Goal: Task Accomplishment & Management: Complete application form

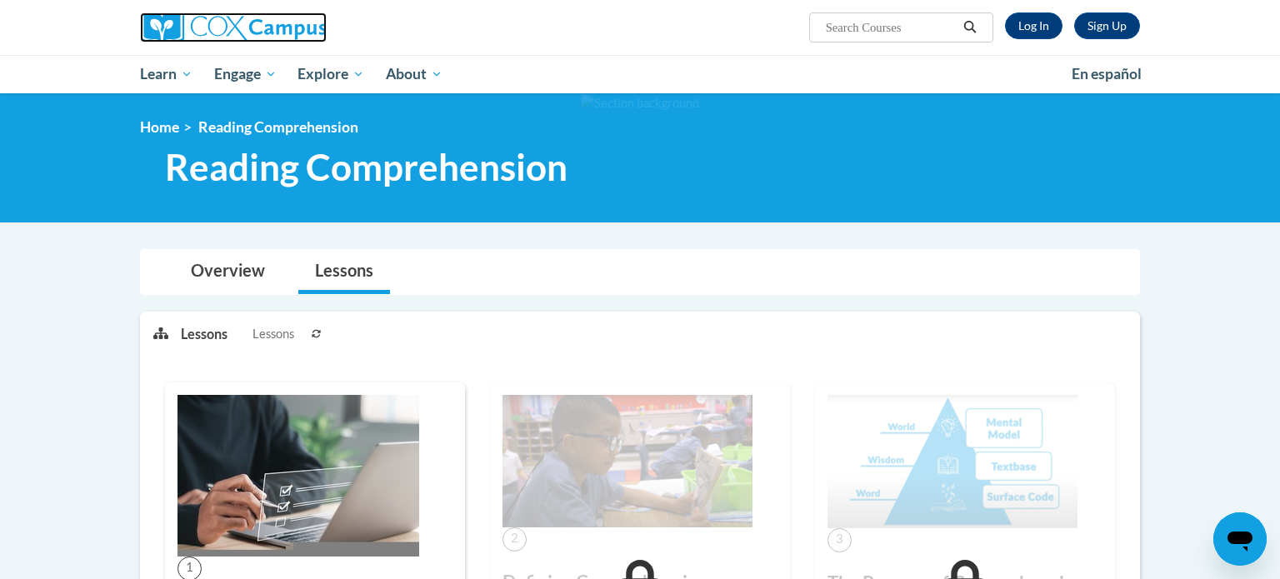
click at [240, 17] on img at bounding box center [233, 28] width 187 height 30
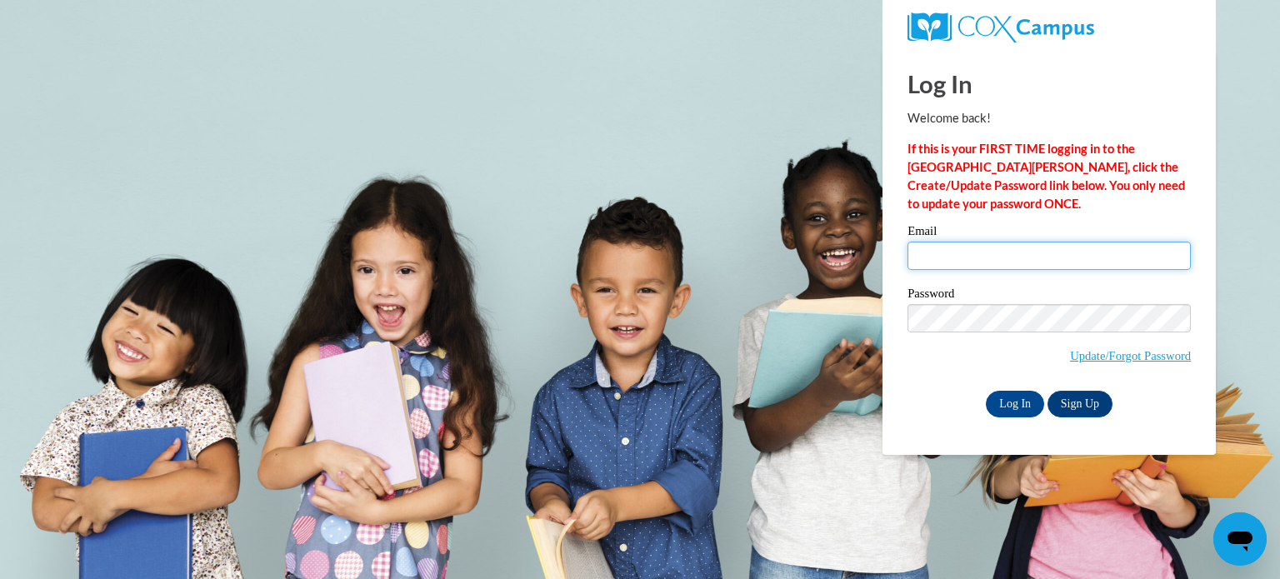
click at [979, 263] on input "Email" at bounding box center [1049, 256] width 283 height 28
type input "michalskik@myhatchets.org"
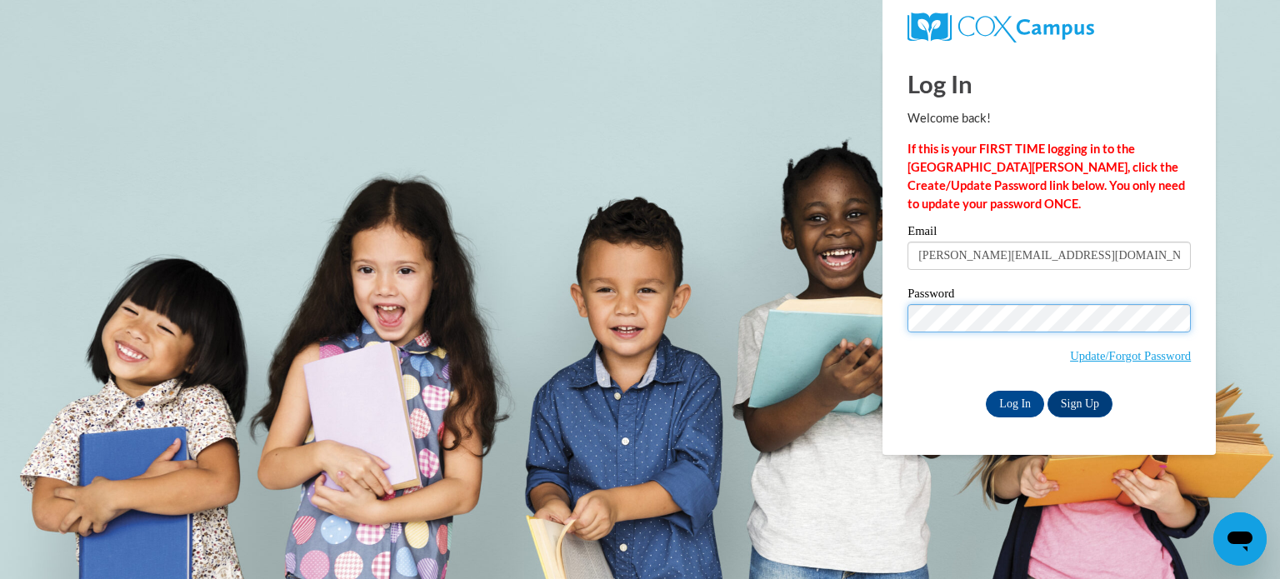
click at [986, 391] on input "Log In" at bounding box center [1015, 404] width 58 height 27
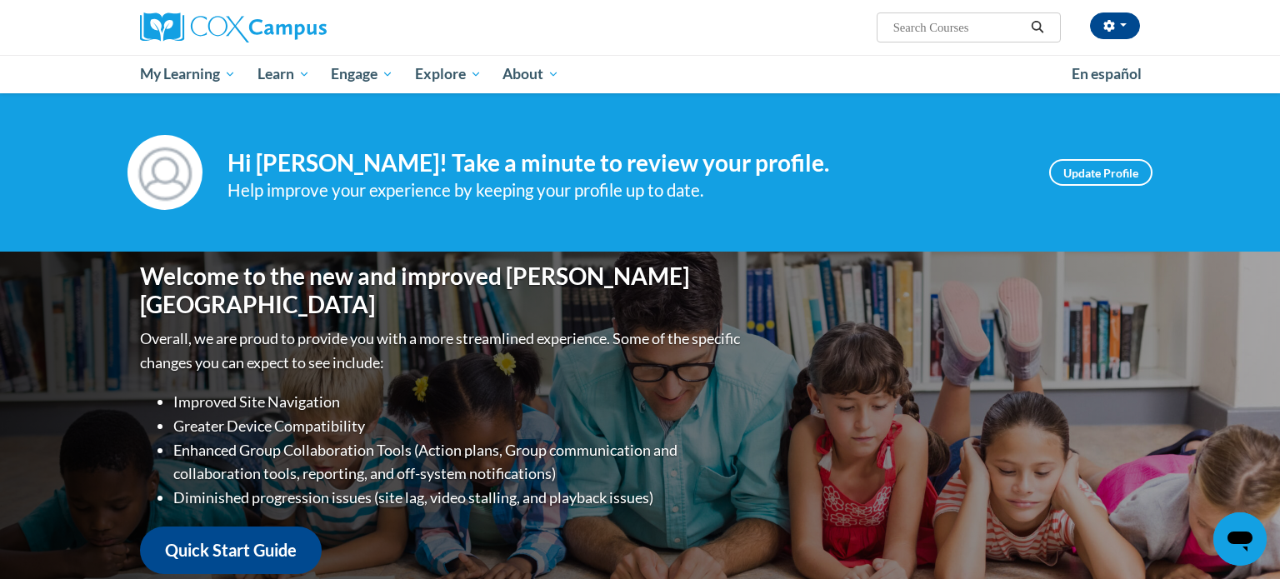
click at [1021, 401] on div "Welcome to the new and improved Cox Campus Overall, we are proud to provide you…" at bounding box center [640, 418] width 1050 height 333
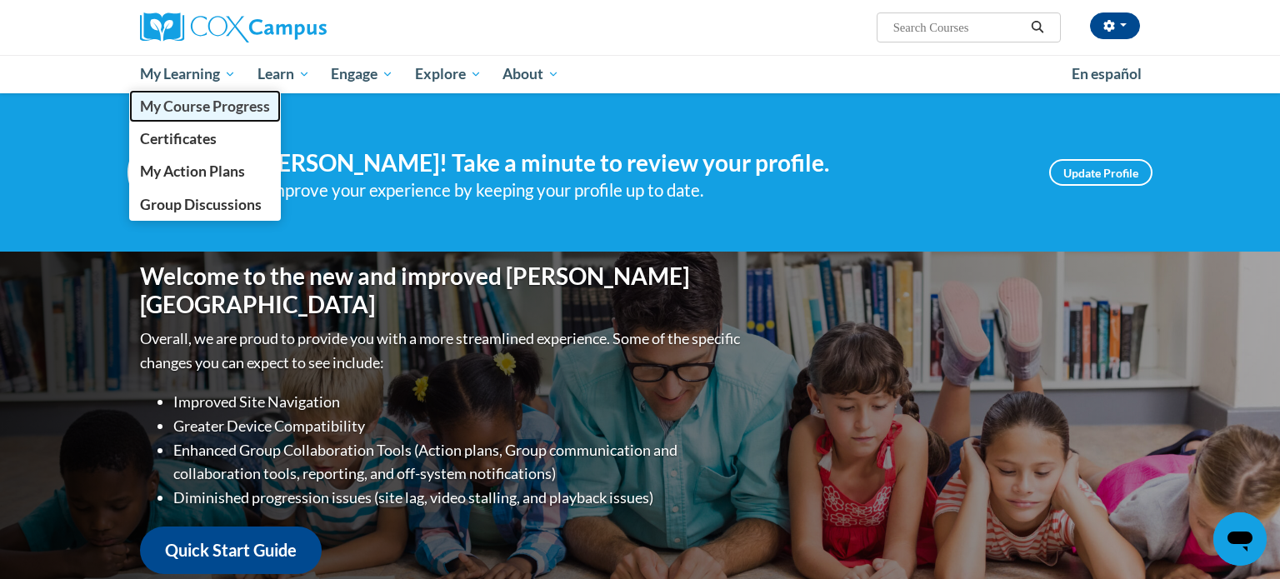
click at [195, 110] on span "My Course Progress" at bounding box center [205, 107] width 130 height 18
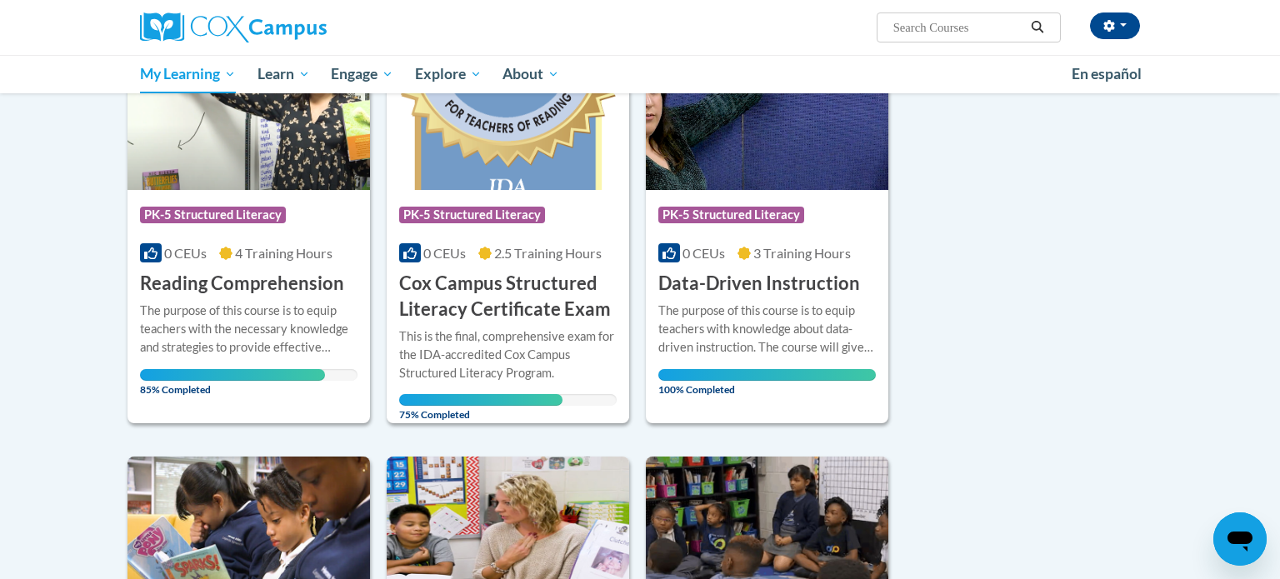
scroll to position [753, 0]
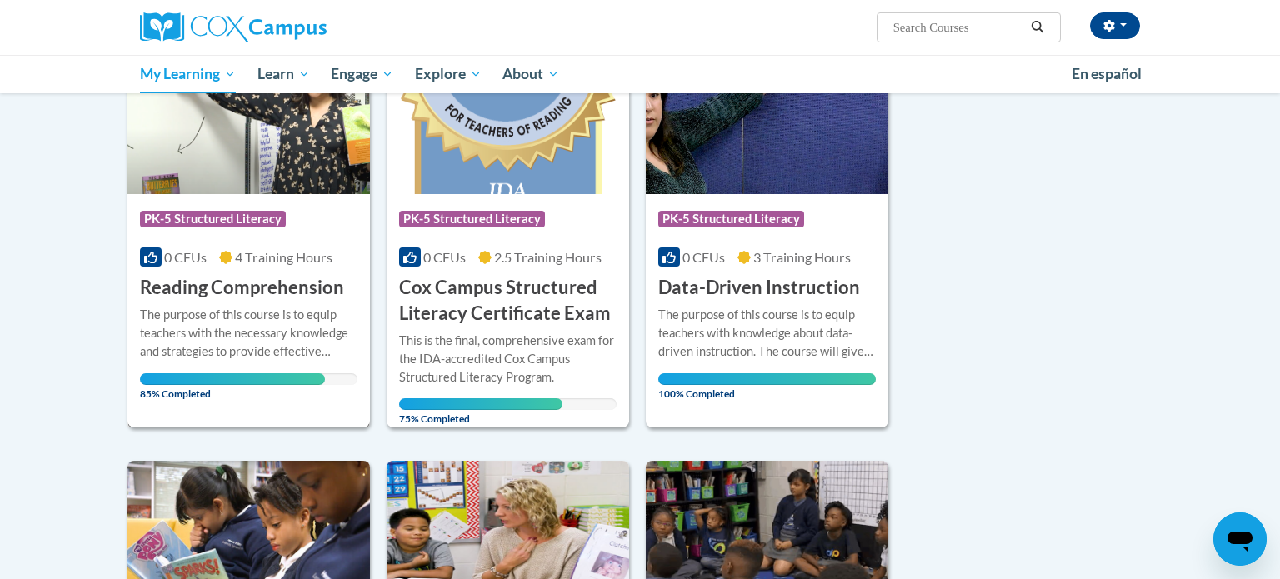
click at [311, 313] on div "The purpose of this course is to equip teachers with the necessary knowledge an…" at bounding box center [249, 333] width 218 height 55
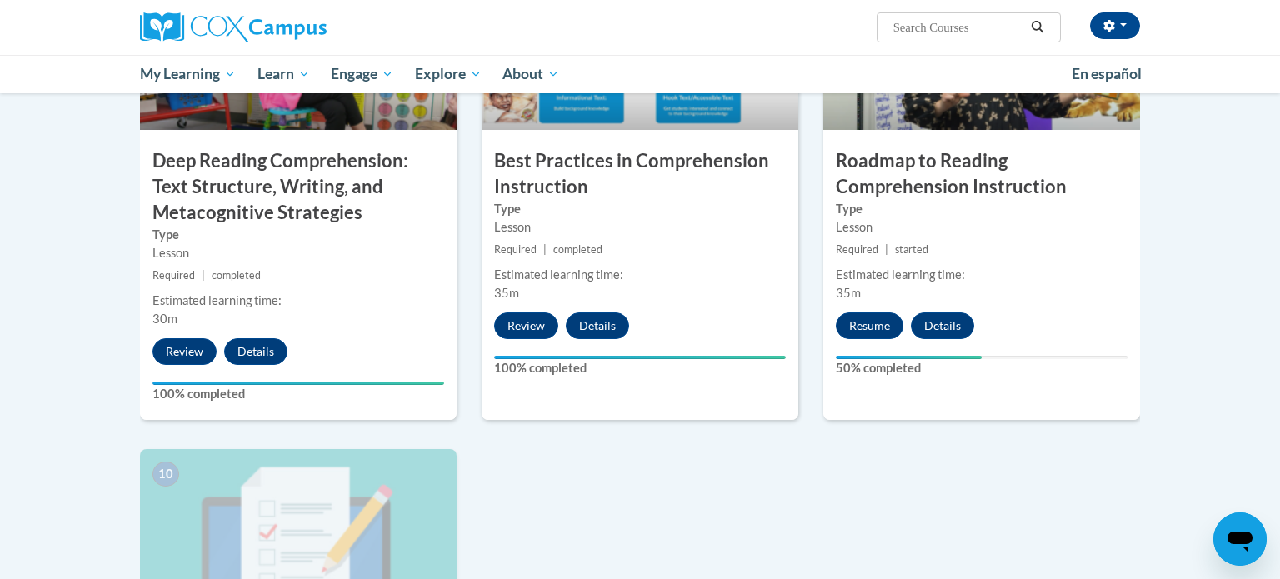
scroll to position [1388, 0]
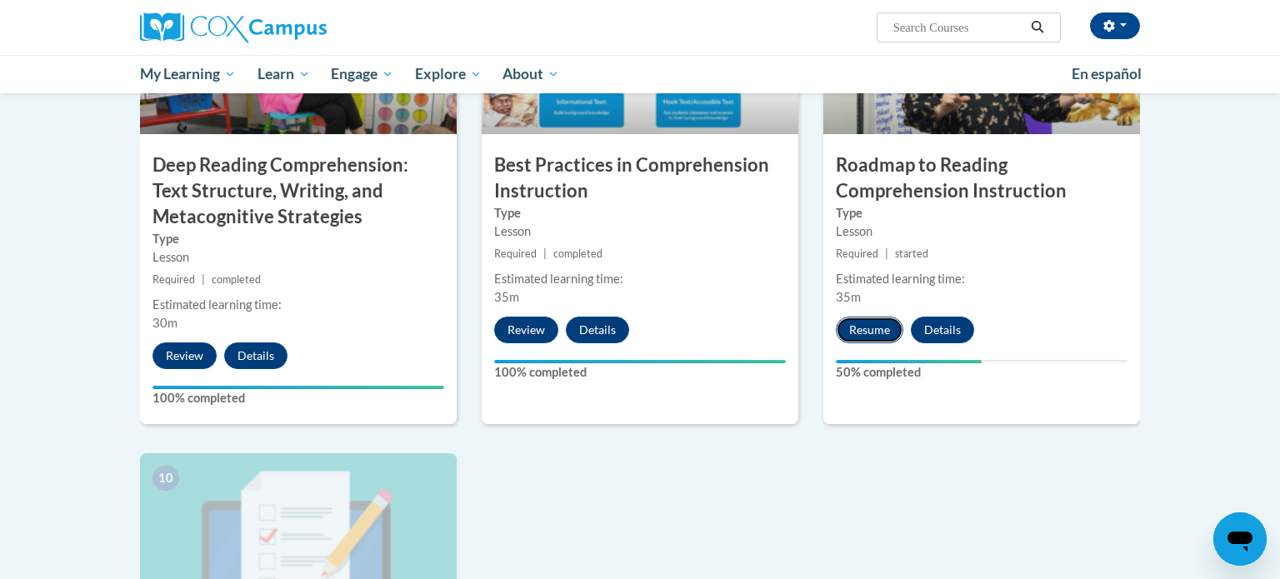
click at [850, 325] on button "Resume" at bounding box center [870, 330] width 68 height 27
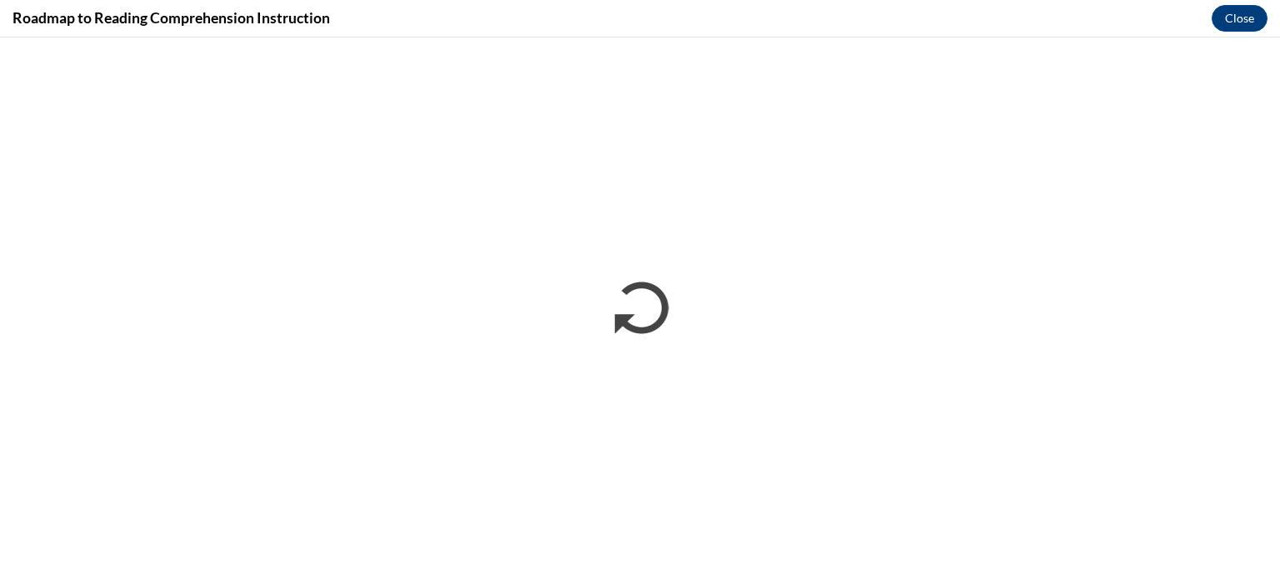
scroll to position [0, 0]
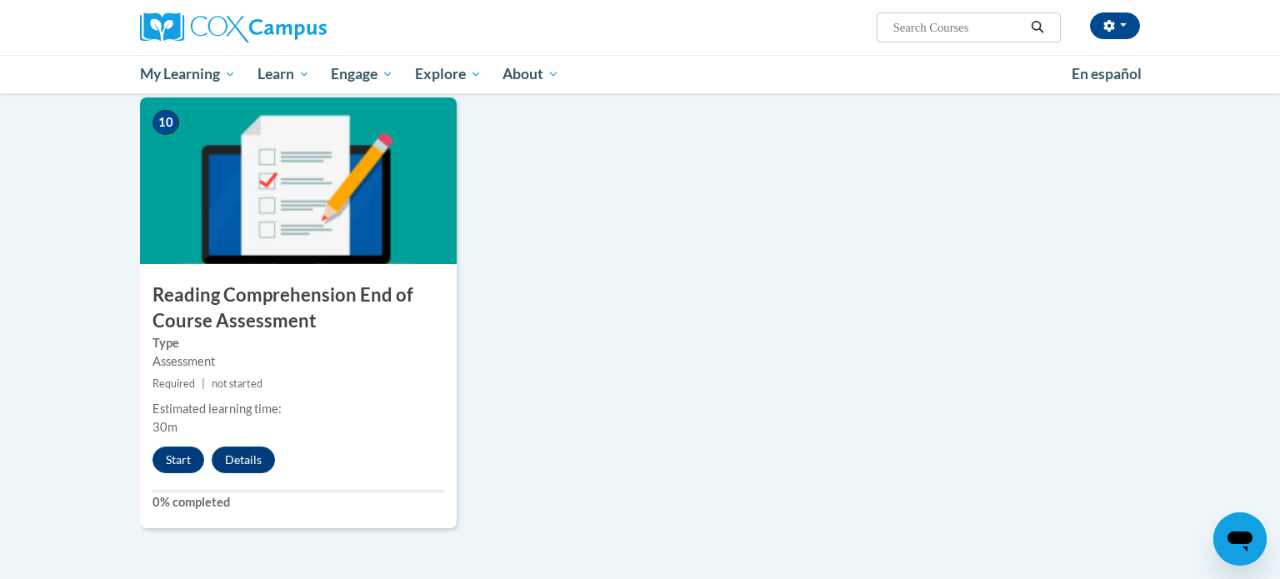
scroll to position [1760, 0]
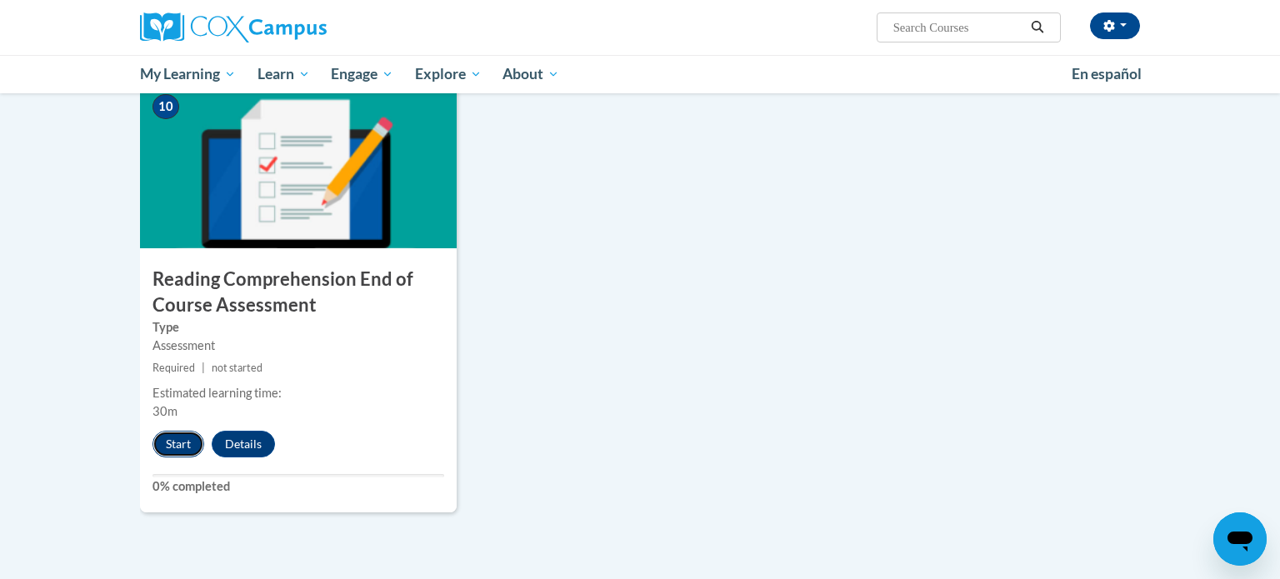
click at [171, 443] on button "Start" at bounding box center [179, 444] width 52 height 27
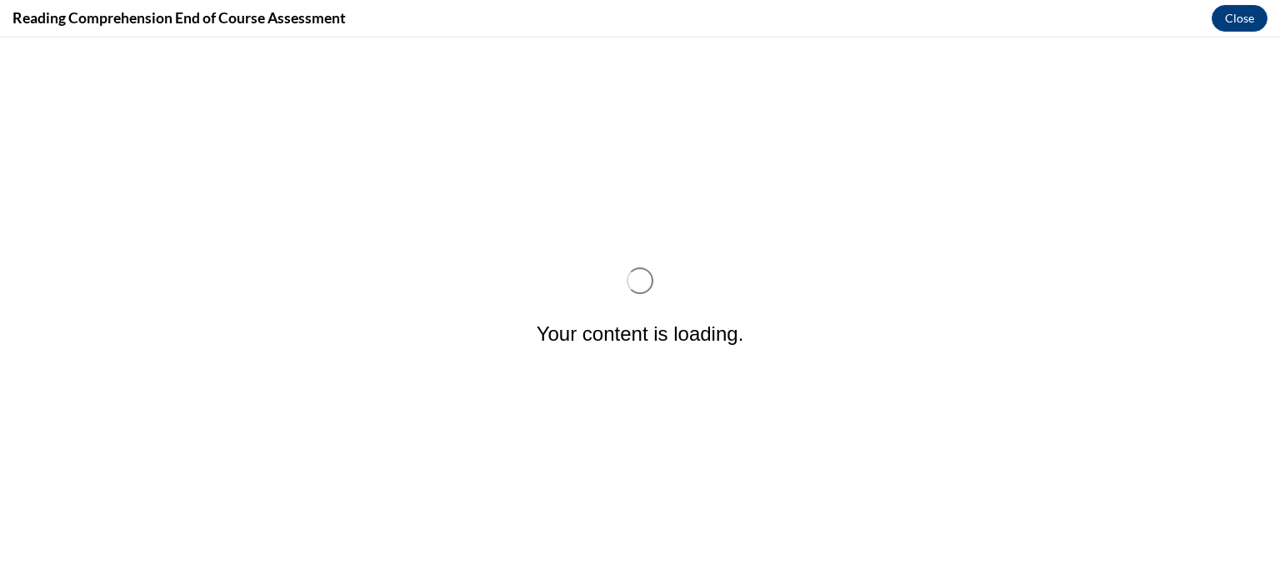
scroll to position [0, 0]
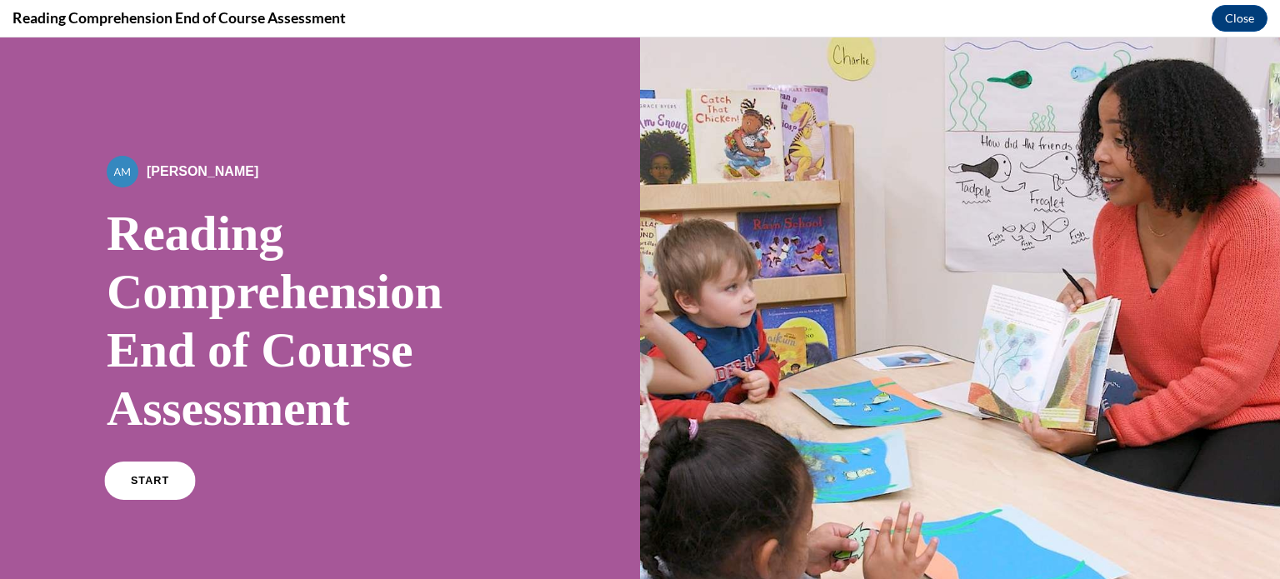
click at [153, 494] on link "START" at bounding box center [149, 481] width 91 height 38
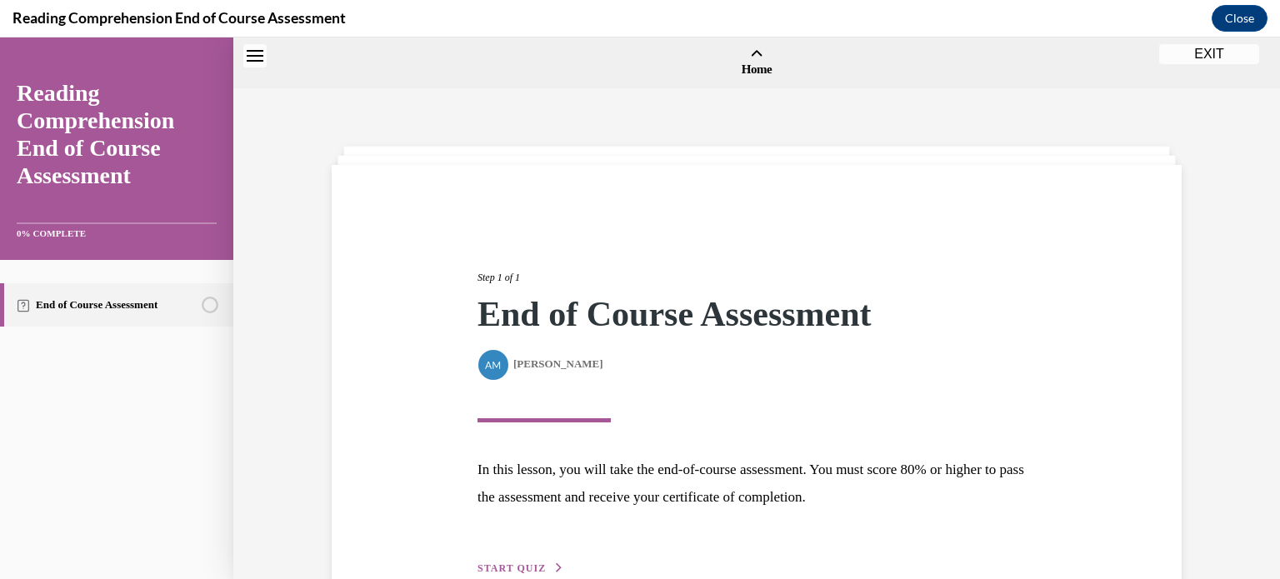
scroll to position [52, 0]
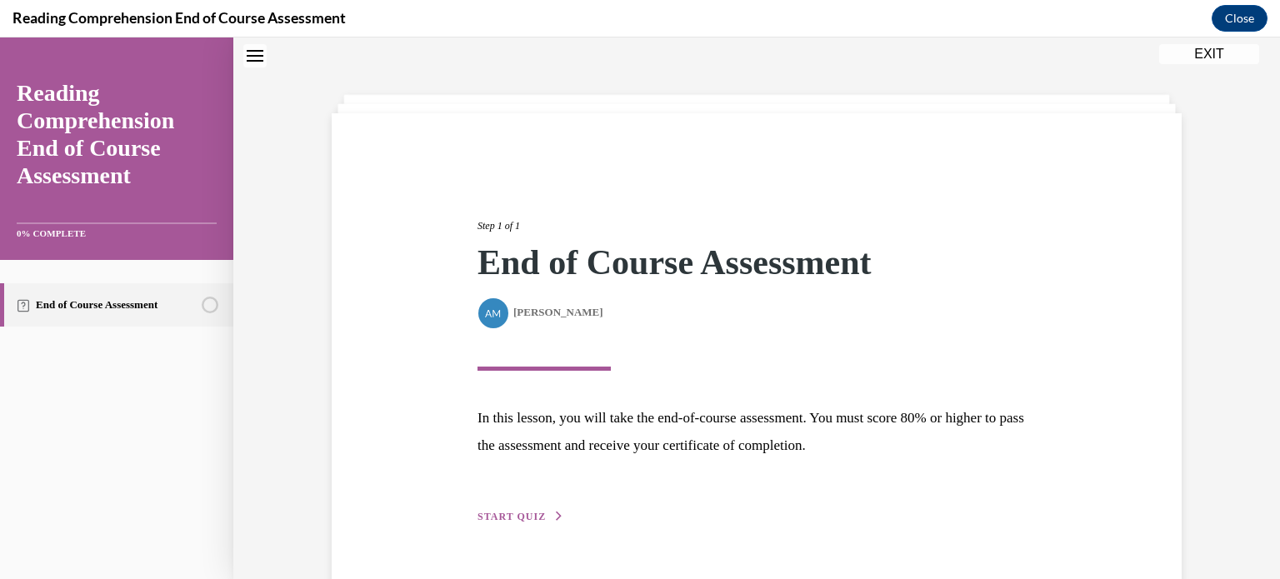
click at [153, 494] on div "End of Course Assessment" at bounding box center [116, 419] width 233 height 319
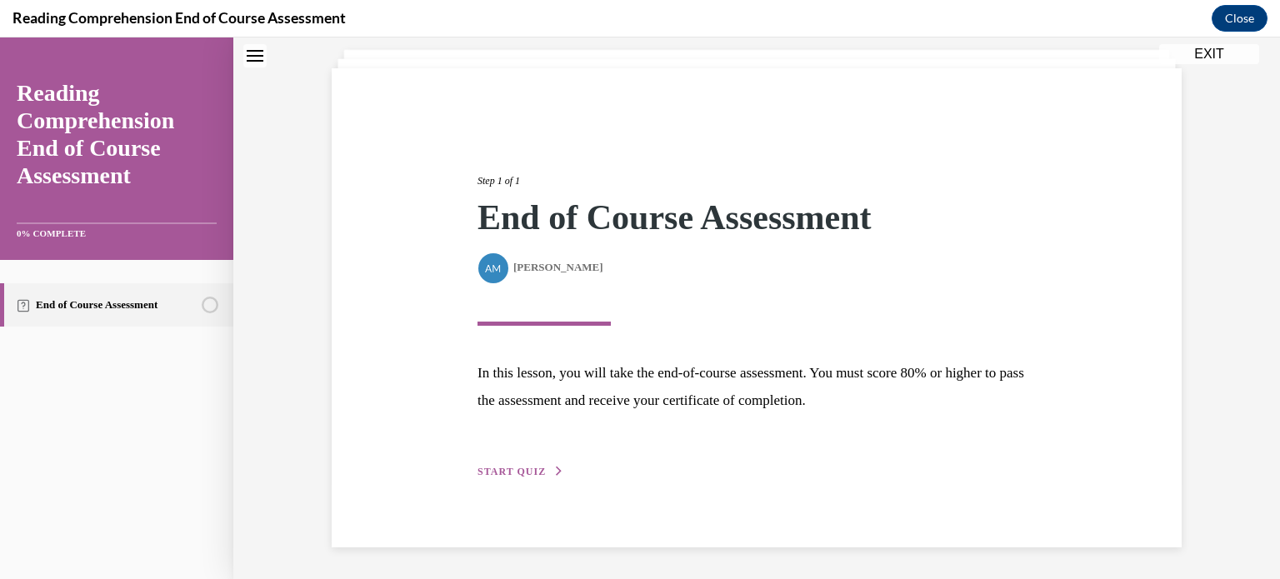
click at [493, 466] on span "START QUIZ" at bounding box center [512, 472] width 68 height 12
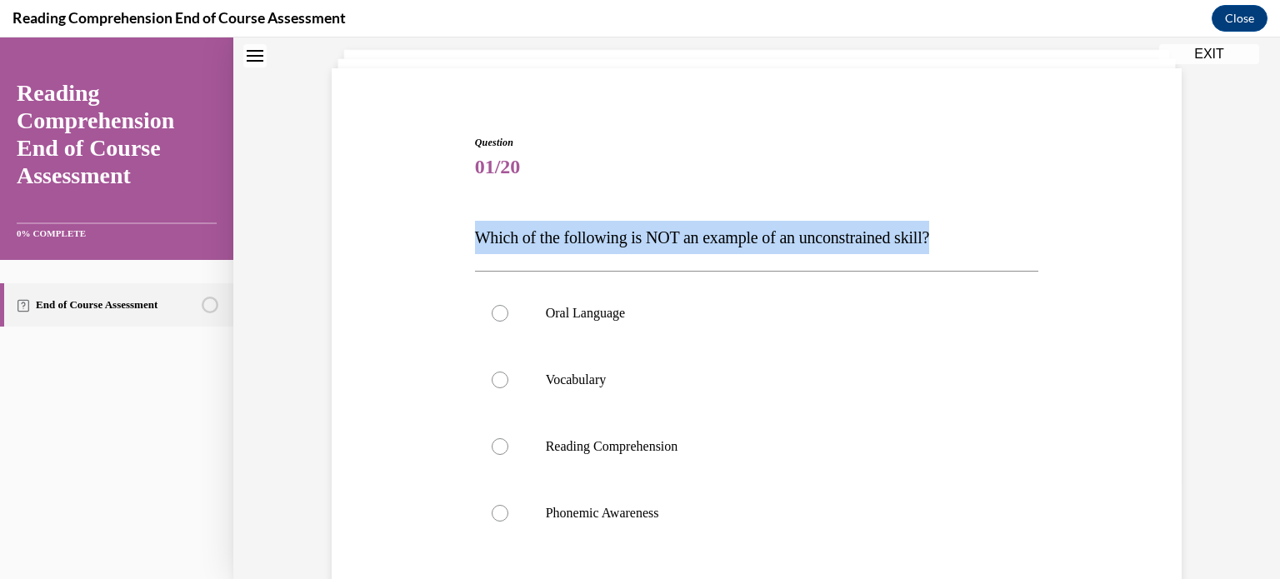
drag, startPoint x: 964, startPoint y: 243, endPoint x: 469, endPoint y: 229, distance: 494.5
click at [469, 229] on div "Question 01/20 Which of the following is NOT an example of an unconstrained ski…" at bounding box center [757, 419] width 859 height 669
copy span "Which of the following is NOT an example of an unconstrained skill?"
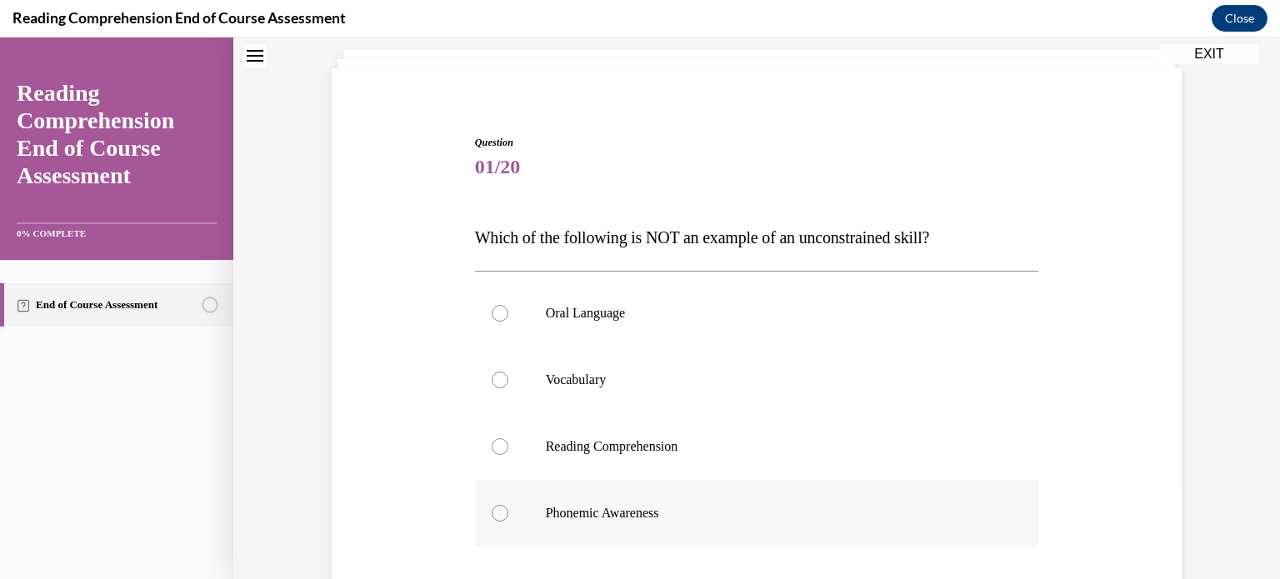
click at [622, 527] on label "Phonemic Awareness" at bounding box center [757, 513] width 564 height 67
click at [508, 522] on input "Phonemic Awareness" at bounding box center [500, 513] width 17 height 17
radio input "true"
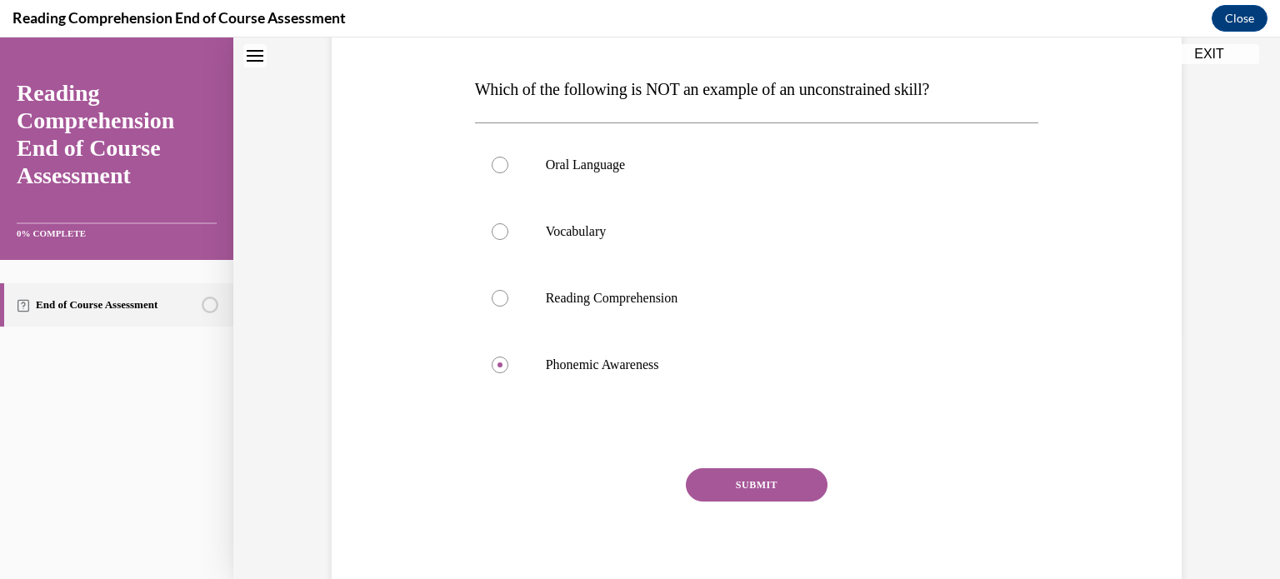
click at [737, 496] on button "SUBMIT" at bounding box center [757, 484] width 142 height 33
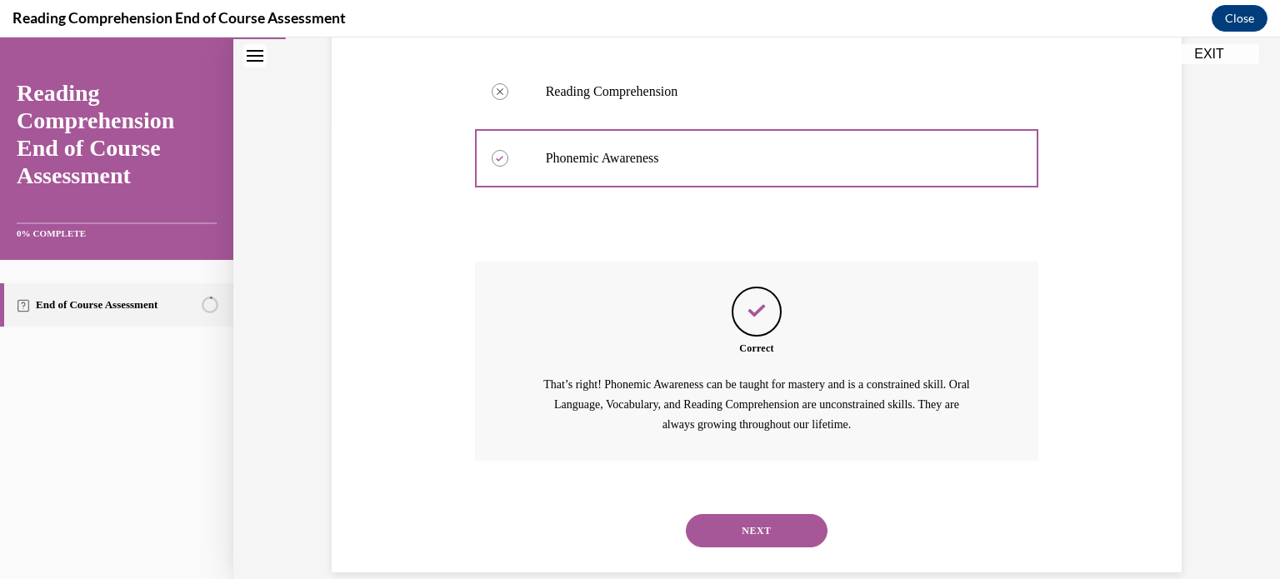
scroll to position [478, 0]
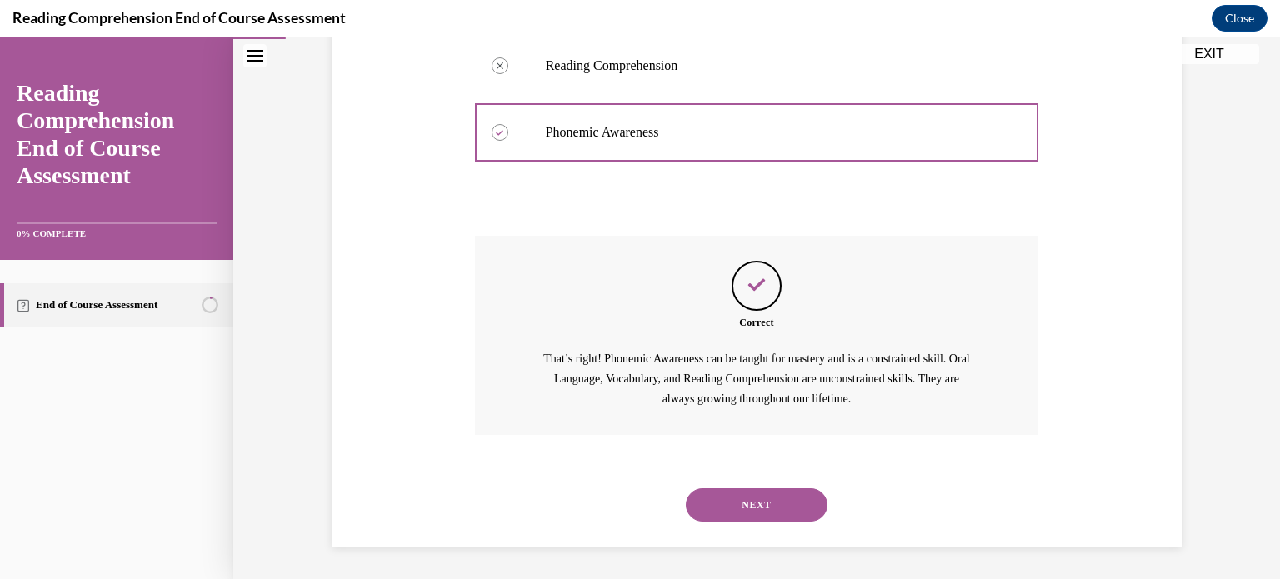
click at [744, 509] on button "NEXT" at bounding box center [757, 504] width 142 height 33
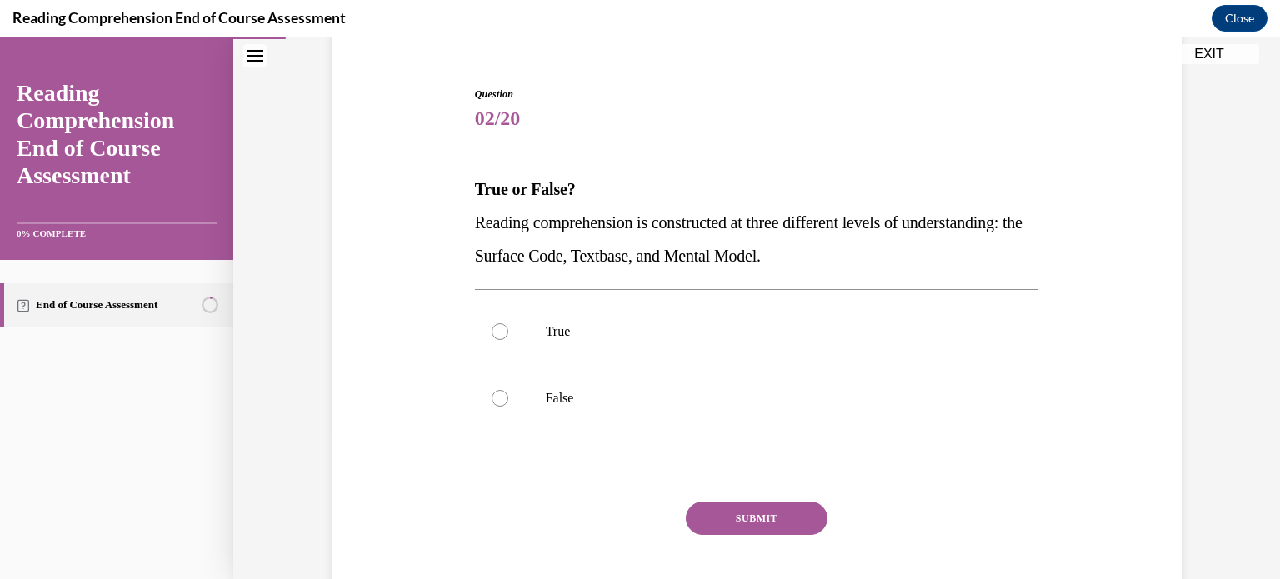
scroll to position [175, 0]
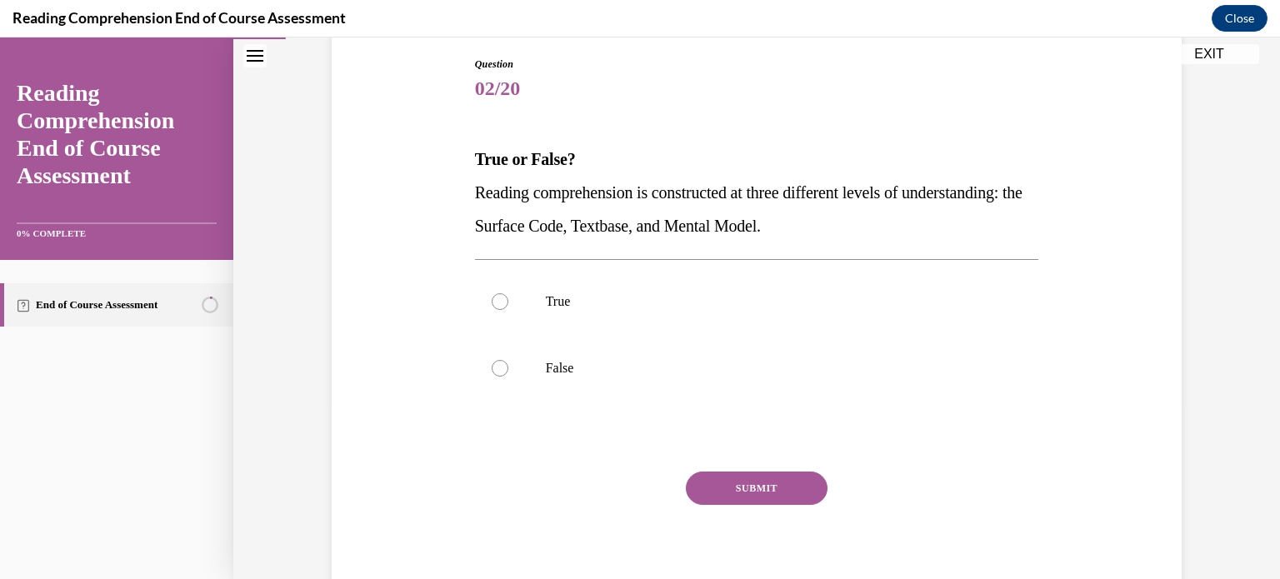
drag, startPoint x: 941, startPoint y: 217, endPoint x: 463, endPoint y: 169, distance: 480.0
click at [463, 169] on div "Question 02/20 True or False? Reading comprehension is constructed at three dif…" at bounding box center [757, 308] width 859 height 602
copy div "True or False? Reading comprehension is constructed at three different levels o…"
click at [644, 300] on p "True" at bounding box center [772, 301] width 452 height 17
click at [508, 300] on input "True" at bounding box center [500, 301] width 17 height 17
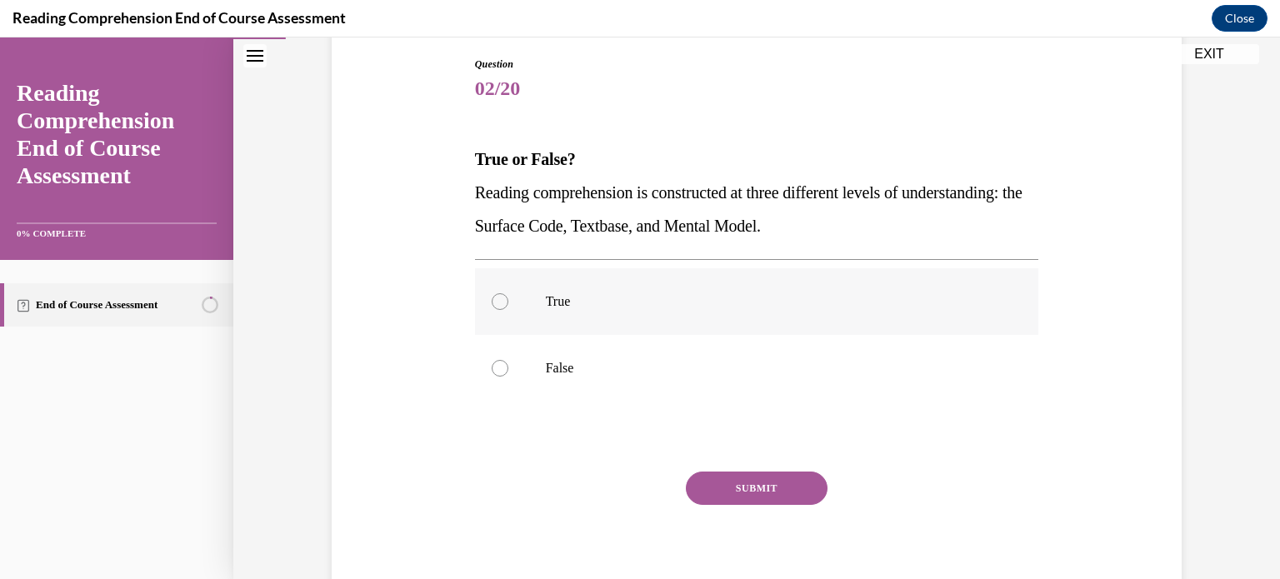
radio input "true"
click at [724, 484] on button "SUBMIT" at bounding box center [757, 488] width 142 height 33
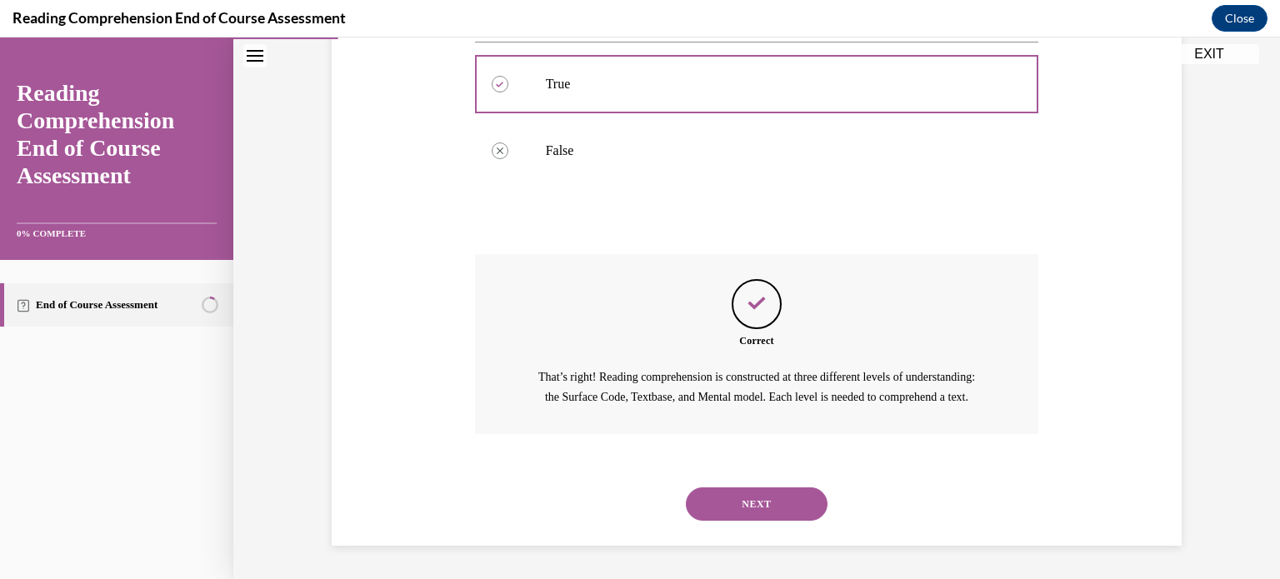
scroll to position [411, 0]
click at [763, 504] on button "NEXT" at bounding box center [757, 504] width 142 height 33
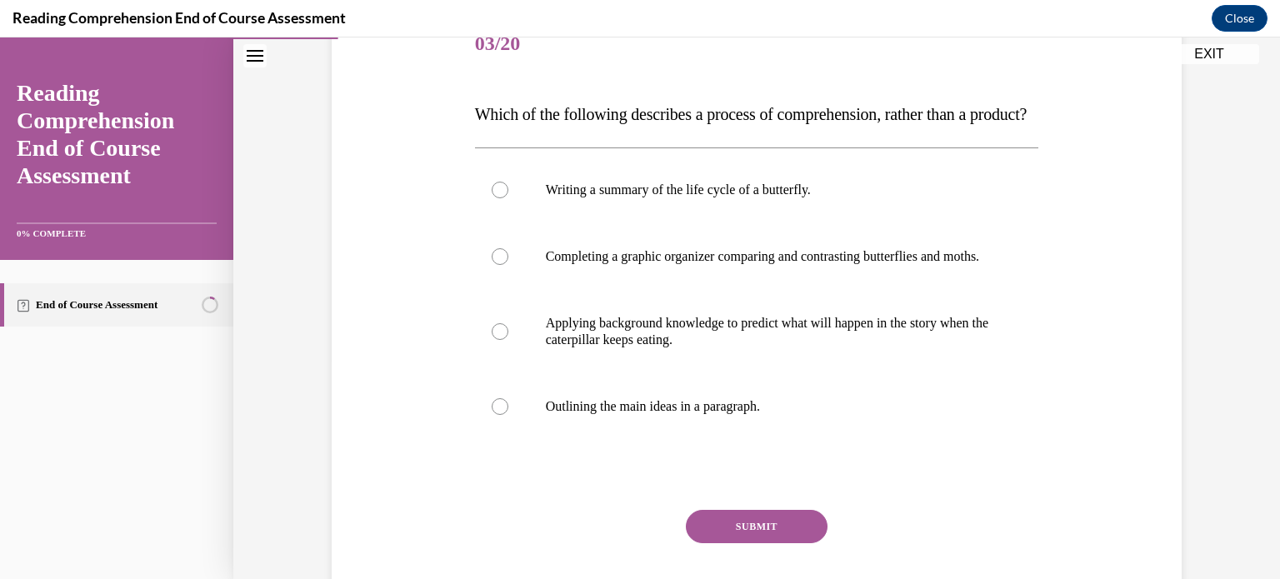
scroll to position [220, 0]
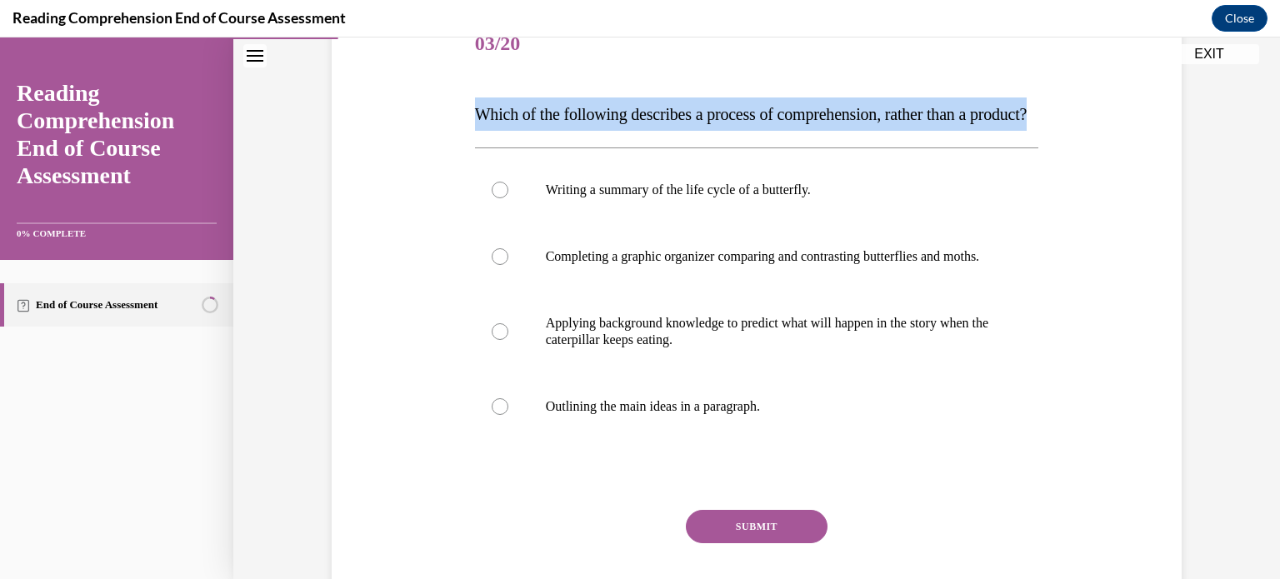
drag, startPoint x: 570, startPoint y: 133, endPoint x: 474, endPoint y: 108, distance: 99.3
click at [475, 108] on p "Which of the following describes a process of comprehension, rather than a prod…" at bounding box center [757, 114] width 564 height 33
copy span "Which of the following describes a process of comprehension, rather than a prod…"
click at [844, 176] on div "Question 03/20 Which of the following describes a process of comprehension, rat…" at bounding box center [757, 329] width 564 height 635
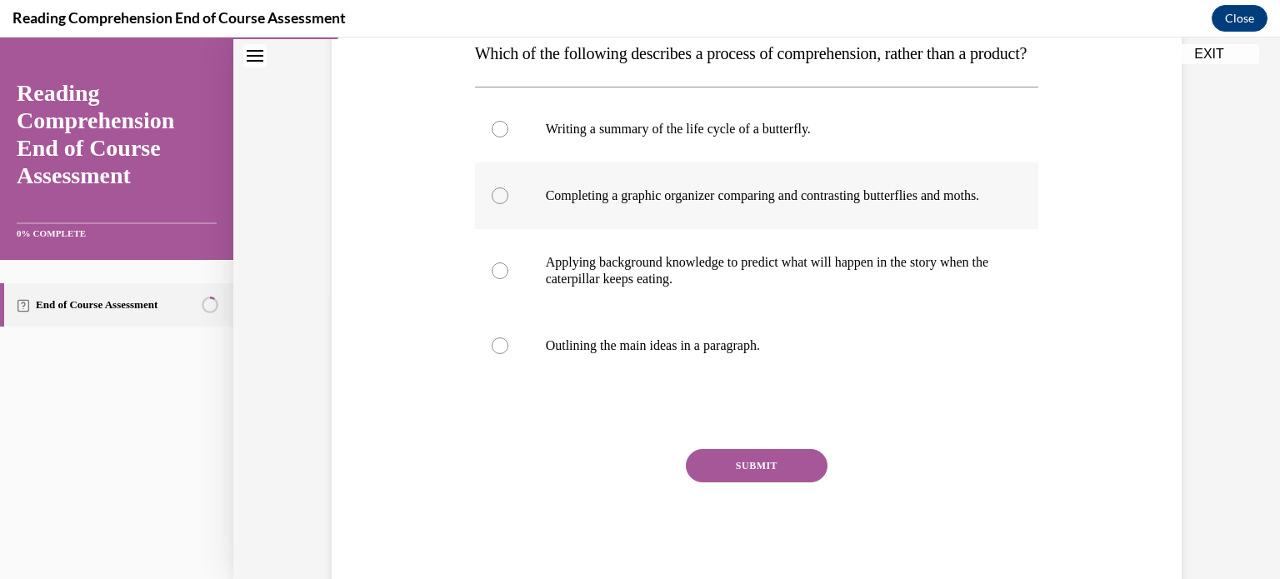
scroll to position [290, 0]
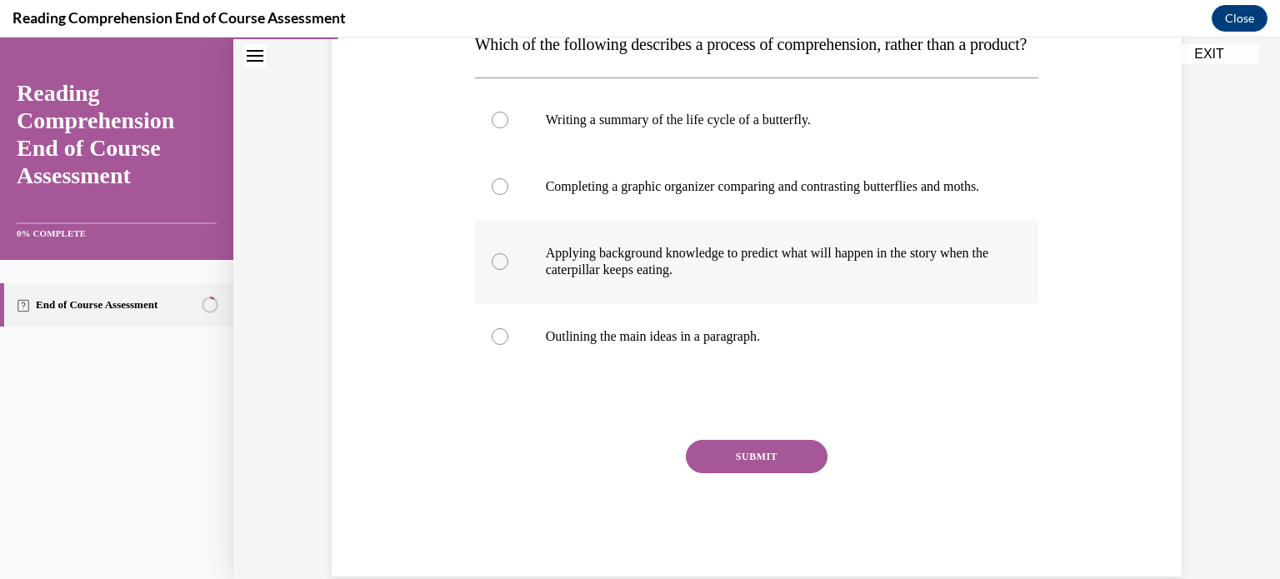
click at [805, 278] on p "Applying background knowledge to predict what will happen in the story when the…" at bounding box center [772, 261] width 452 height 33
click at [508, 270] on input "Applying background knowledge to predict what will happen in the story when the…" at bounding box center [500, 261] width 17 height 17
radio input "true"
click at [774, 473] on button "SUBMIT" at bounding box center [757, 456] width 142 height 33
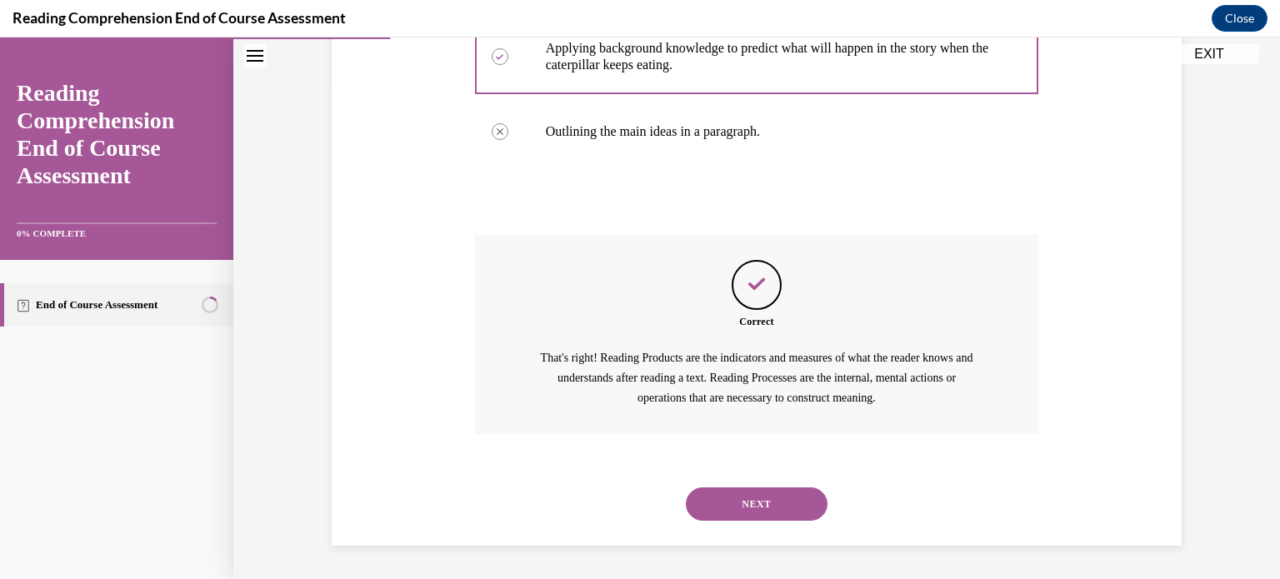
scroll to position [544, 0]
click at [765, 500] on button "NEXT" at bounding box center [757, 504] width 142 height 33
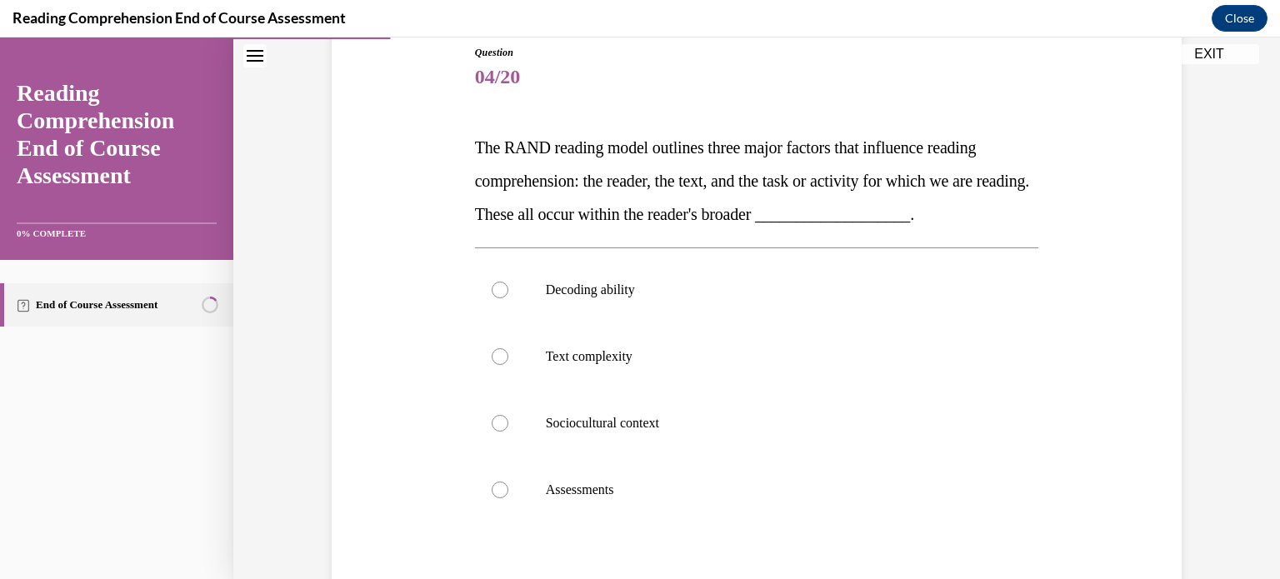
scroll to position [188, 0]
click at [509, 158] on p "The RAND reading model outlines three major factors that influence reading comp…" at bounding box center [757, 180] width 564 height 100
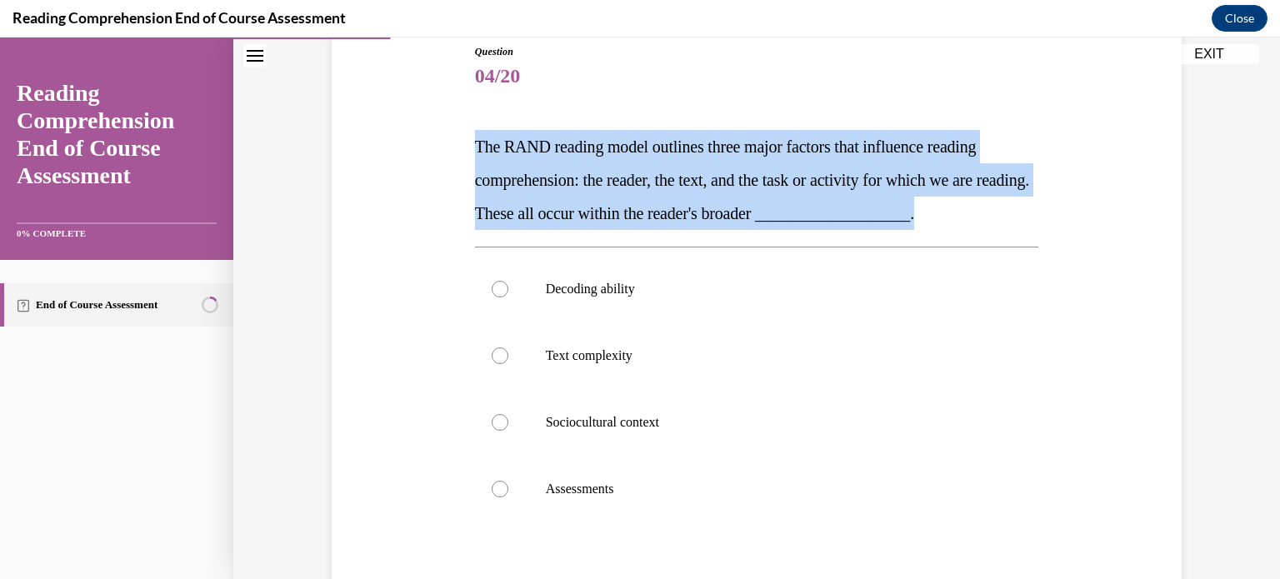
drag, startPoint x: 1008, startPoint y: 217, endPoint x: 395, endPoint y: 144, distance: 617.0
click at [395, 144] on div "Question 04/20 The RAND reading model outlines three major factors that influen…" at bounding box center [757, 361] width 859 height 735
copy span "The RAND reading model outlines three major factors that influence reading comp…"
click at [601, 415] on p "Sociocultural context" at bounding box center [772, 422] width 452 height 17
click at [508, 415] on input "Sociocultural context" at bounding box center [500, 422] width 17 height 17
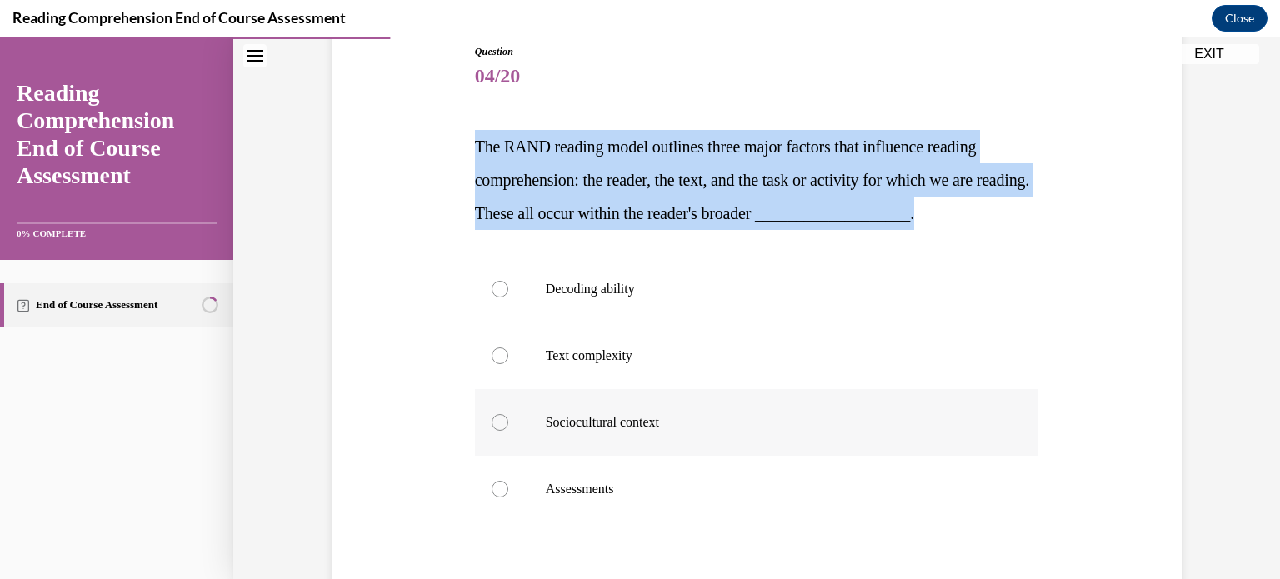
radio input "true"
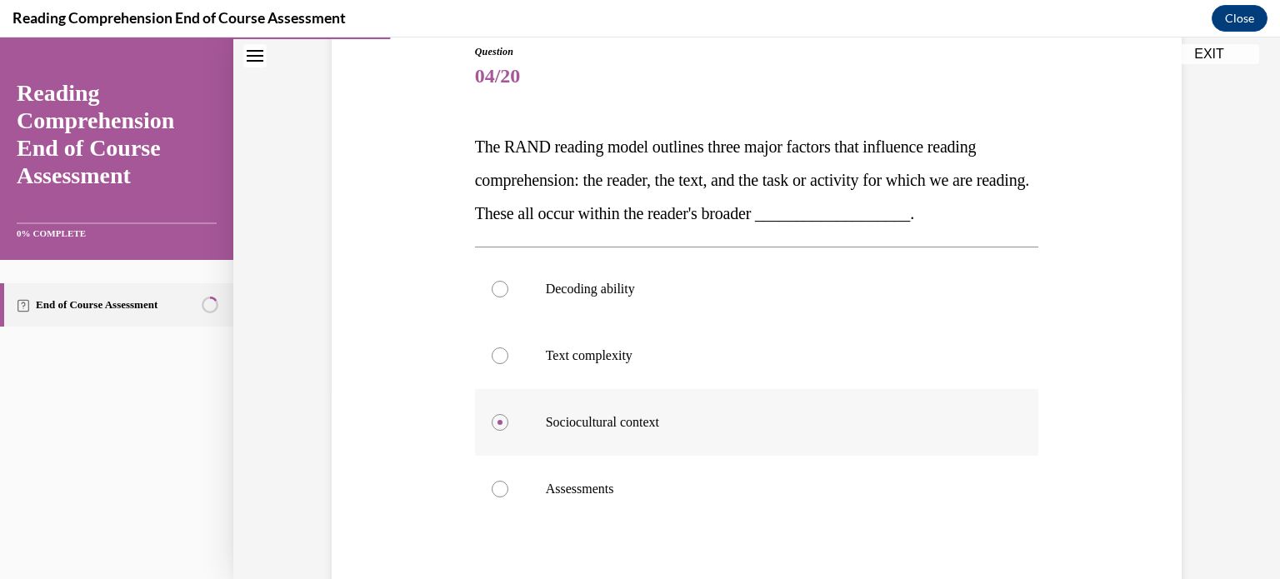
scroll to position [370, 0]
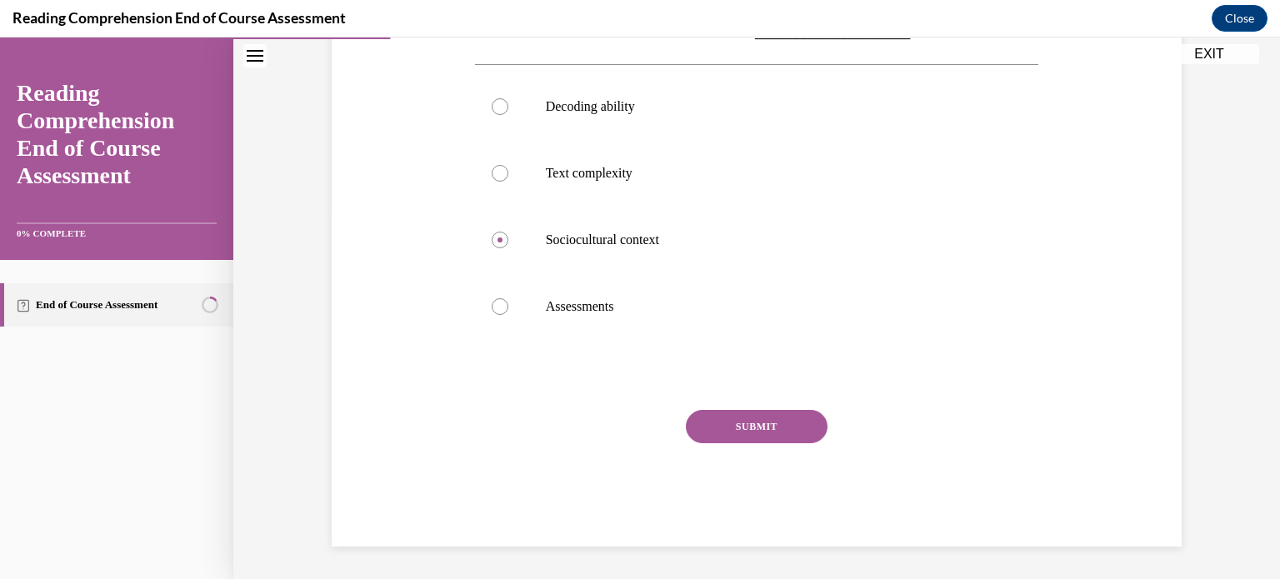
click at [720, 425] on button "SUBMIT" at bounding box center [757, 426] width 142 height 33
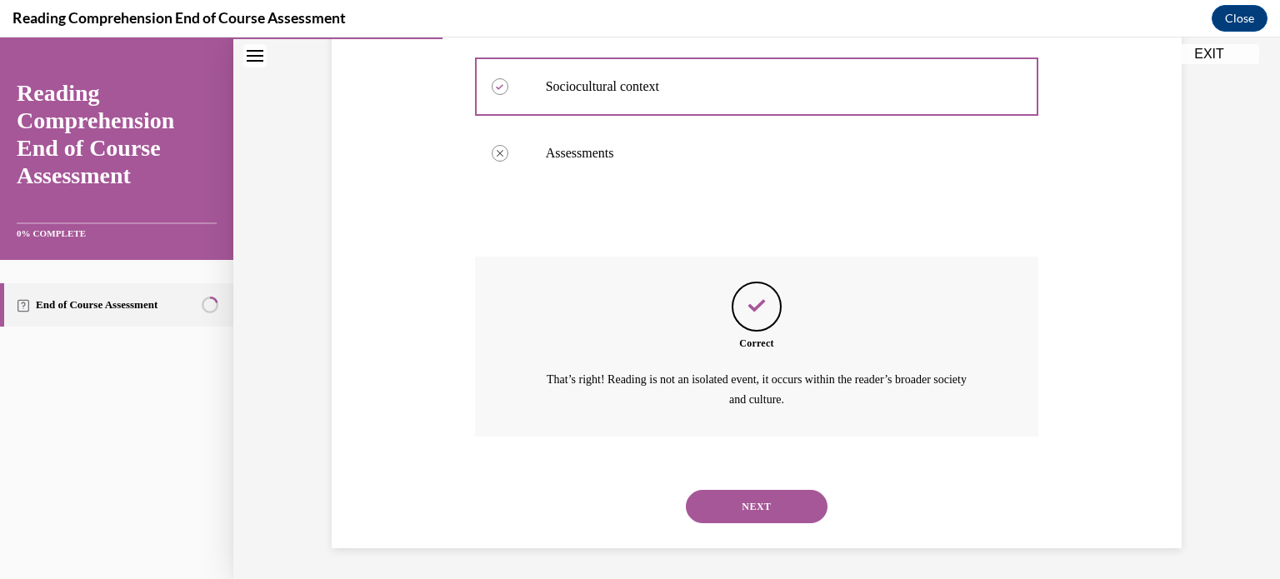
scroll to position [525, 0]
click at [738, 493] on button "NEXT" at bounding box center [757, 504] width 142 height 33
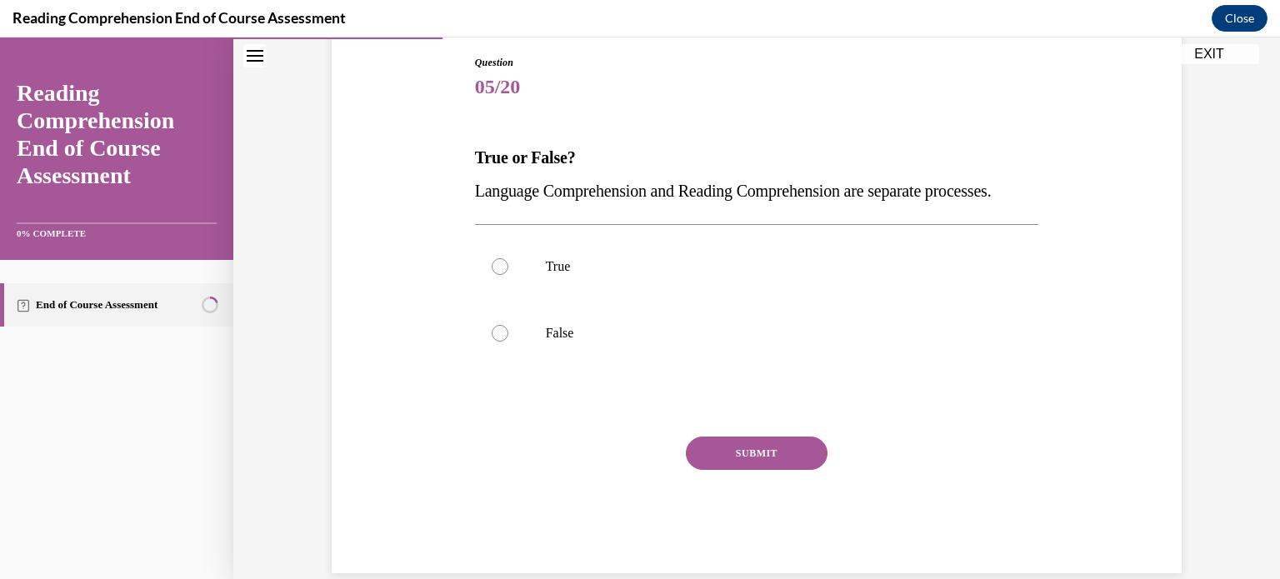
scroll to position [182, 0]
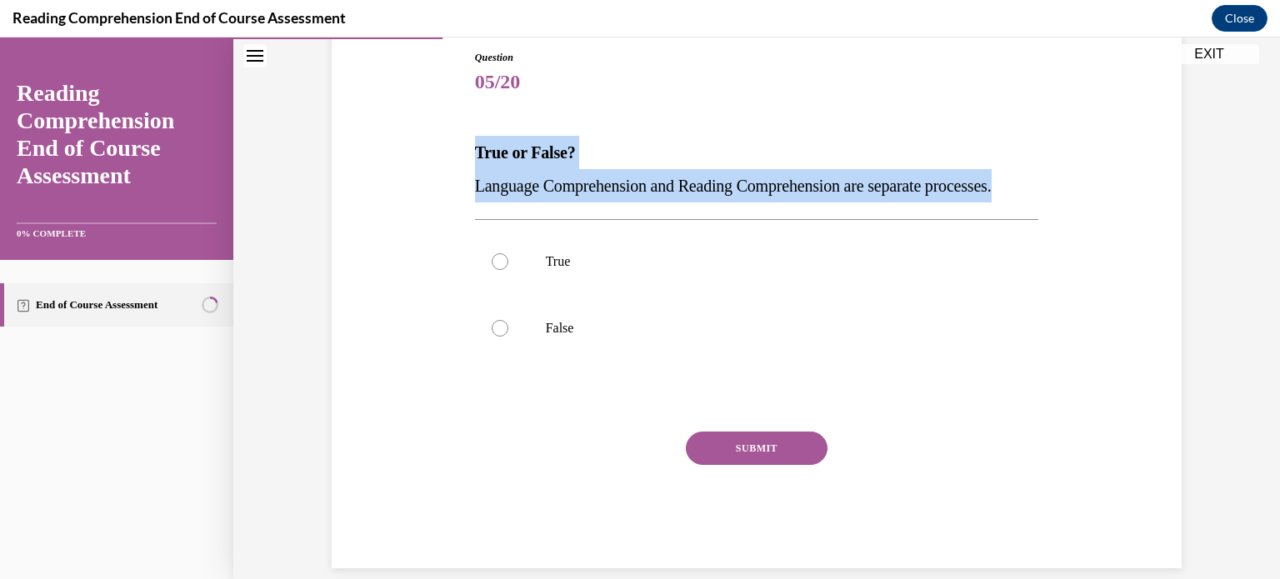
drag, startPoint x: 568, startPoint y: 223, endPoint x: 466, endPoint y: 163, distance: 117.7
click at [466, 163] on div "Question 05/20 True or False? Language Comprehension and Reading Comprehension …" at bounding box center [757, 284] width 859 height 569
copy div "True or False? Language Comprehension and Reading Comprehension are separate pr…"
click at [644, 362] on label "False" at bounding box center [757, 328] width 564 height 67
click at [508, 337] on input "False" at bounding box center [500, 328] width 17 height 17
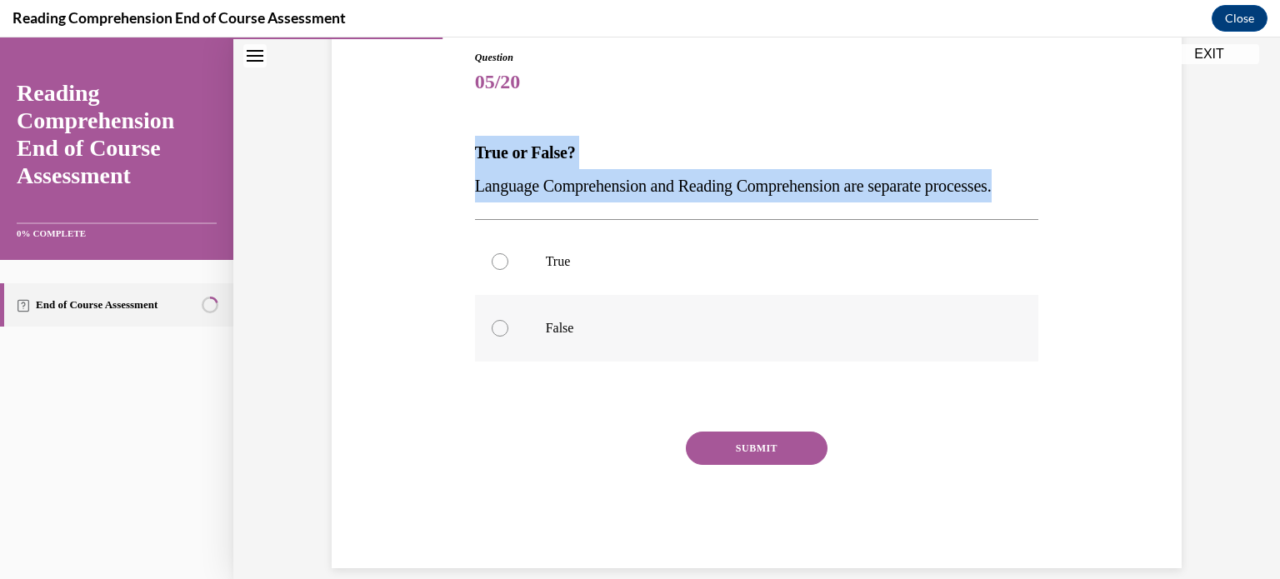
radio input "true"
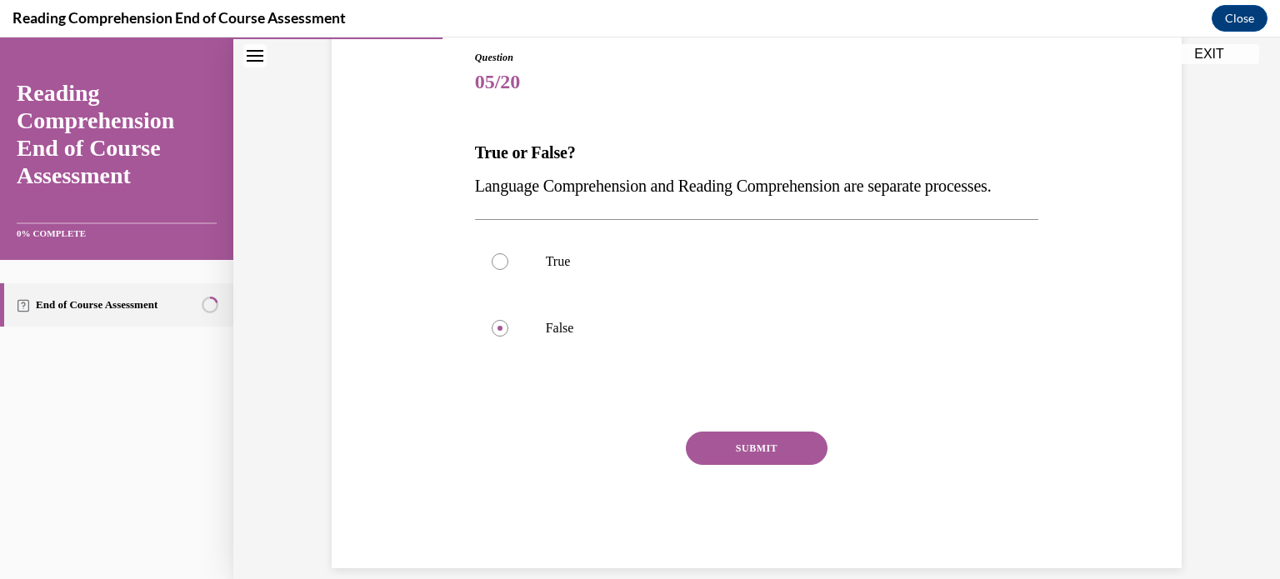
click at [772, 465] on button "SUBMIT" at bounding box center [757, 448] width 142 height 33
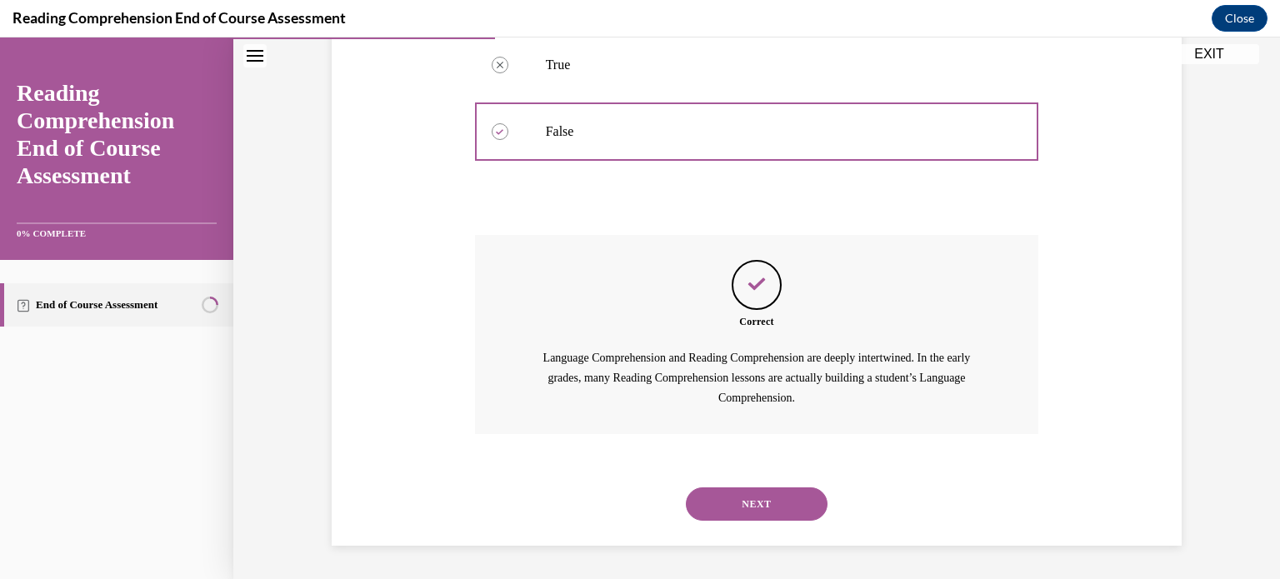
scroll to position [411, 0]
click at [758, 519] on button "NEXT" at bounding box center [757, 504] width 142 height 33
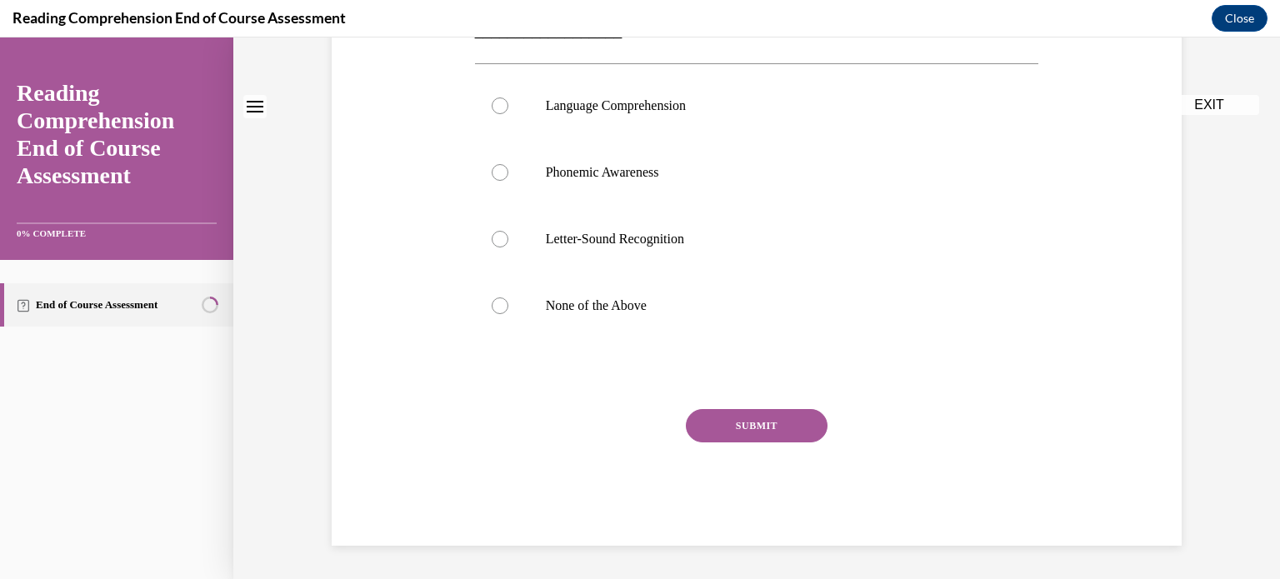
scroll to position [0, 0]
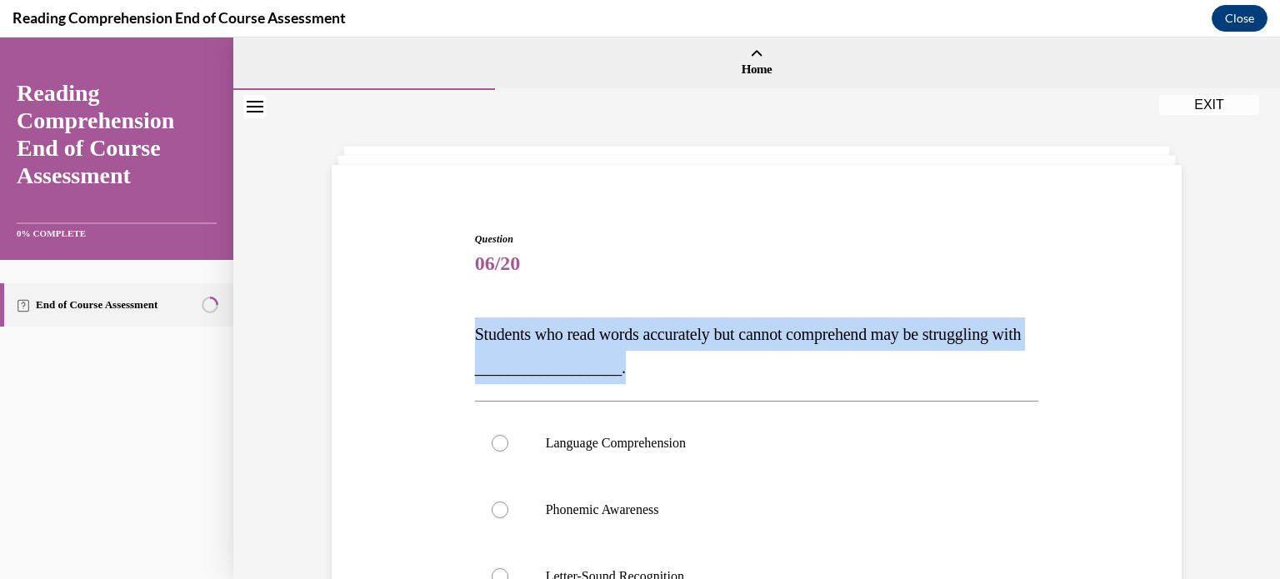
drag, startPoint x: 674, startPoint y: 379, endPoint x: 453, endPoint y: 339, distance: 223.7
click at [453, 339] on div "Question 06/20 Students who read words accurately but cannot comprehend may be …" at bounding box center [757, 533] width 859 height 702
copy span "Students who read words accurately but cannot comprehend may be struggling with…"
click at [676, 423] on label "Language Comprehension" at bounding box center [757, 443] width 564 height 67
click at [508, 435] on input "Language Comprehension" at bounding box center [500, 443] width 17 height 17
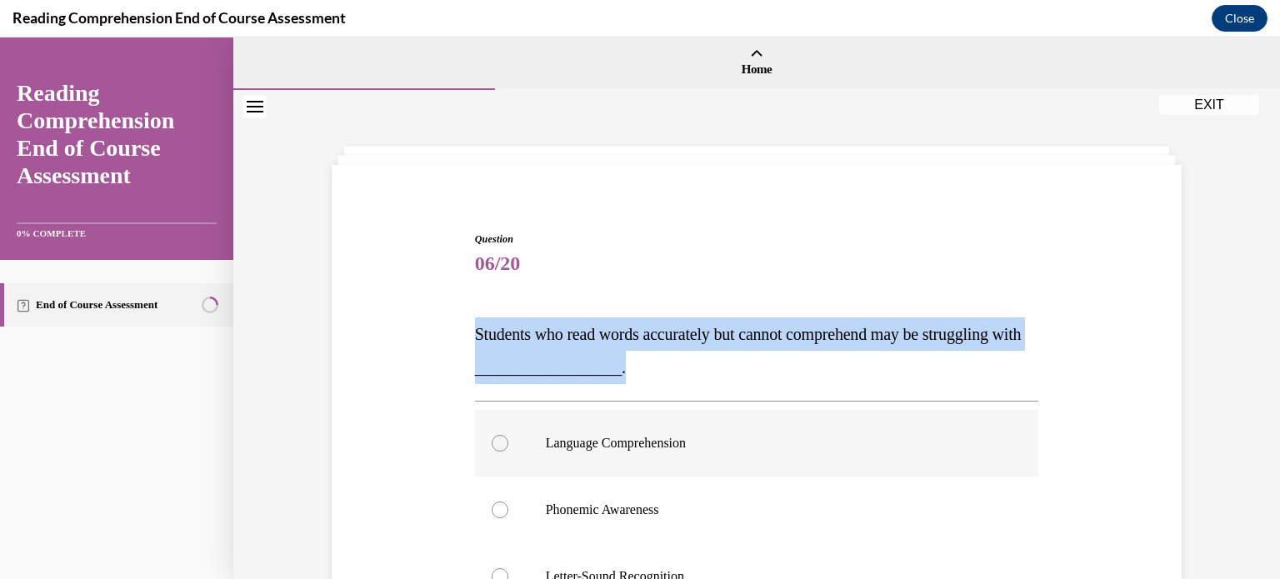
radio input "true"
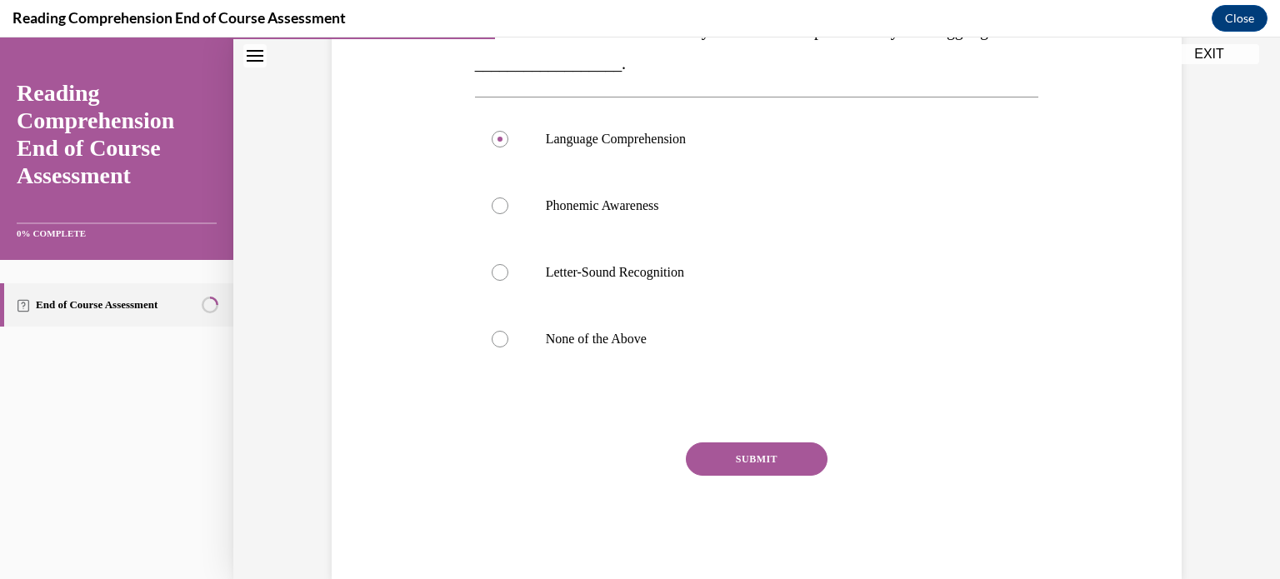
click at [809, 470] on button "SUBMIT" at bounding box center [757, 459] width 142 height 33
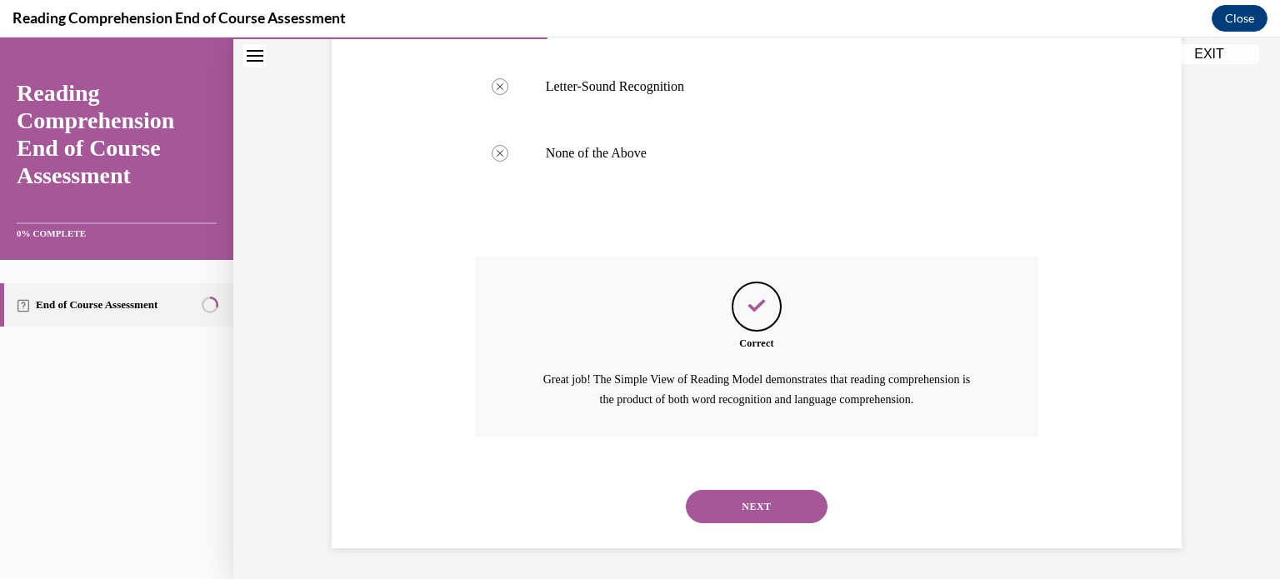
click at [809, 470] on button "SUBMIT" at bounding box center [757, 478] width 142 height 33
click at [770, 503] on button "NEXT" at bounding box center [757, 504] width 142 height 33
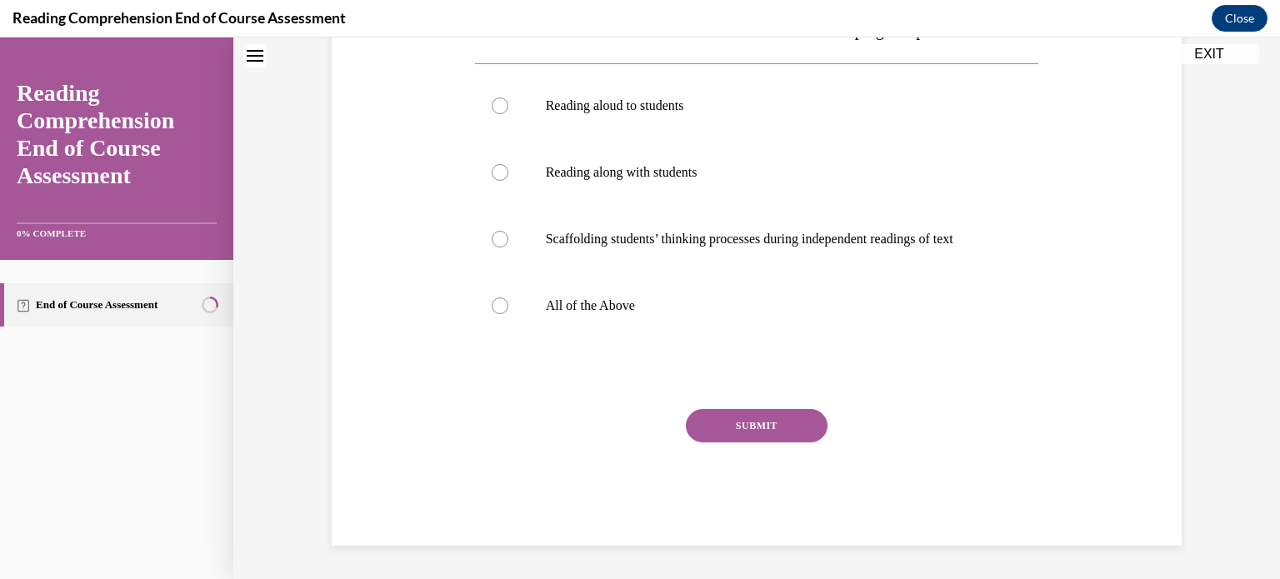
scroll to position [0, 0]
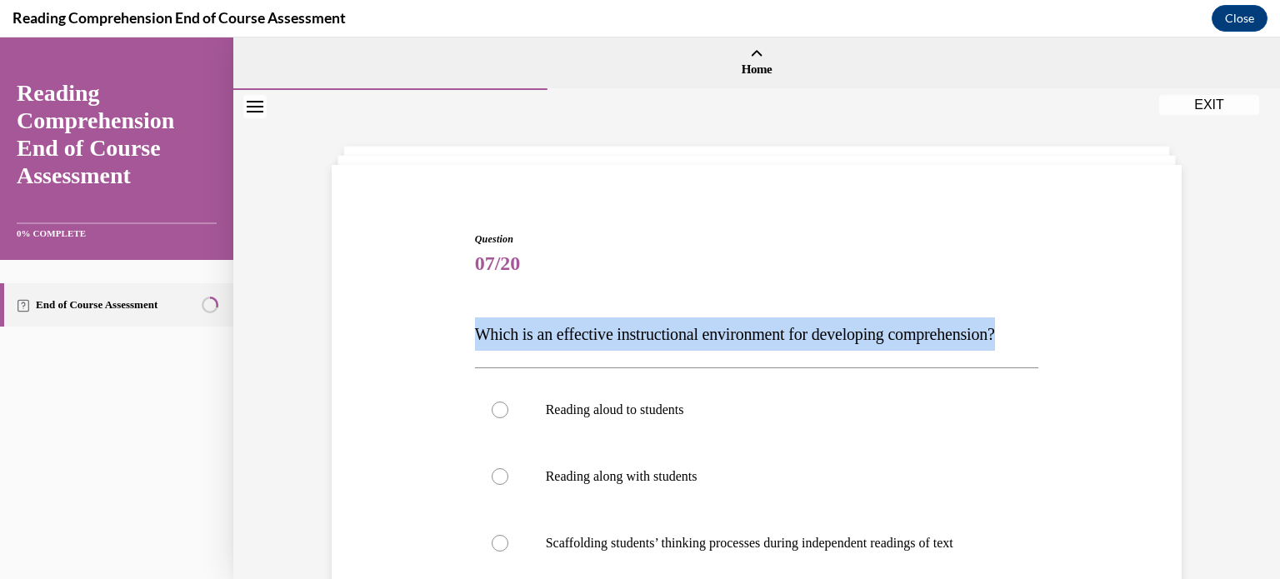
drag, startPoint x: 612, startPoint y: 372, endPoint x: 475, endPoint y: 329, distance: 143.2
click at [475, 329] on p "Which is an effective instructional environment for developing comprehension?" at bounding box center [757, 334] width 564 height 33
copy span "Which is an effective instructional environment for developing comprehension?"
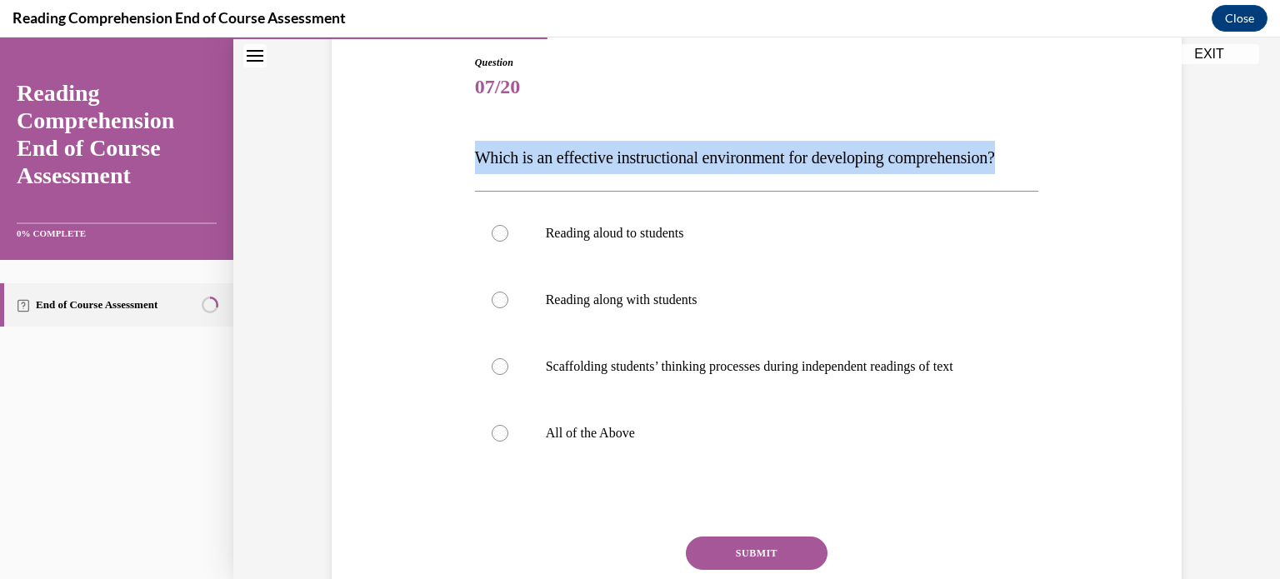
scroll to position [178, 0]
click at [599, 441] on p "All of the Above" at bounding box center [772, 432] width 452 height 17
click at [508, 441] on input "All of the Above" at bounding box center [500, 432] width 17 height 17
radio input "true"
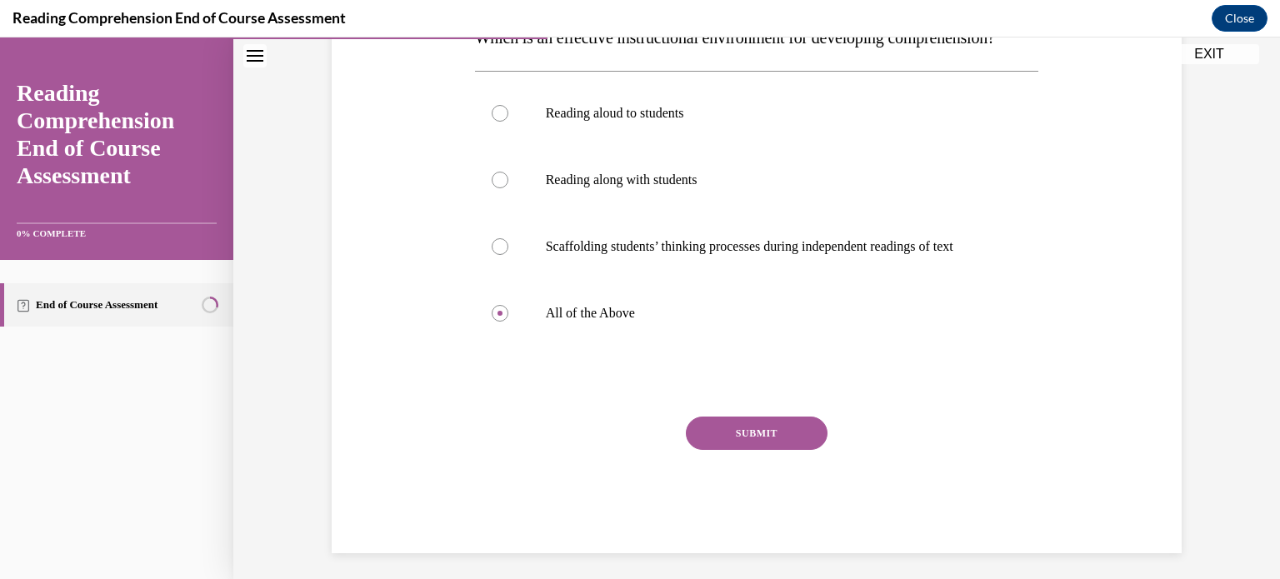
click at [762, 450] on button "SUBMIT" at bounding box center [757, 433] width 142 height 33
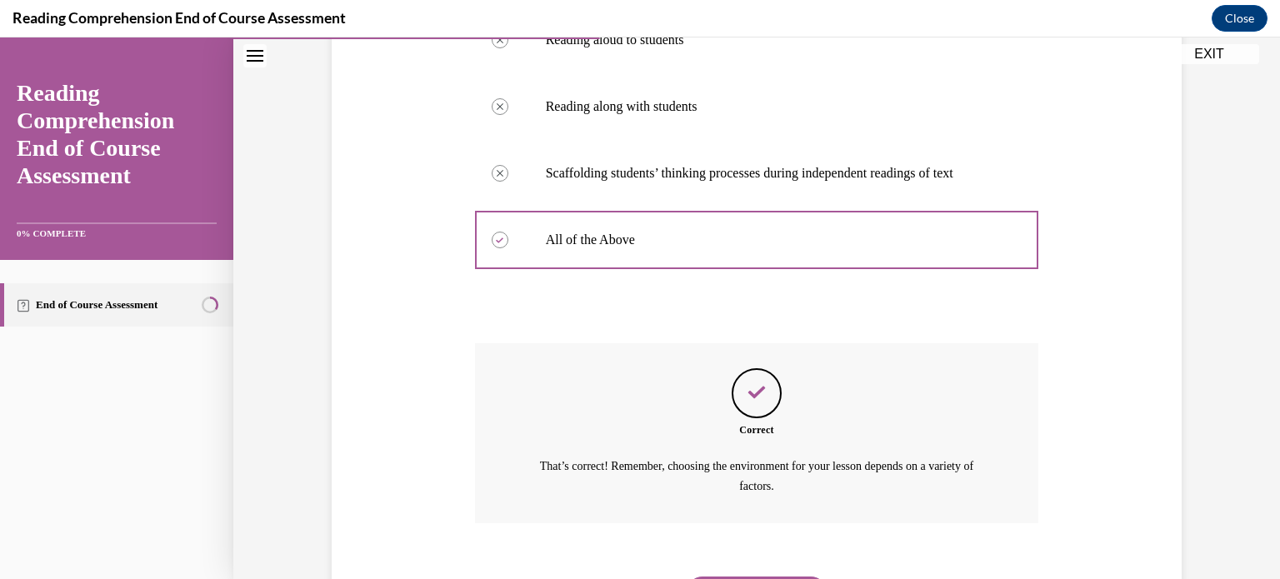
scroll to position [492, 0]
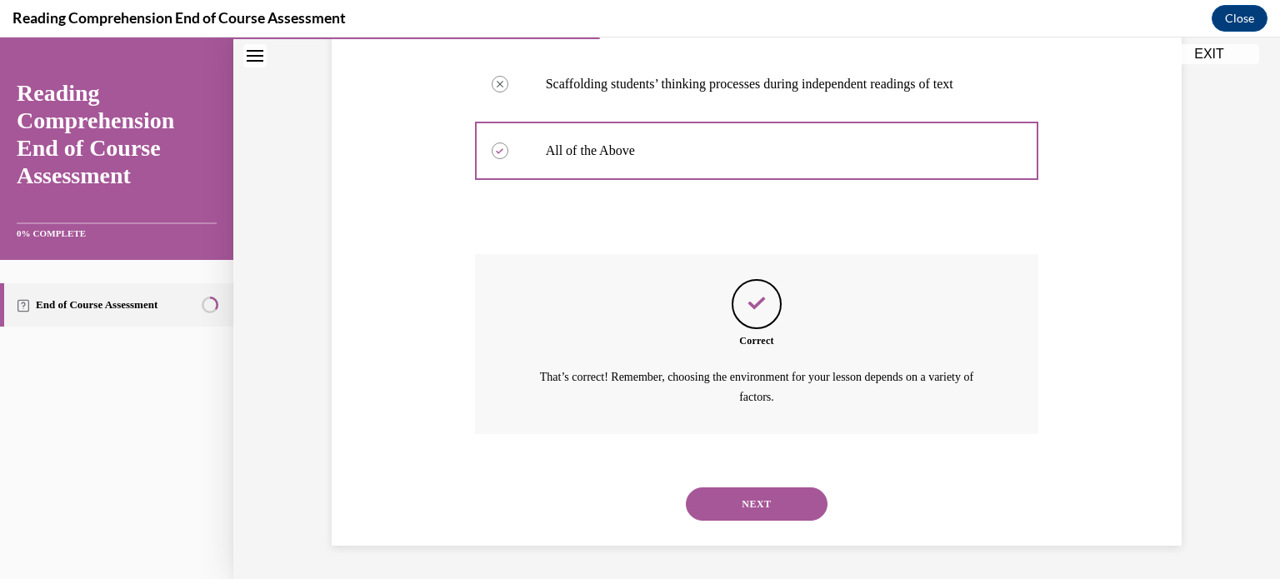
click at [761, 490] on button "NEXT" at bounding box center [757, 504] width 142 height 33
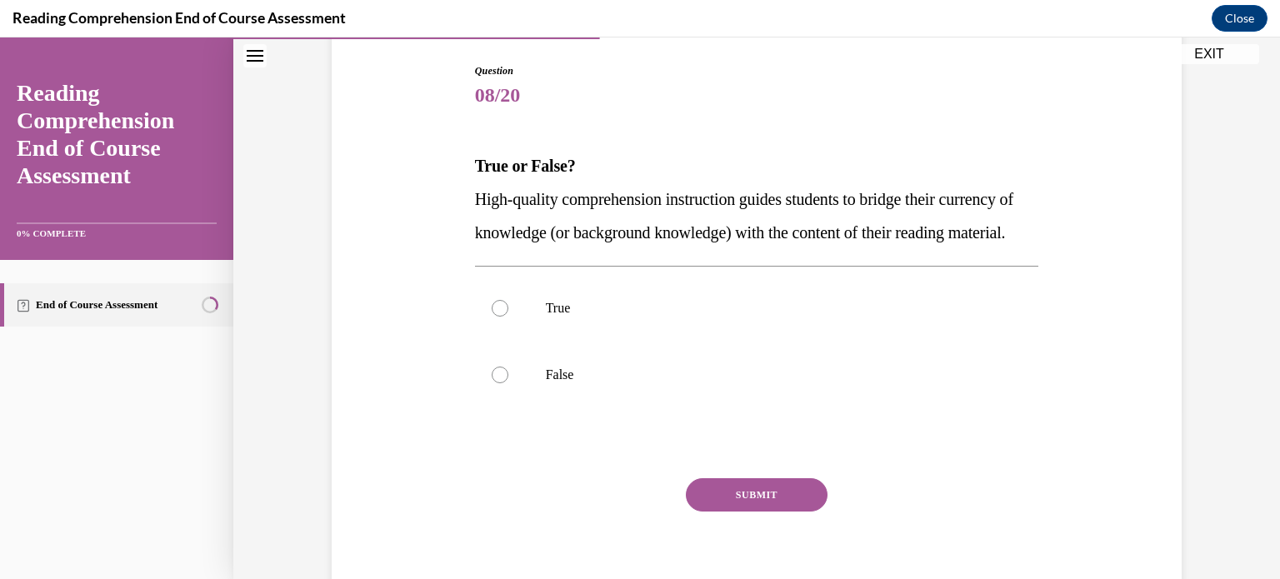
scroll to position [171, 0]
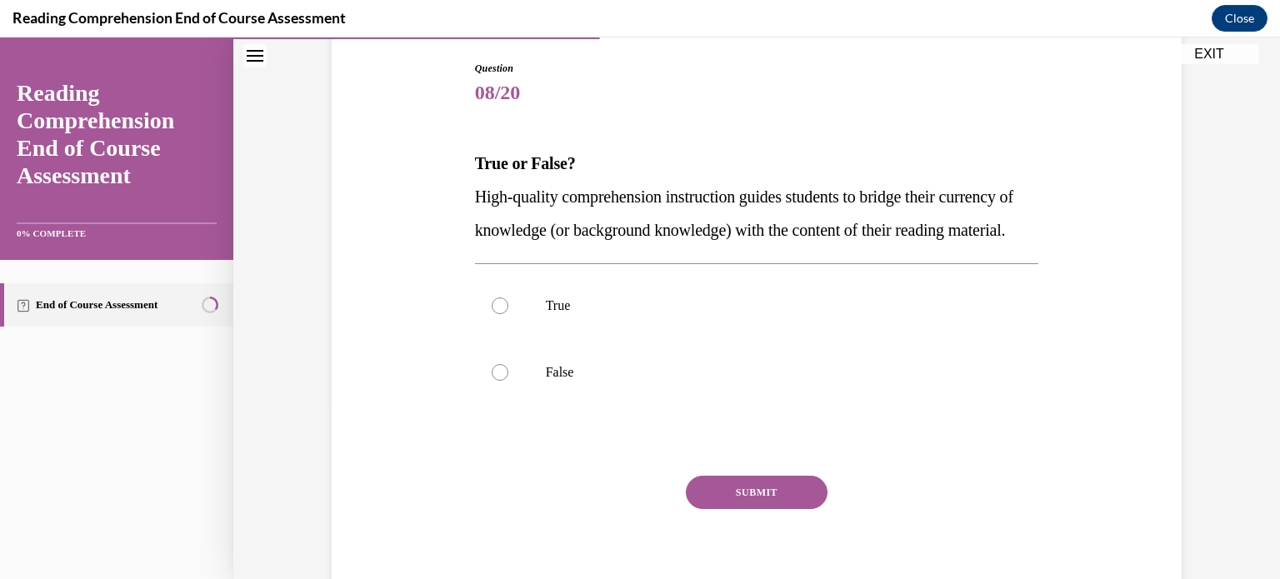
drag, startPoint x: 598, startPoint y: 267, endPoint x: 470, endPoint y: 165, distance: 163.1
click at [471, 165] on div "Question 08/20 True or False? High-quality comprehension instruction guides stu…" at bounding box center [757, 324] width 573 height 577
copy div "True or False? High-quality comprehension instruction guides students to bridge…"
click at [601, 339] on label "True" at bounding box center [757, 306] width 564 height 67
click at [508, 314] on input "True" at bounding box center [500, 306] width 17 height 17
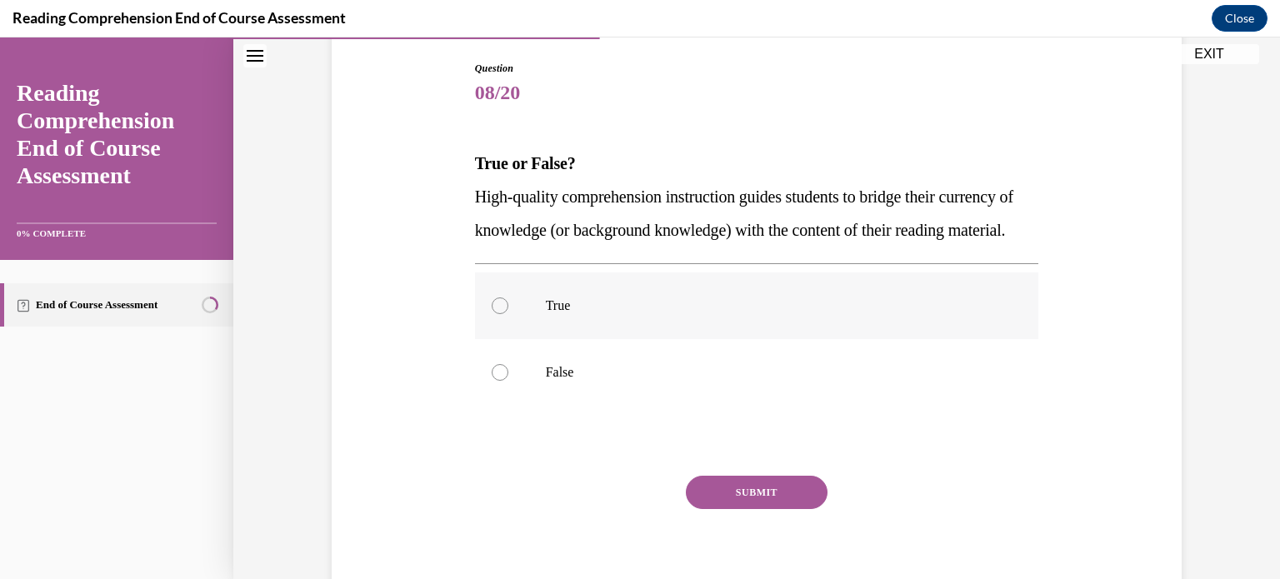
radio input "true"
click at [774, 509] on button "SUBMIT" at bounding box center [757, 492] width 142 height 33
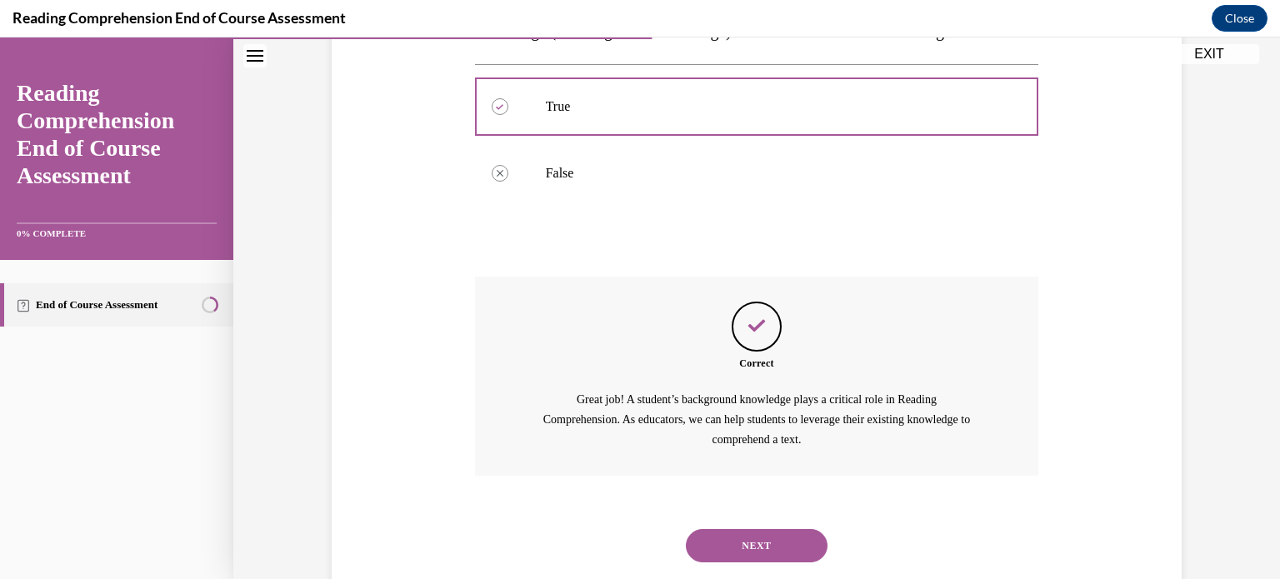
scroll to position [444, 0]
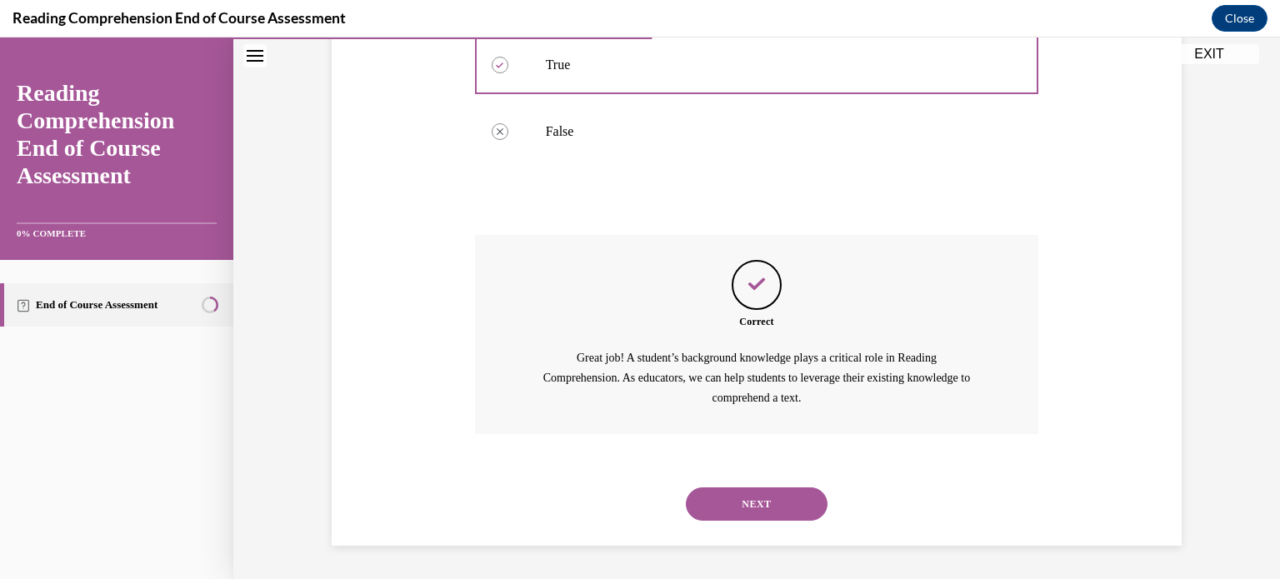
click at [751, 514] on button "NEXT" at bounding box center [757, 504] width 142 height 33
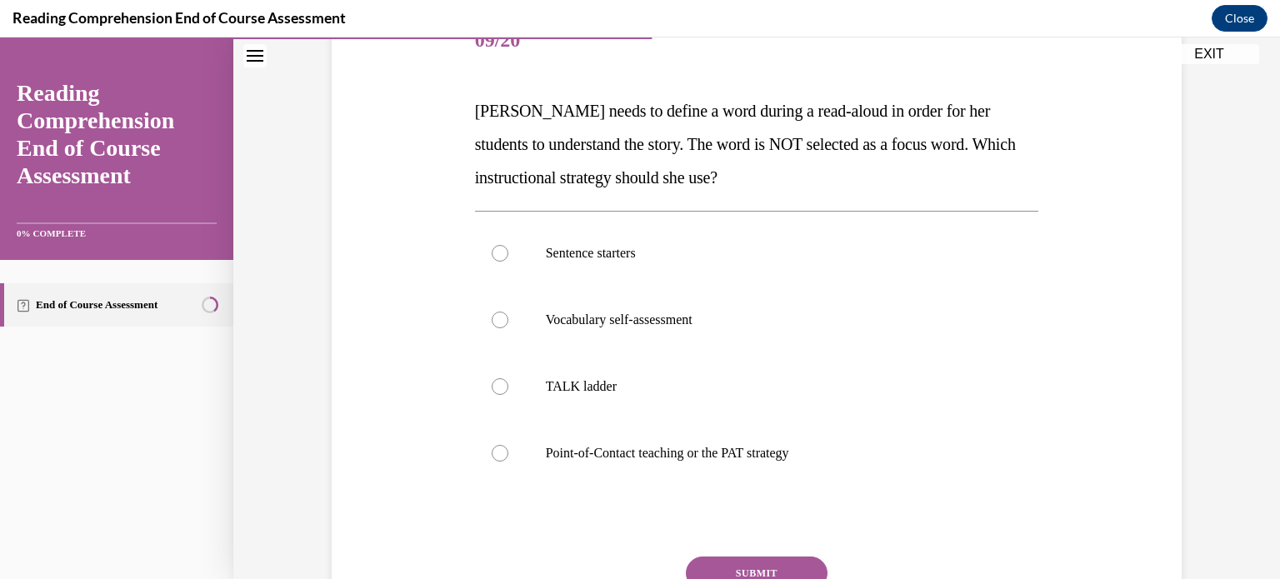
scroll to position [220, 0]
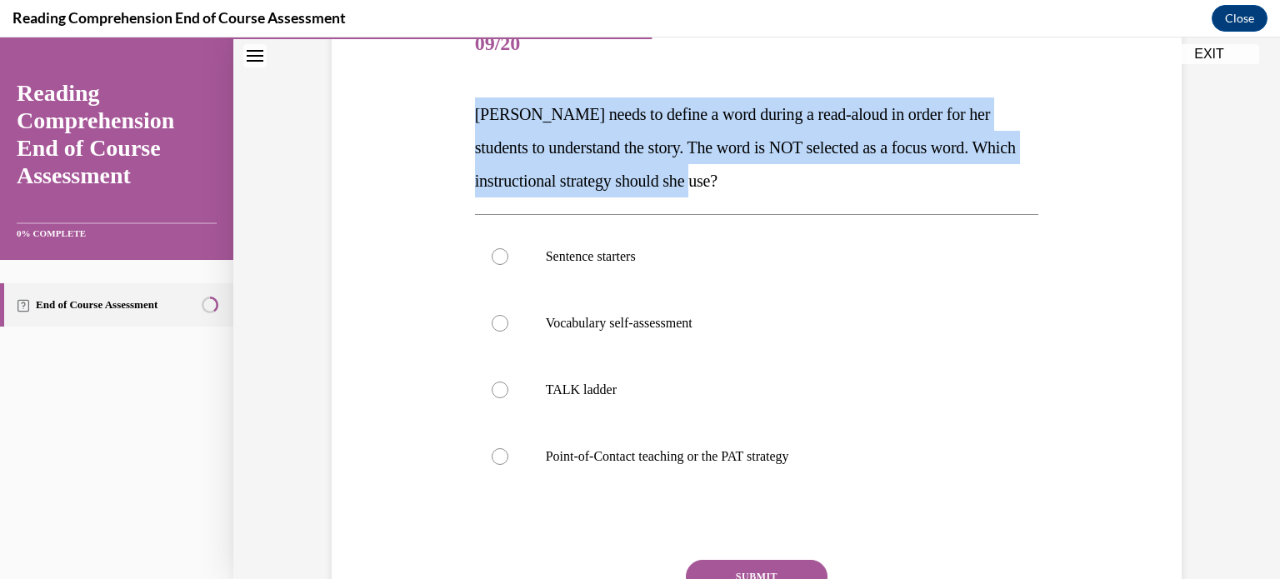
drag, startPoint x: 750, startPoint y: 191, endPoint x: 475, endPoint y: 115, distance: 285.4
click at [475, 115] on p "Mrs. Ivie needs to define a word during a read-aloud in order for her students …" at bounding box center [757, 148] width 564 height 100
click at [807, 189] on p "Mrs. Ivie needs to define a word during a read-aloud in order for her students …" at bounding box center [757, 148] width 564 height 100
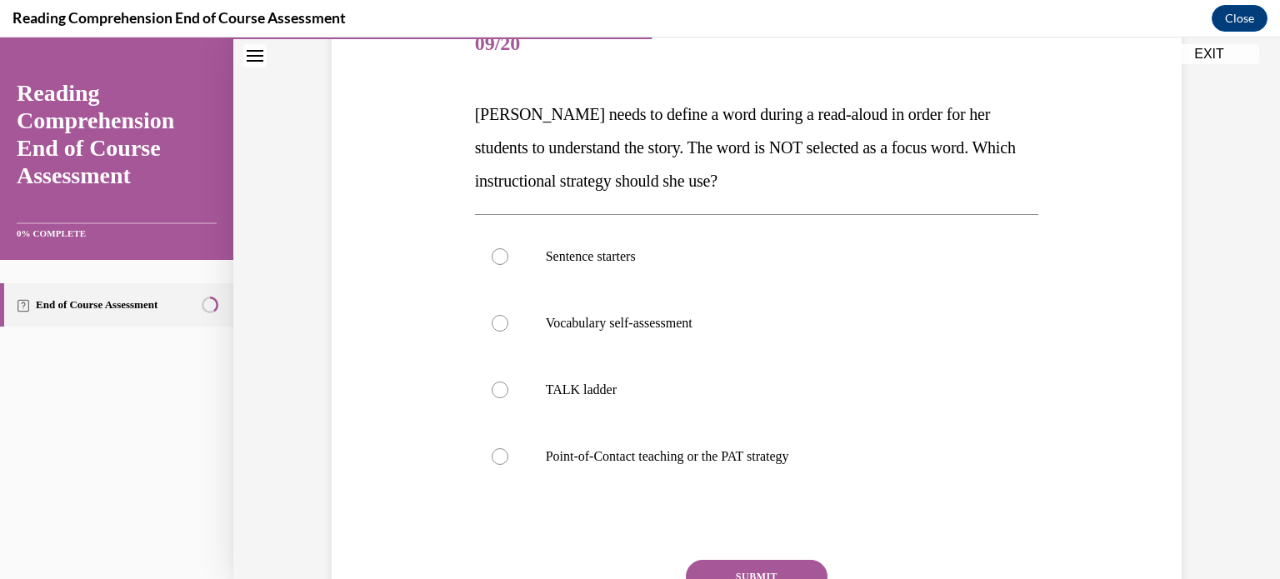
click at [468, 103] on div "Question 09/20 Mrs. Ivie needs to define a word during a read-aloud in order fo…" at bounding box center [757, 329] width 859 height 735
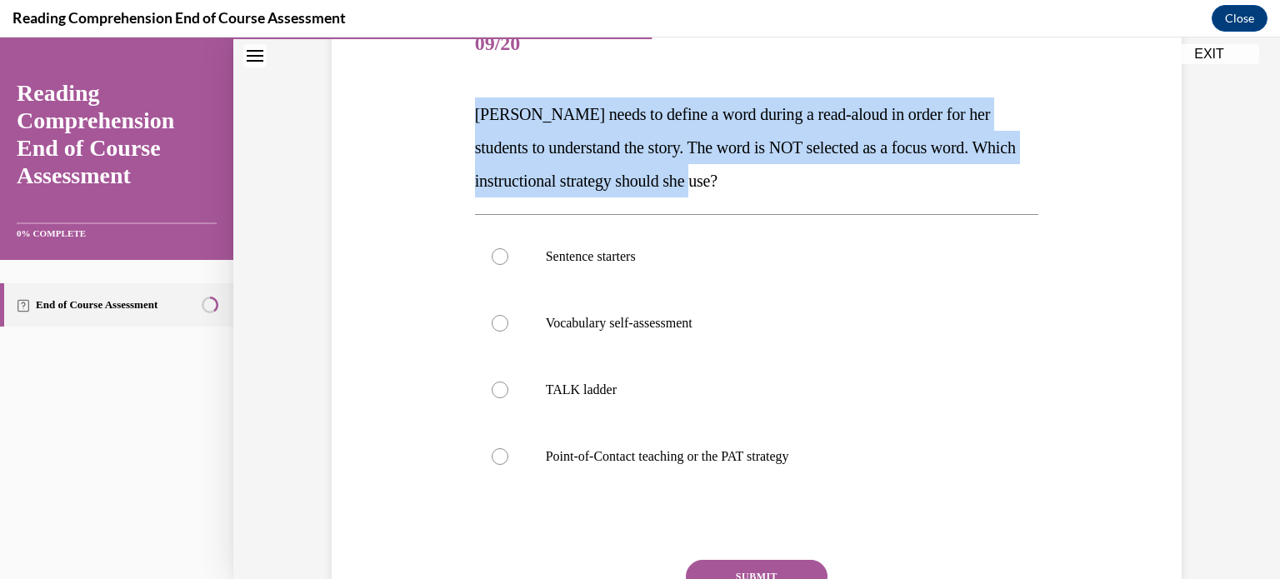
drag, startPoint x: 480, startPoint y: 108, endPoint x: 805, endPoint y: 185, distance: 334.0
click at [805, 185] on p "Mrs. Ivie needs to define a word during a read-aloud in order for her students …" at bounding box center [757, 148] width 564 height 100
copy span "Mrs. Ivie needs to define a word during a read-aloud in order for her students …"
click at [717, 457] on p "Point-of-Contact teaching or the PAT strategy" at bounding box center [772, 456] width 452 height 17
click at [508, 457] on input "Point-of-Contact teaching or the PAT strategy" at bounding box center [500, 456] width 17 height 17
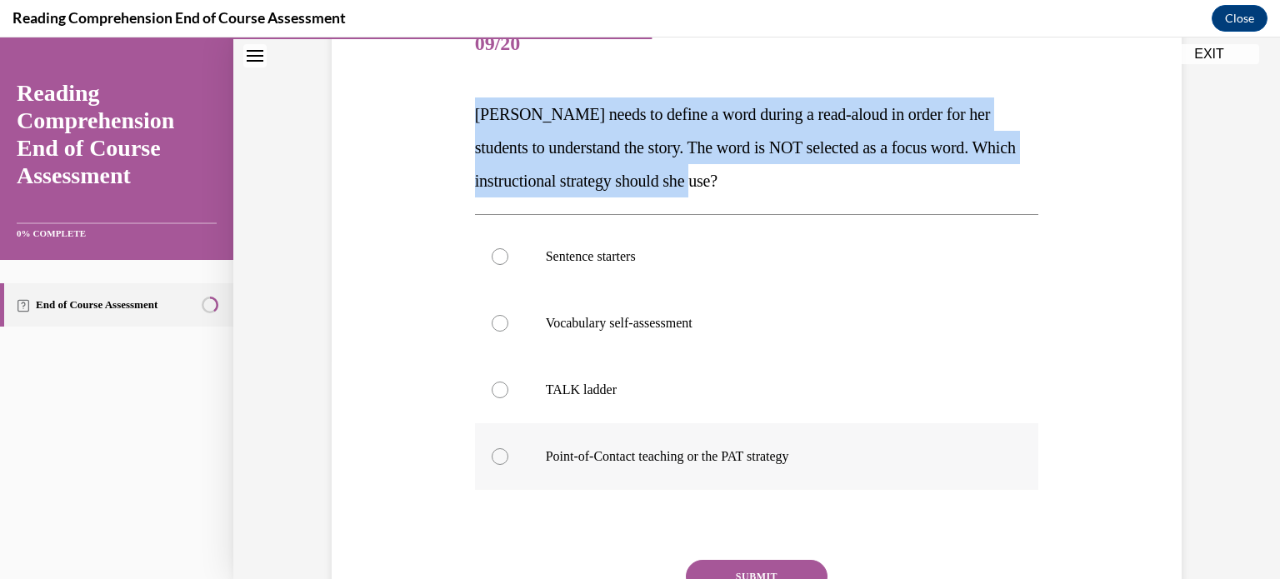
radio input "true"
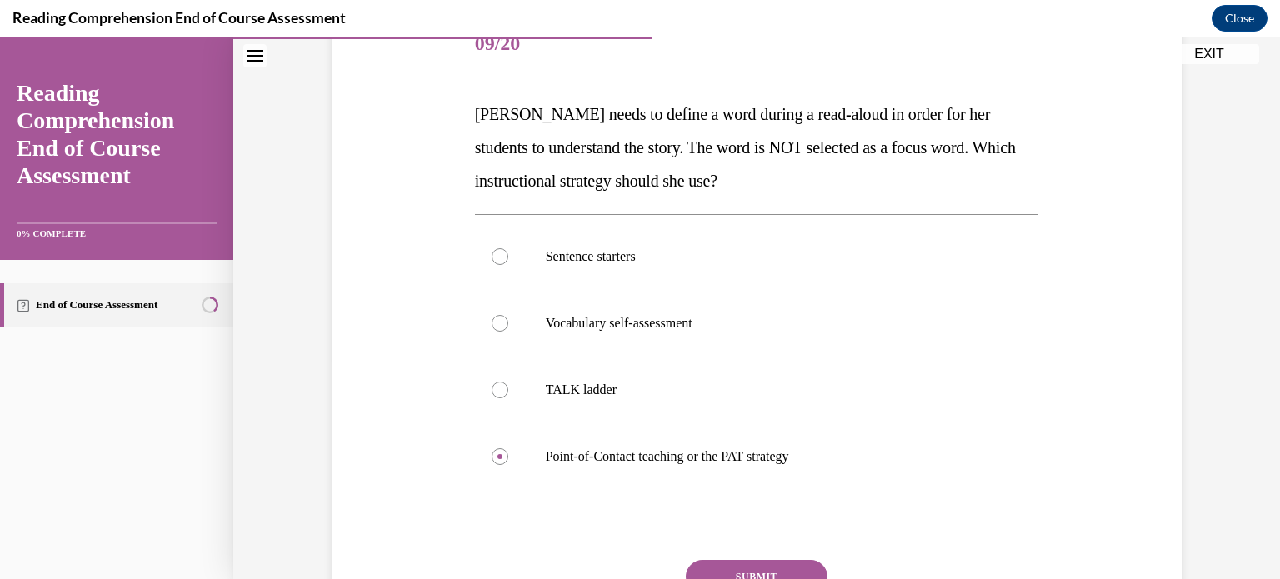
click at [762, 566] on button "SUBMIT" at bounding box center [757, 576] width 142 height 33
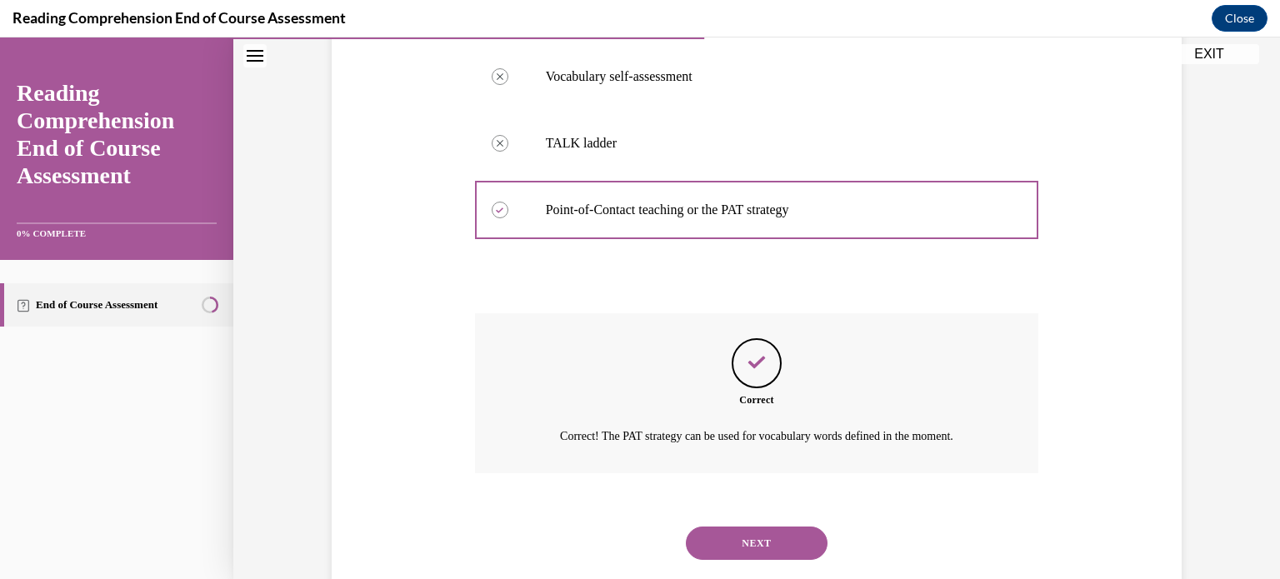
scroll to position [505, 0]
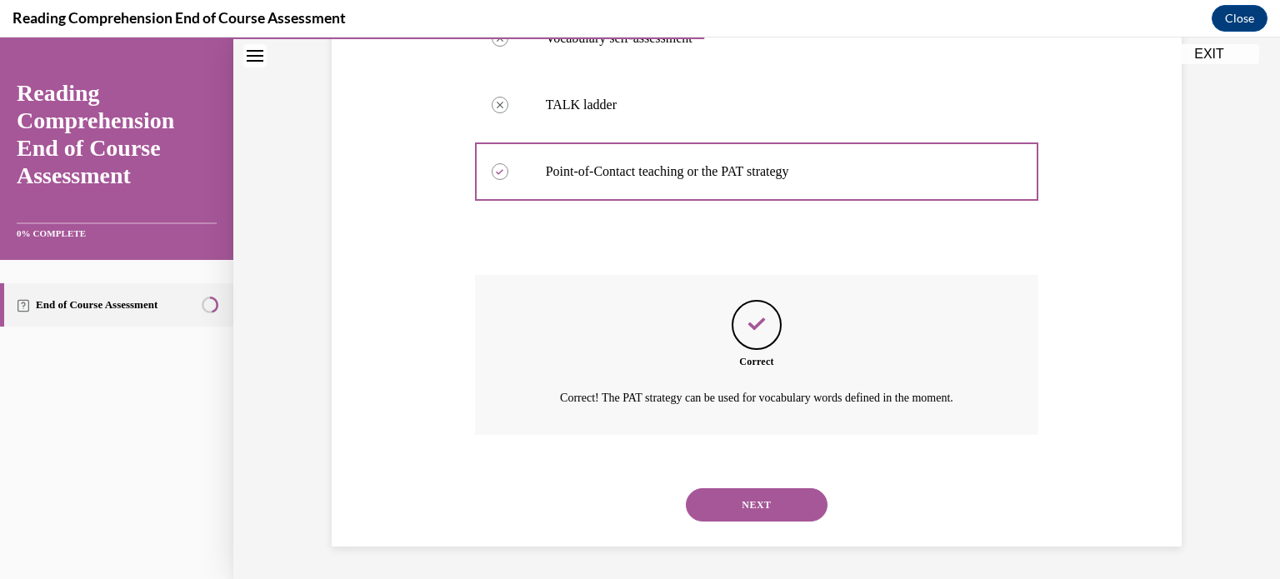
click at [753, 510] on button "NEXT" at bounding box center [757, 504] width 142 height 33
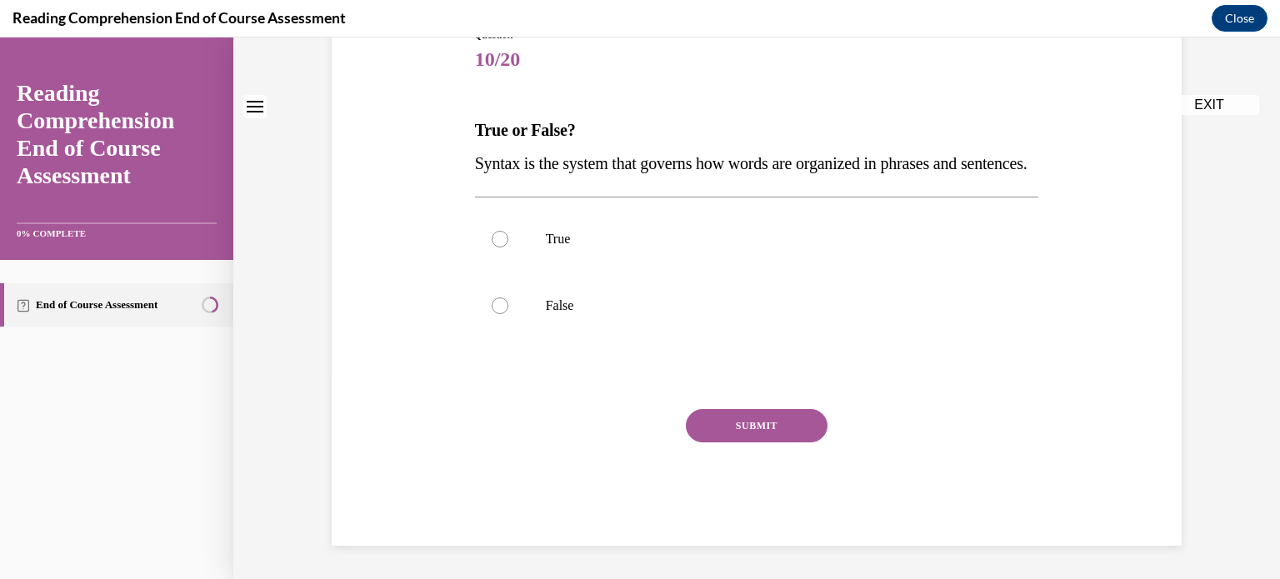
scroll to position [0, 0]
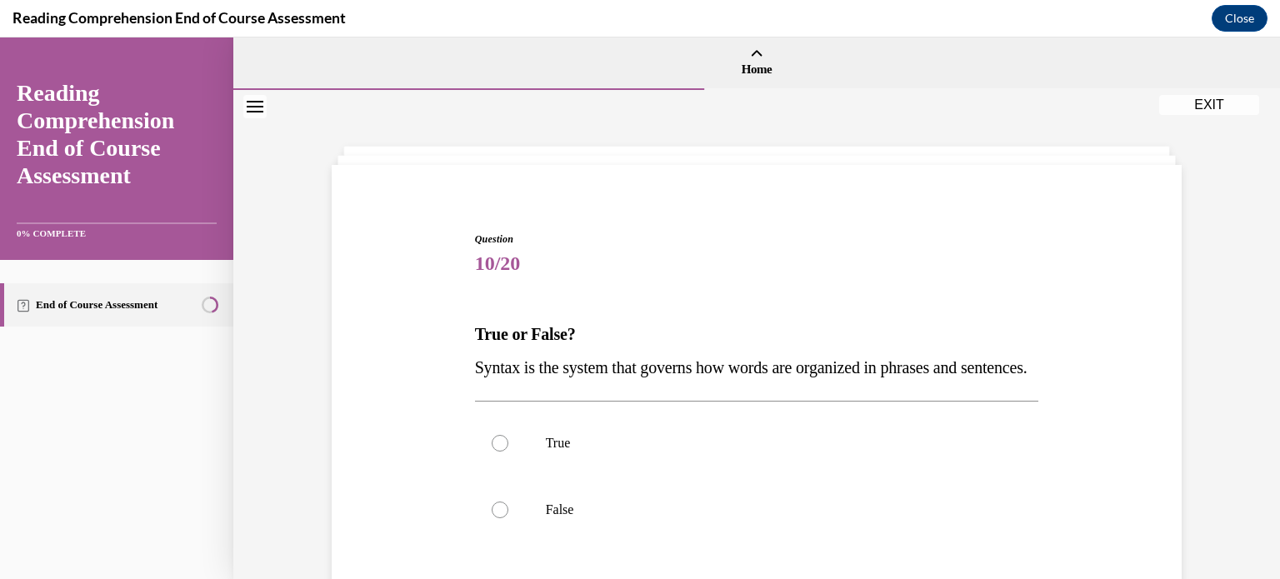
drag, startPoint x: 560, startPoint y: 396, endPoint x: 475, endPoint y: 333, distance: 106.0
click at [475, 333] on div "True or False? Syntax is the system that governs how words are organized in phr…" at bounding box center [757, 351] width 564 height 67
copy div "True or False? Syntax is the system that governs how words are organized in phr…"
click at [592, 452] on p "True" at bounding box center [772, 443] width 452 height 17
click at [508, 452] on input "True" at bounding box center [500, 443] width 17 height 17
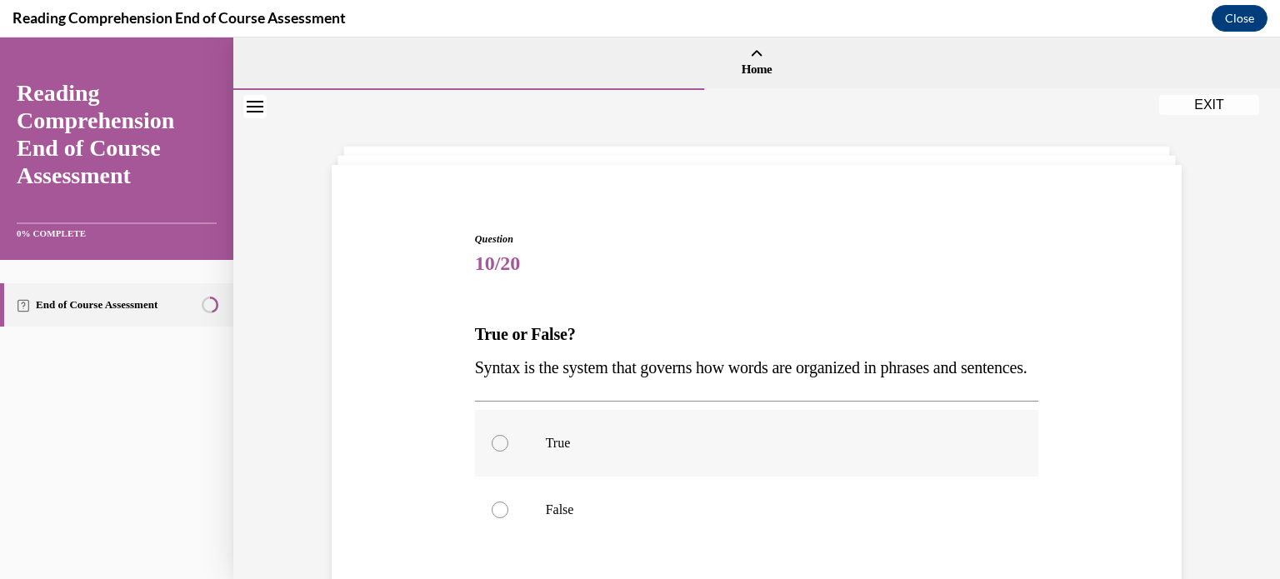
radio input "true"
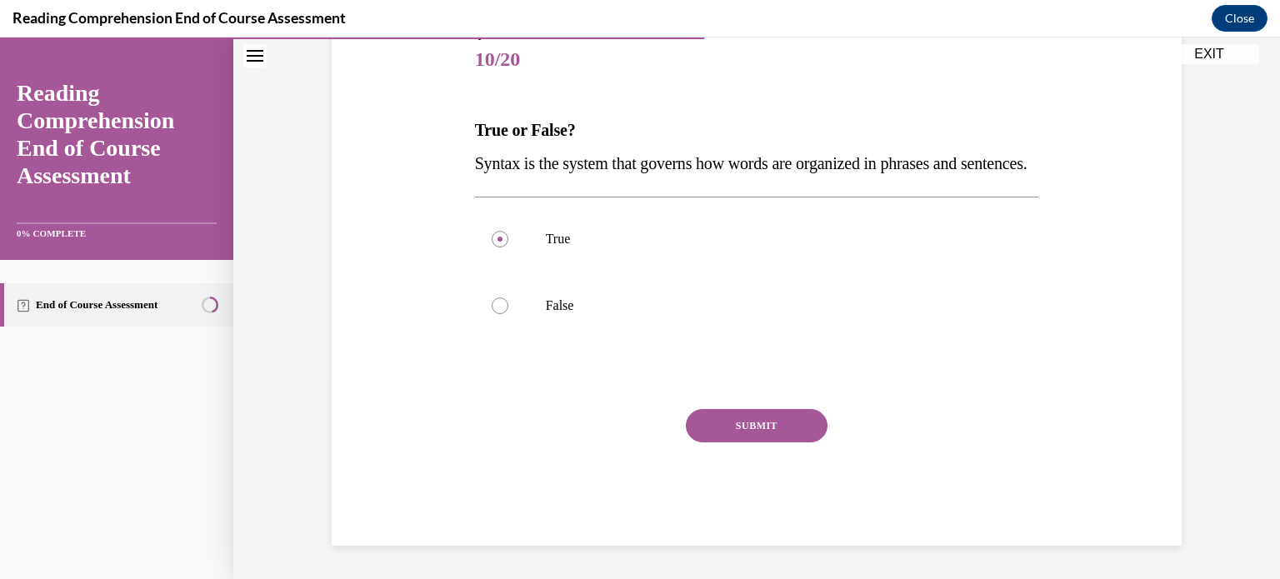
click at [741, 423] on button "SUBMIT" at bounding box center [757, 425] width 142 height 33
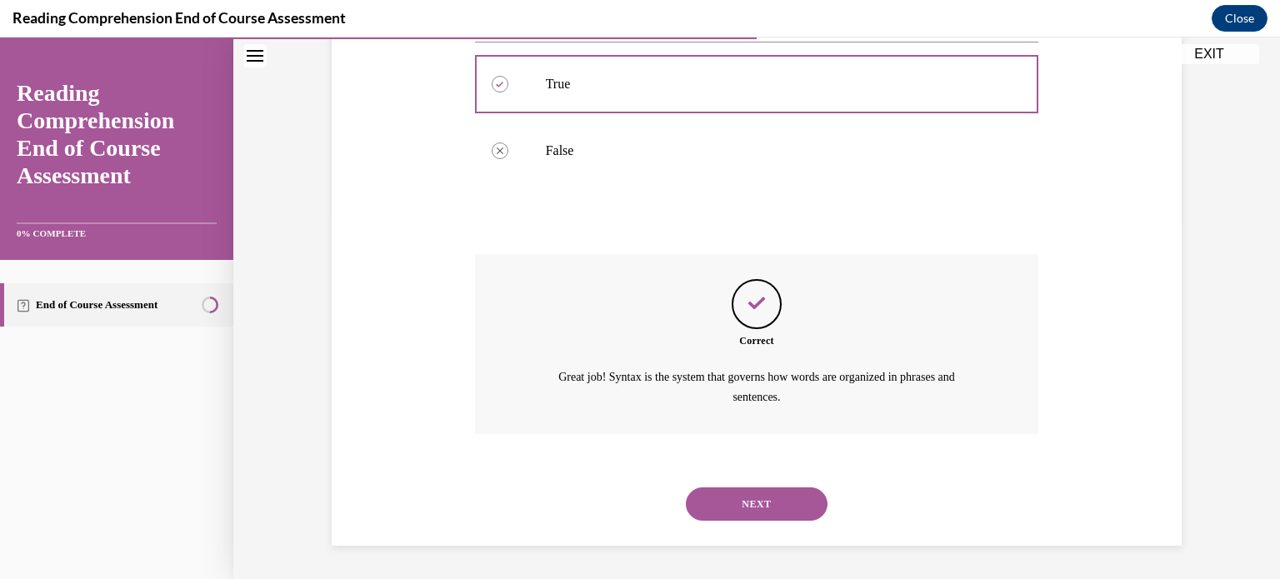
scroll to position [392, 0]
click at [756, 513] on button "NEXT" at bounding box center [757, 504] width 142 height 33
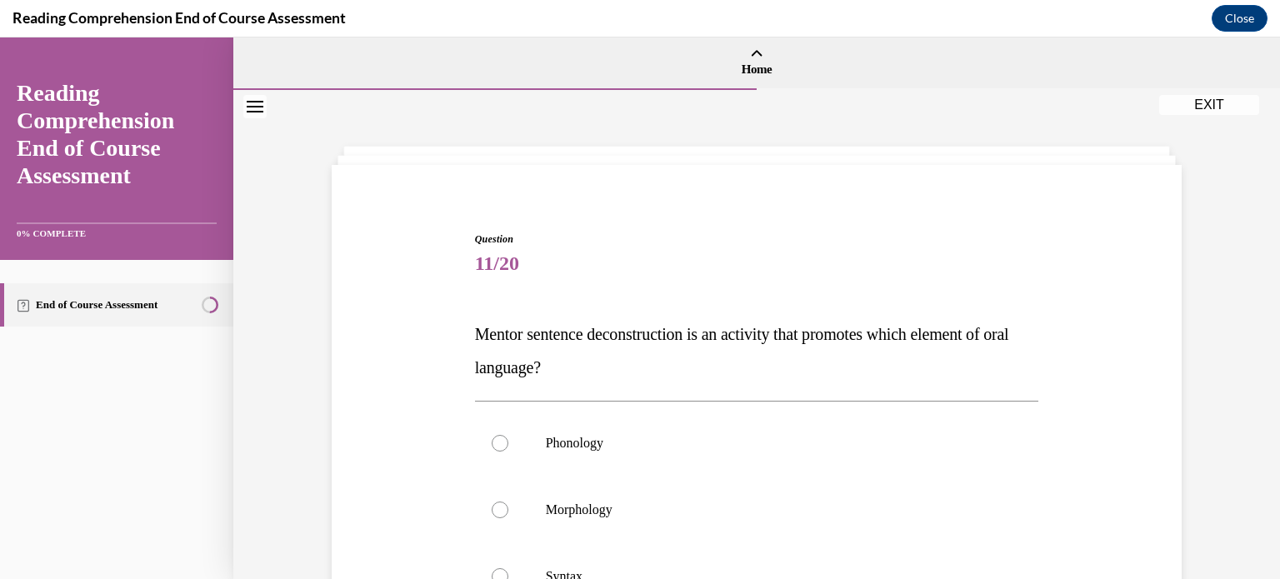
drag, startPoint x: 584, startPoint y: 365, endPoint x: 444, endPoint y: 328, distance: 144.2
click at [444, 328] on div "Question 11/20 Mentor sentence deconstruction is an activity that promotes whic…" at bounding box center [757, 533] width 859 height 702
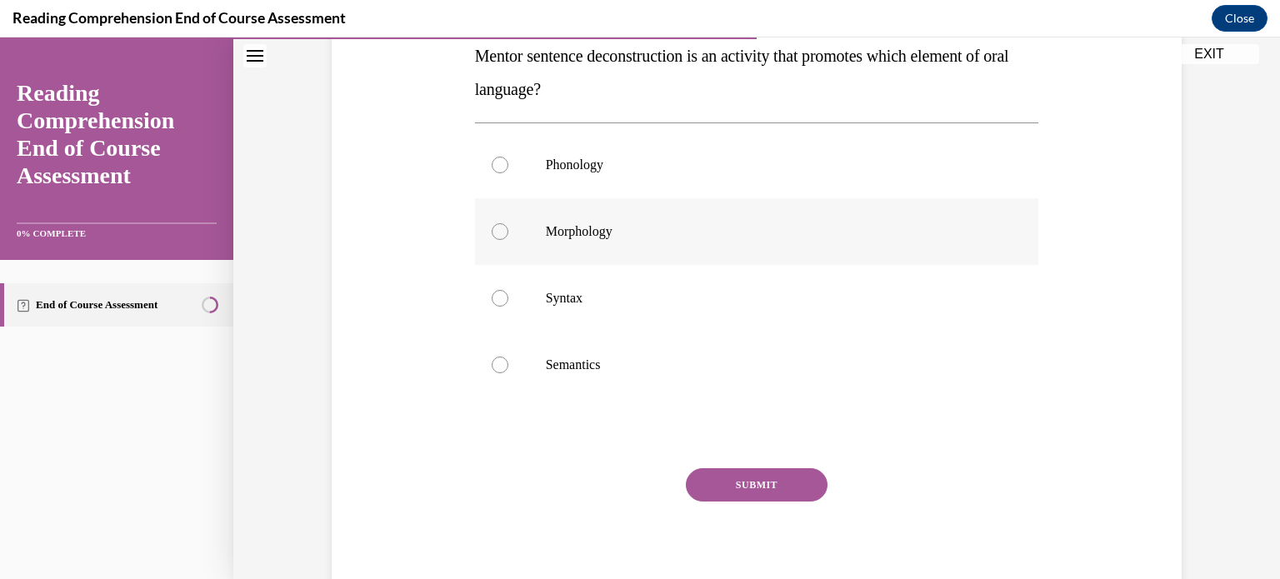
scroll to position [282, 0]
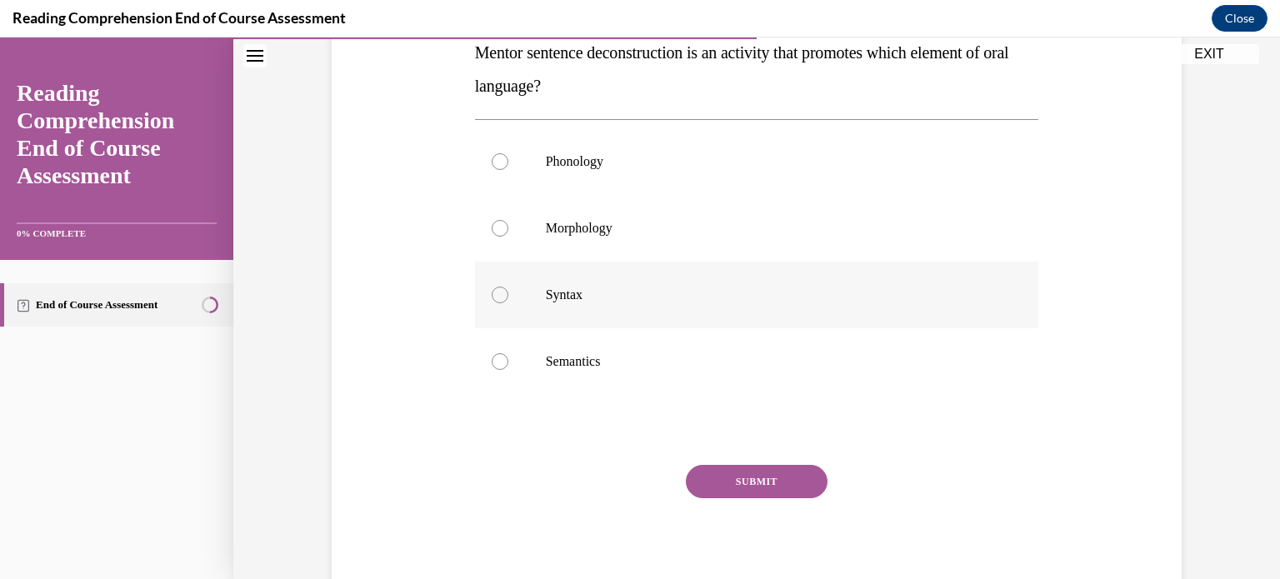
click at [621, 298] on p "Syntax" at bounding box center [772, 295] width 452 height 17
click at [508, 298] on input "Syntax" at bounding box center [500, 295] width 17 height 17
radio input "true"
click at [749, 467] on button "SUBMIT" at bounding box center [757, 481] width 142 height 33
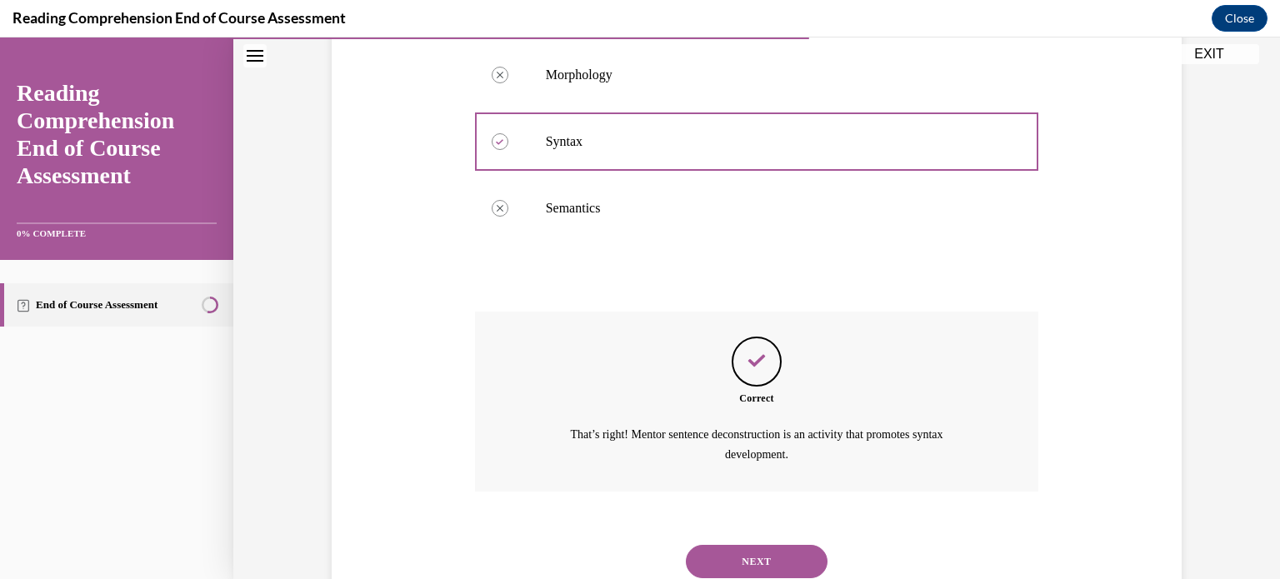
scroll to position [492, 0]
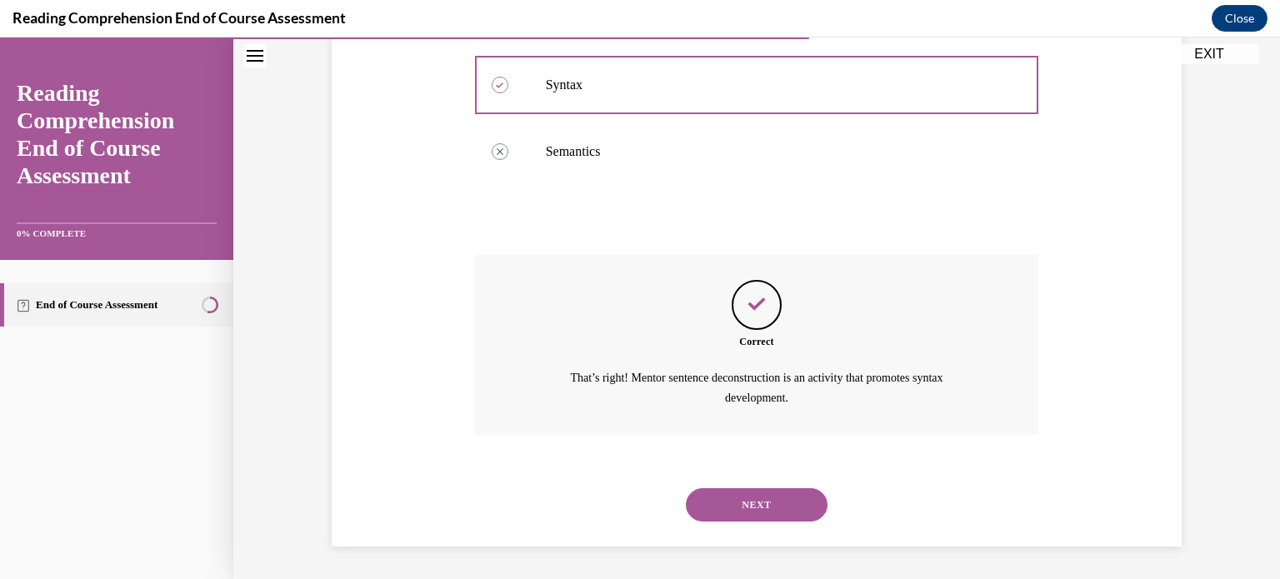
click at [734, 498] on button "NEXT" at bounding box center [757, 504] width 142 height 33
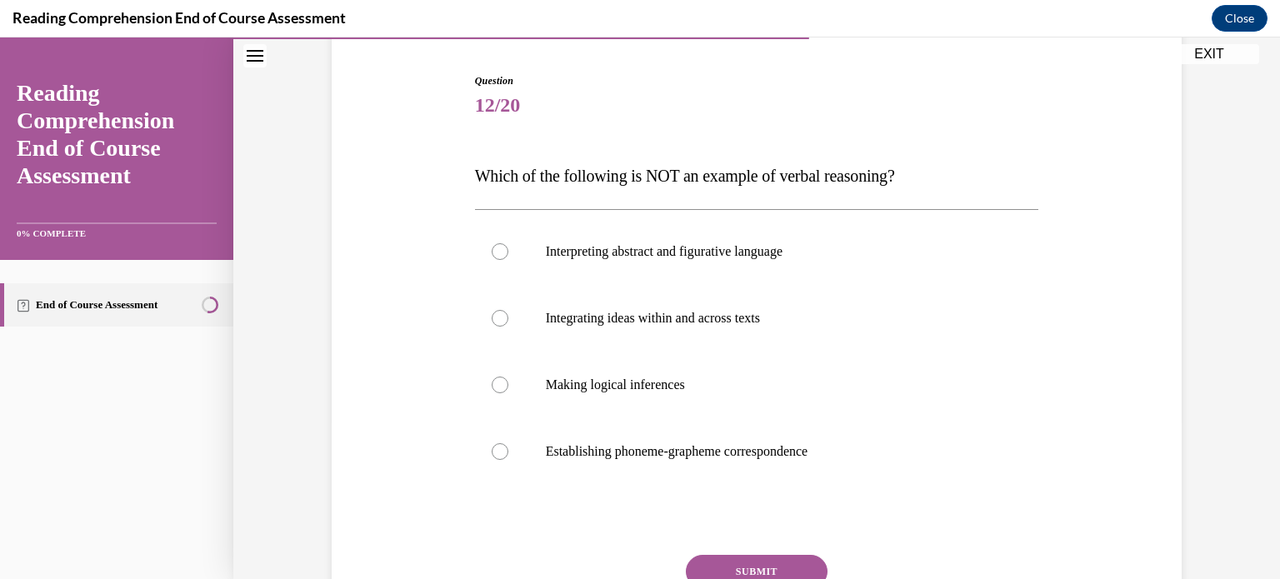
scroll to position [165, 0]
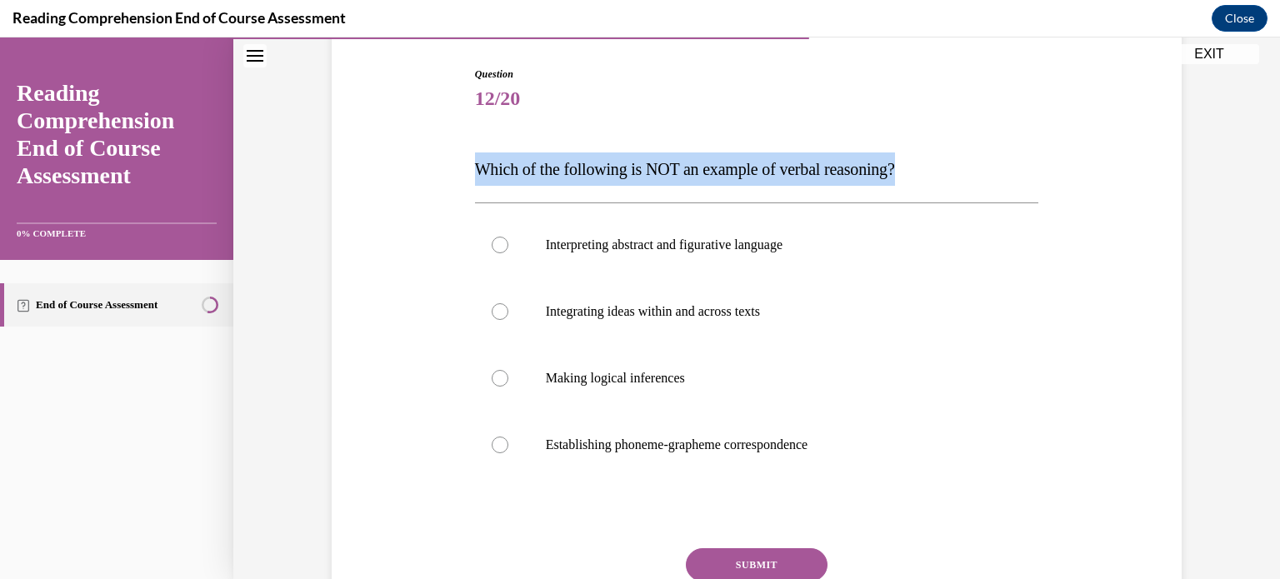
drag, startPoint x: 945, startPoint y: 154, endPoint x: 475, endPoint y: 158, distance: 470.2
click at [475, 158] on p "Which of the following is NOT an example of verbal reasoning?" at bounding box center [757, 169] width 564 height 33
click at [719, 433] on label "Establishing phoneme-grapheme correspondence" at bounding box center [757, 445] width 564 height 67
click at [508, 437] on input "Establishing phoneme-grapheme correspondence" at bounding box center [500, 445] width 17 height 17
radio input "true"
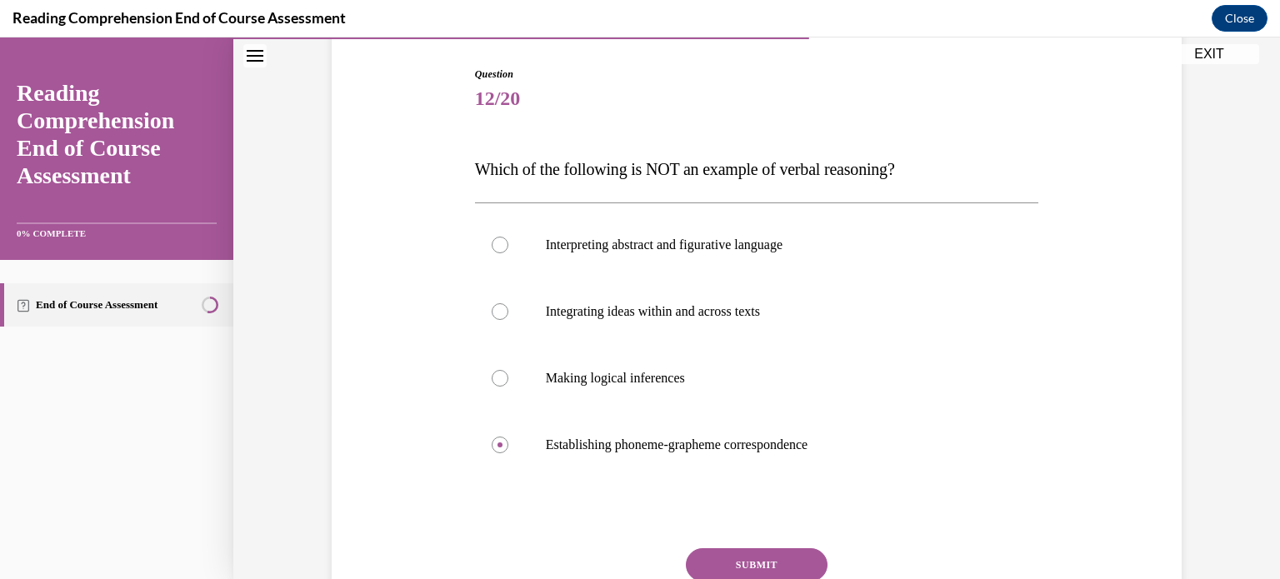
click at [747, 563] on button "SUBMIT" at bounding box center [757, 564] width 142 height 33
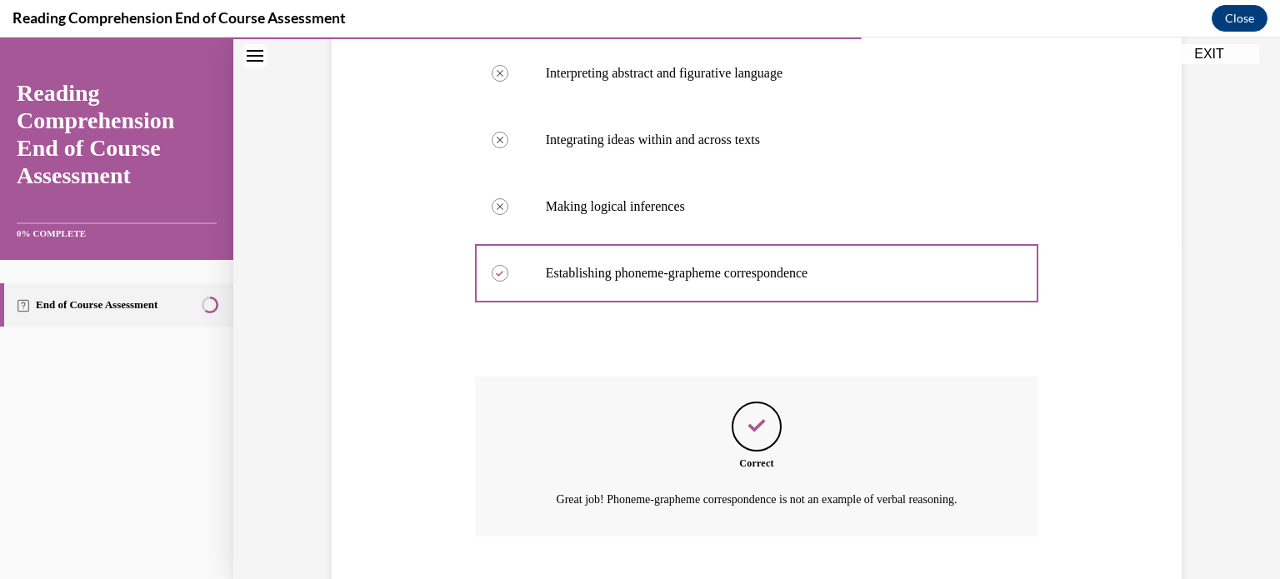
scroll to position [438, 0]
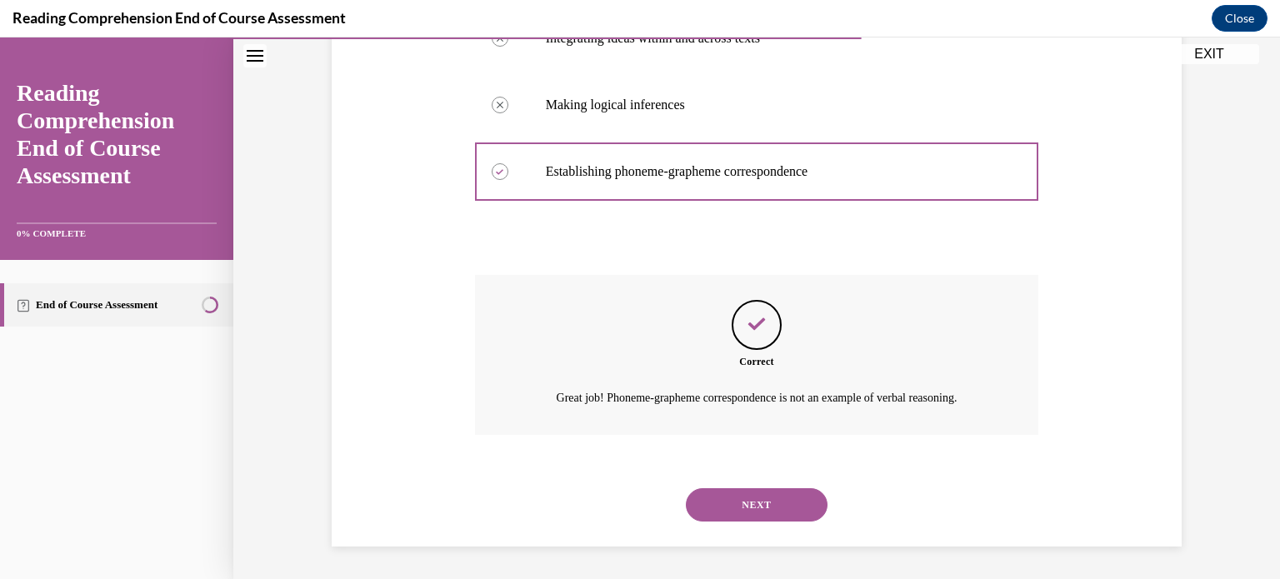
click at [797, 518] on button "NEXT" at bounding box center [757, 504] width 142 height 33
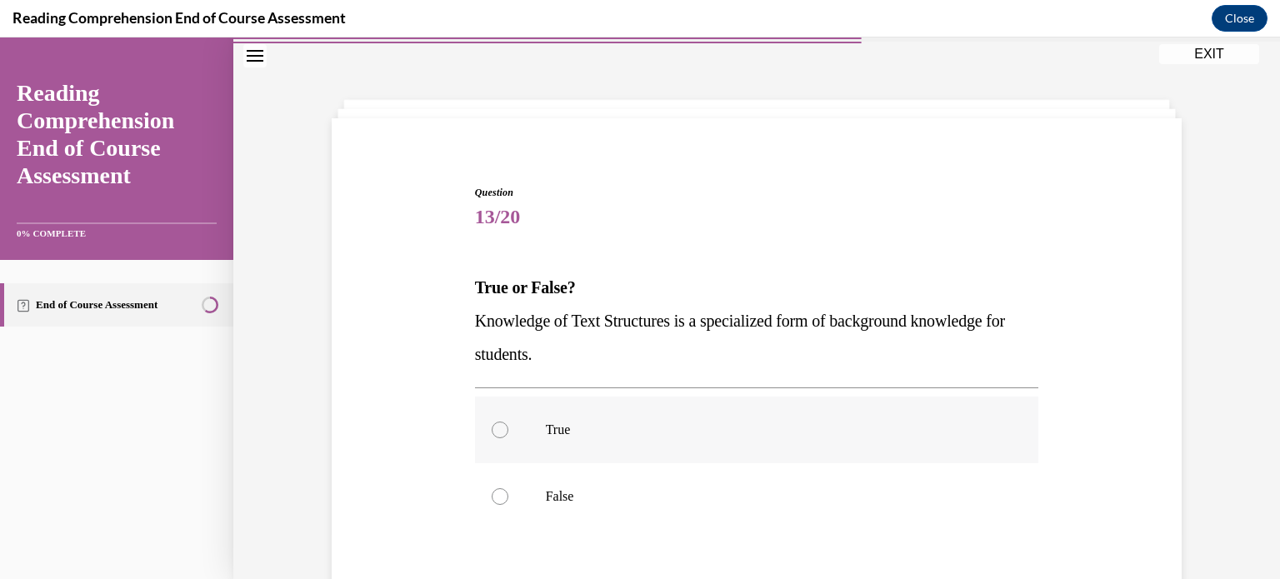
scroll to position [53, 0]
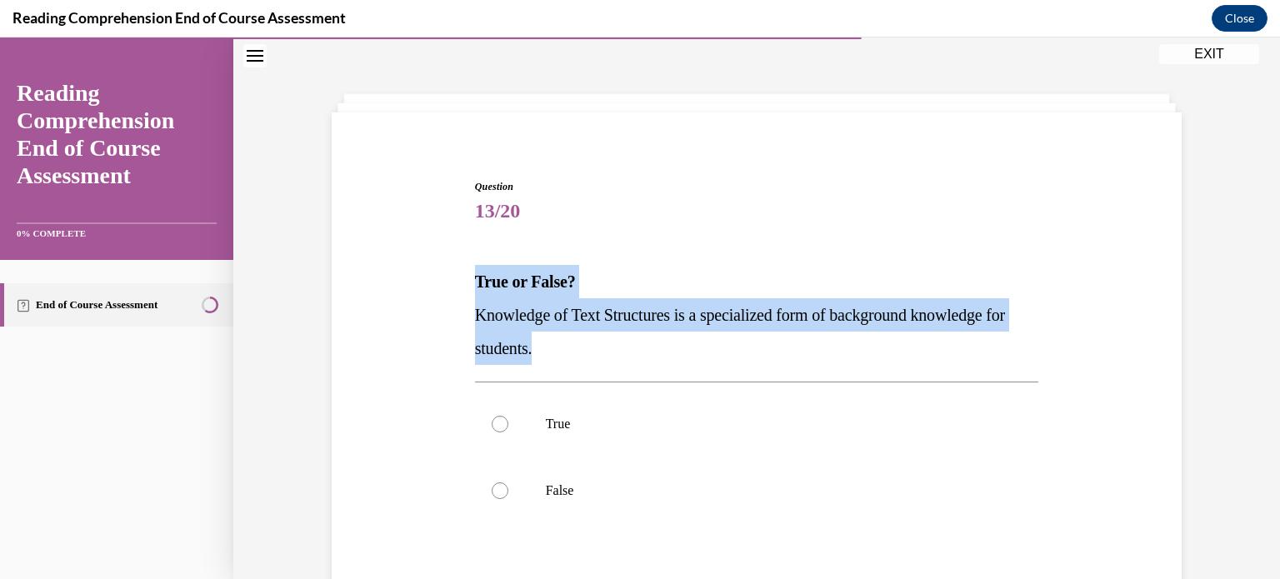
drag, startPoint x: 595, startPoint y: 350, endPoint x: 467, endPoint y: 281, distance: 145.8
click at [467, 281] on div "Question 13/20 True or False? Knowledge of Text Structures is a specialized for…" at bounding box center [757, 430] width 859 height 602
click at [662, 473] on label "False" at bounding box center [757, 491] width 564 height 67
click at [508, 483] on input "False" at bounding box center [500, 491] width 17 height 17
radio input "true"
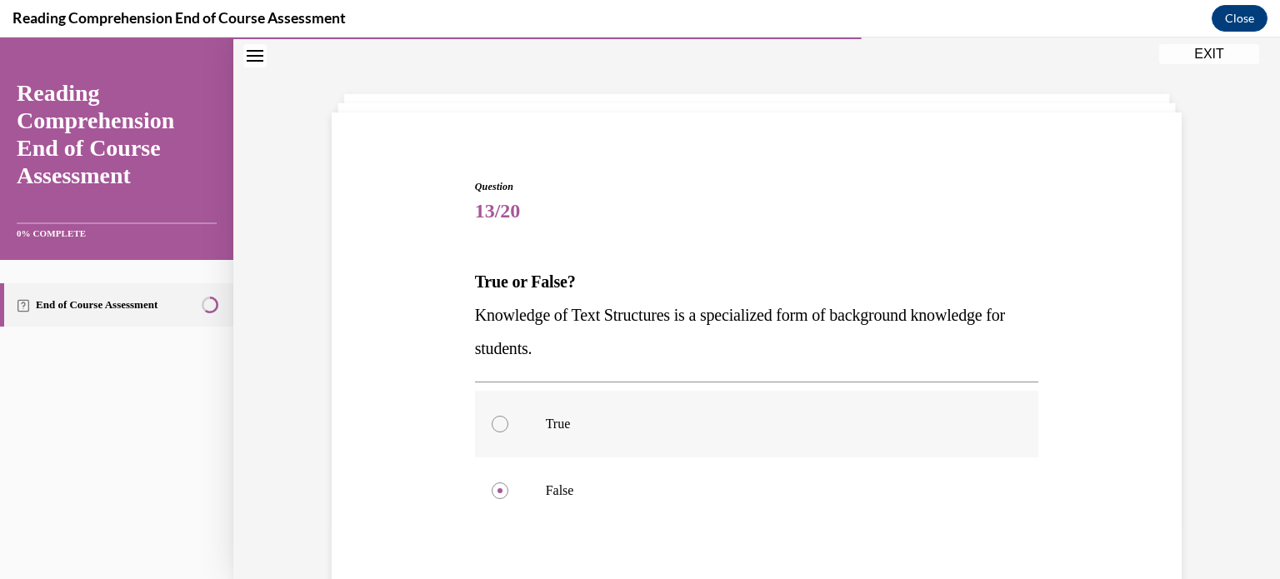
click at [649, 428] on p "True" at bounding box center [772, 424] width 452 height 17
click at [508, 428] on input "True" at bounding box center [500, 424] width 17 height 17
radio input "true"
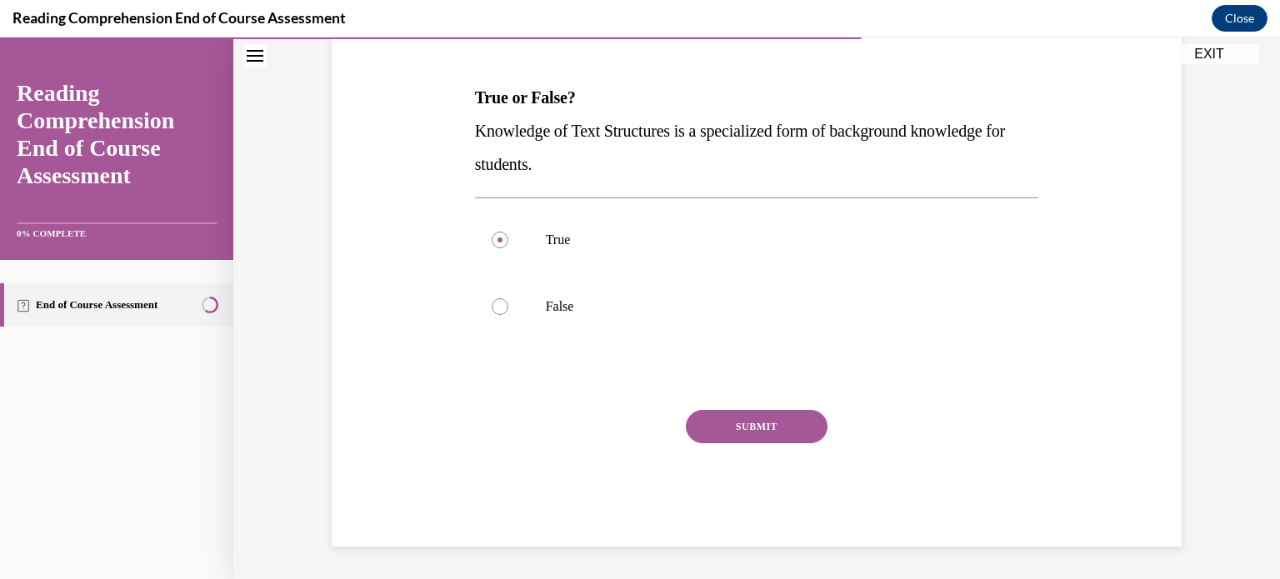
click at [814, 426] on button "SUBMIT" at bounding box center [757, 426] width 142 height 33
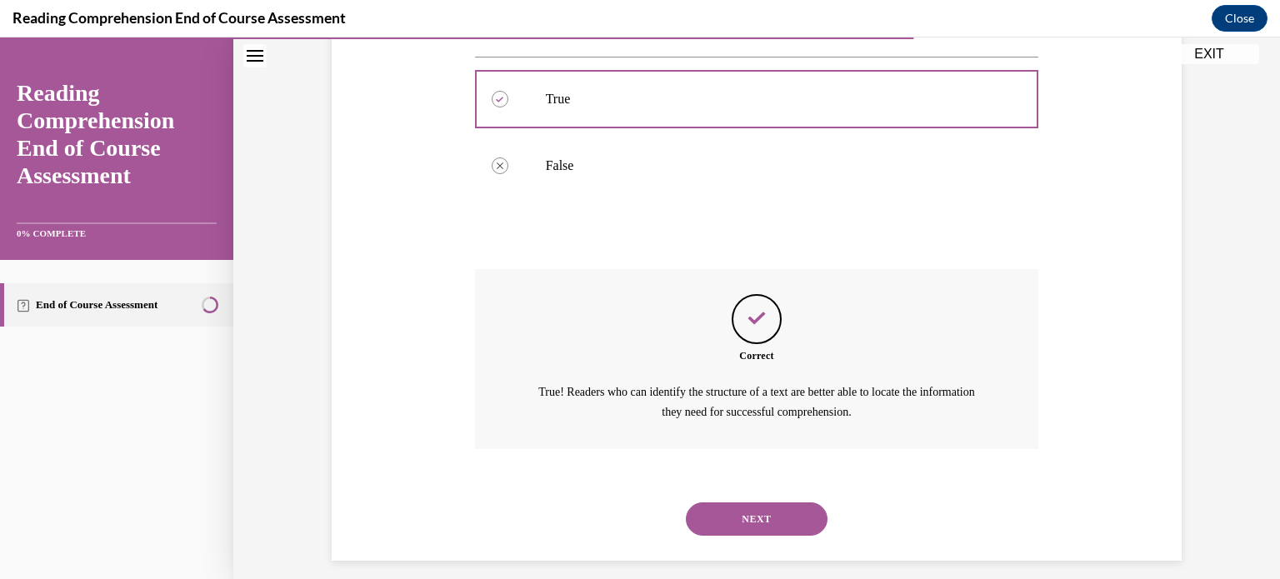
scroll to position [392, 0]
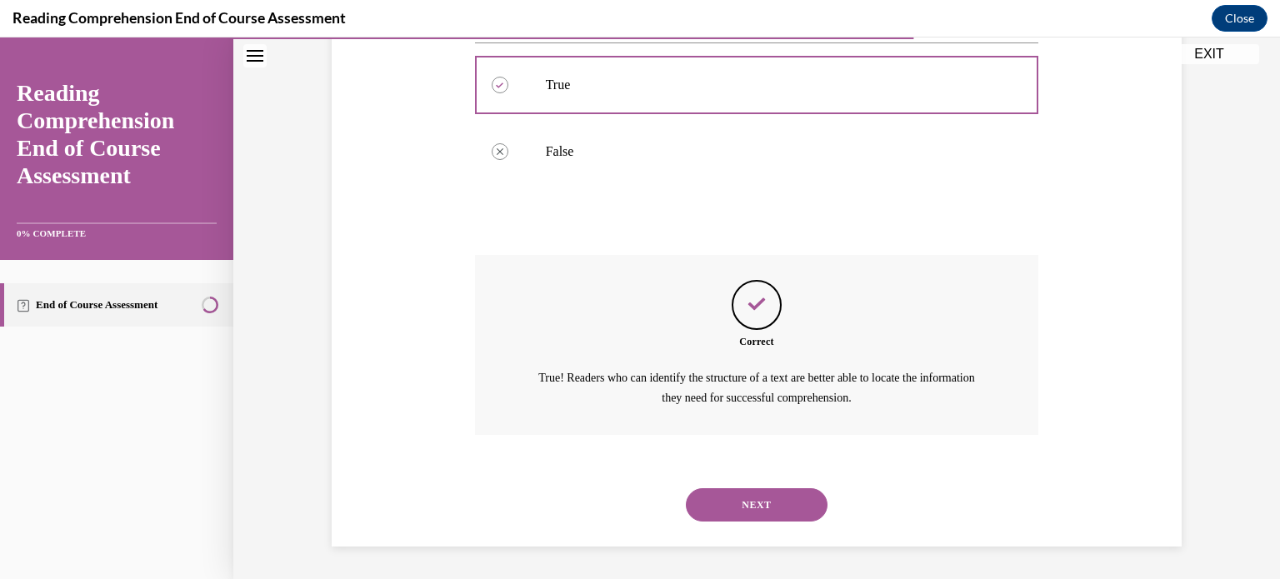
click at [736, 511] on button "NEXT" at bounding box center [757, 504] width 142 height 33
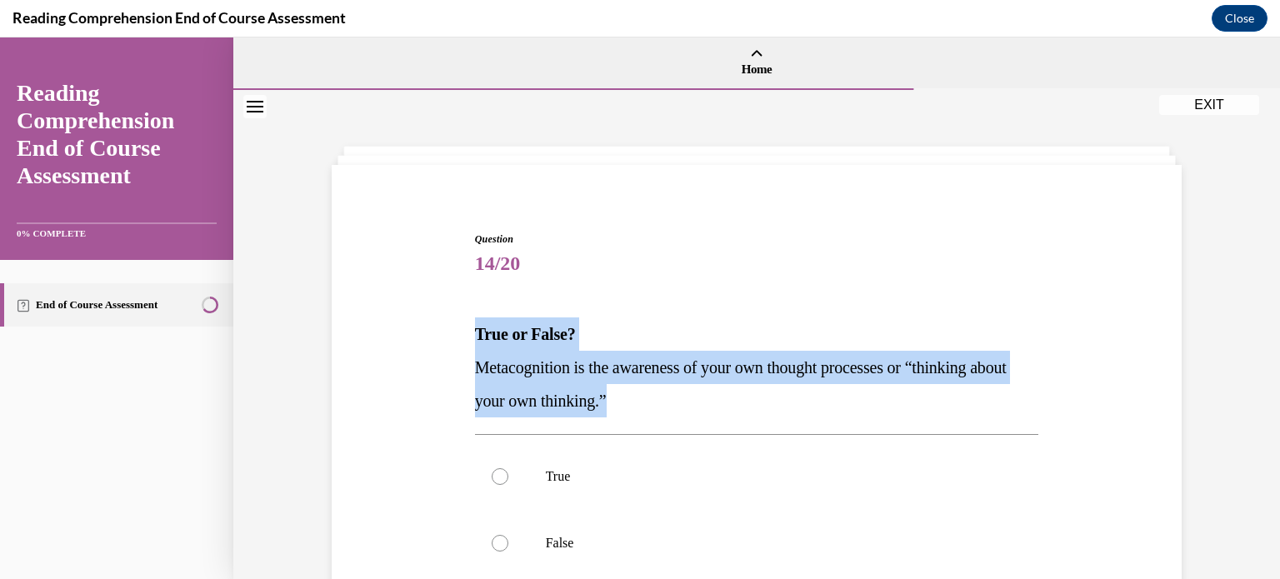
drag, startPoint x: 717, startPoint y: 408, endPoint x: 466, endPoint y: 332, distance: 262.4
click at [466, 332] on div "Question 14/20 True or False? Metacognition is the awareness of your own though…" at bounding box center [757, 483] width 859 height 602
click at [569, 468] on p "True" at bounding box center [772, 476] width 452 height 17
click at [508, 468] on input "True" at bounding box center [500, 476] width 17 height 17
radio input "true"
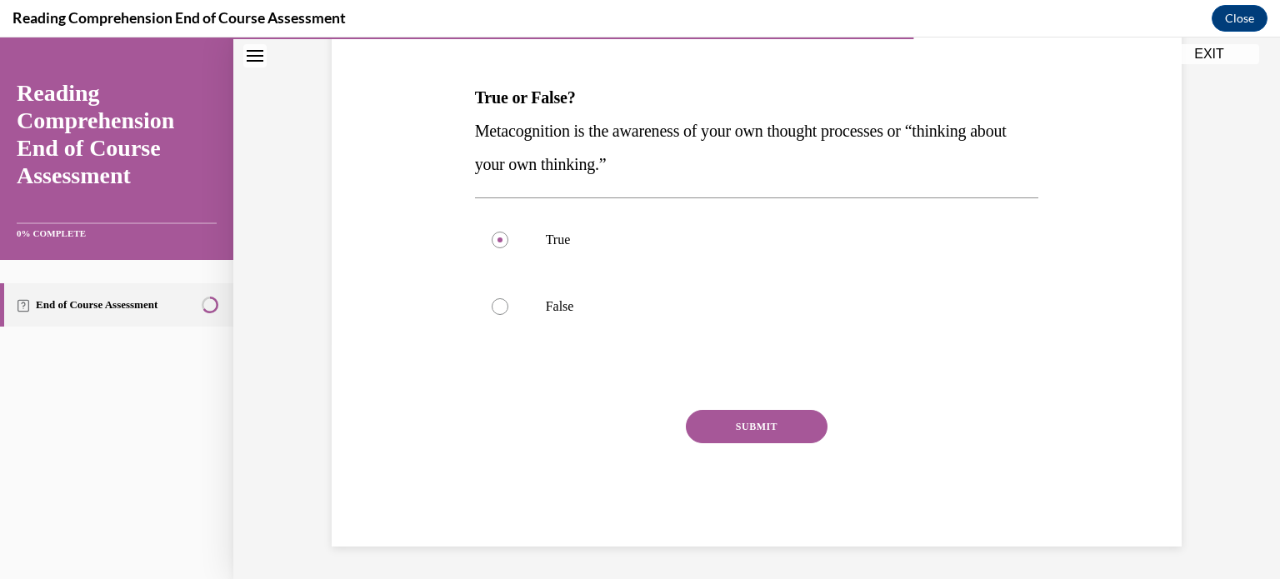
click at [793, 418] on button "SUBMIT" at bounding box center [757, 426] width 142 height 33
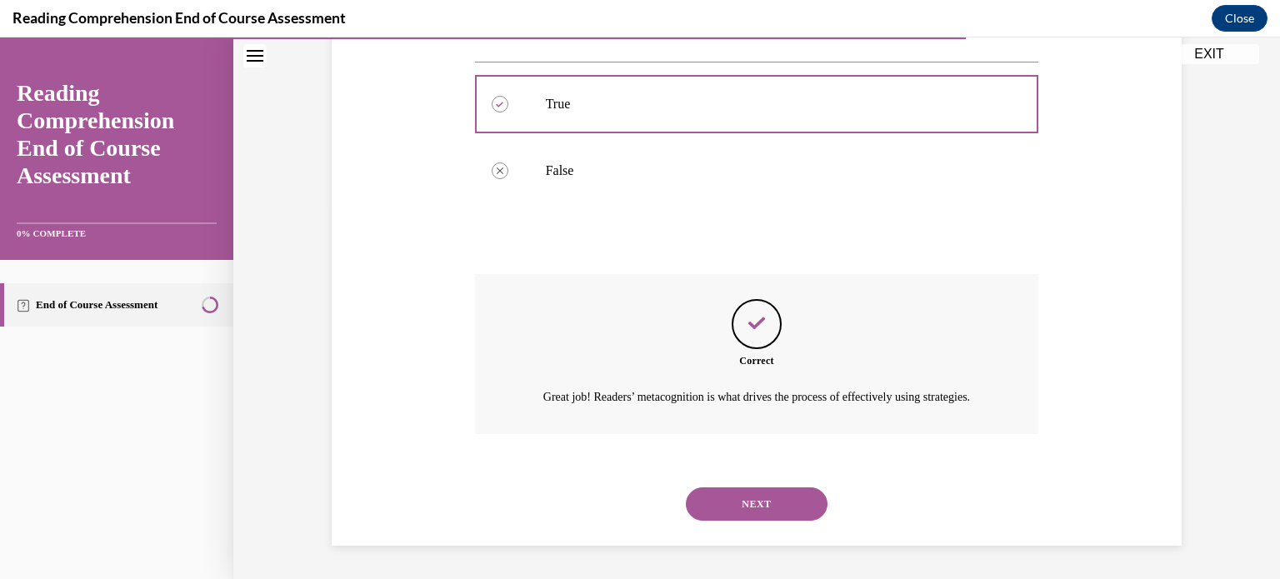
scroll to position [392, 0]
click at [755, 514] on button "NEXT" at bounding box center [757, 504] width 142 height 33
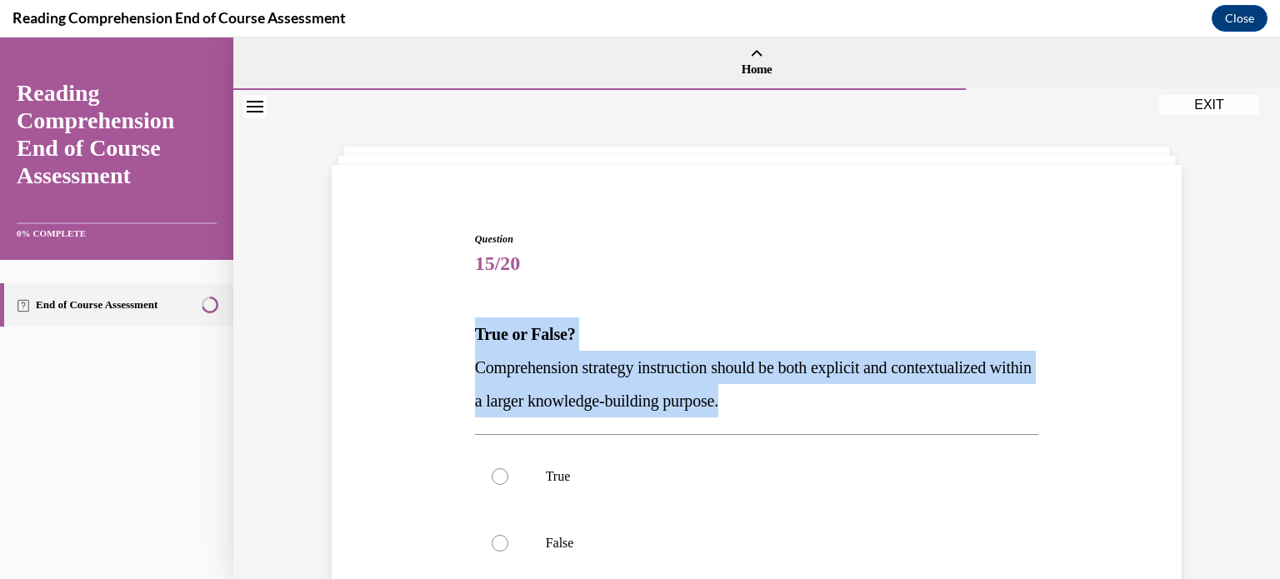
drag, startPoint x: 797, startPoint y: 399, endPoint x: 466, endPoint y: 319, distance: 340.5
click at [466, 319] on div "Question 15/20 True or False? Comprehension strategy instruction should be both…" at bounding box center [757, 483] width 859 height 602
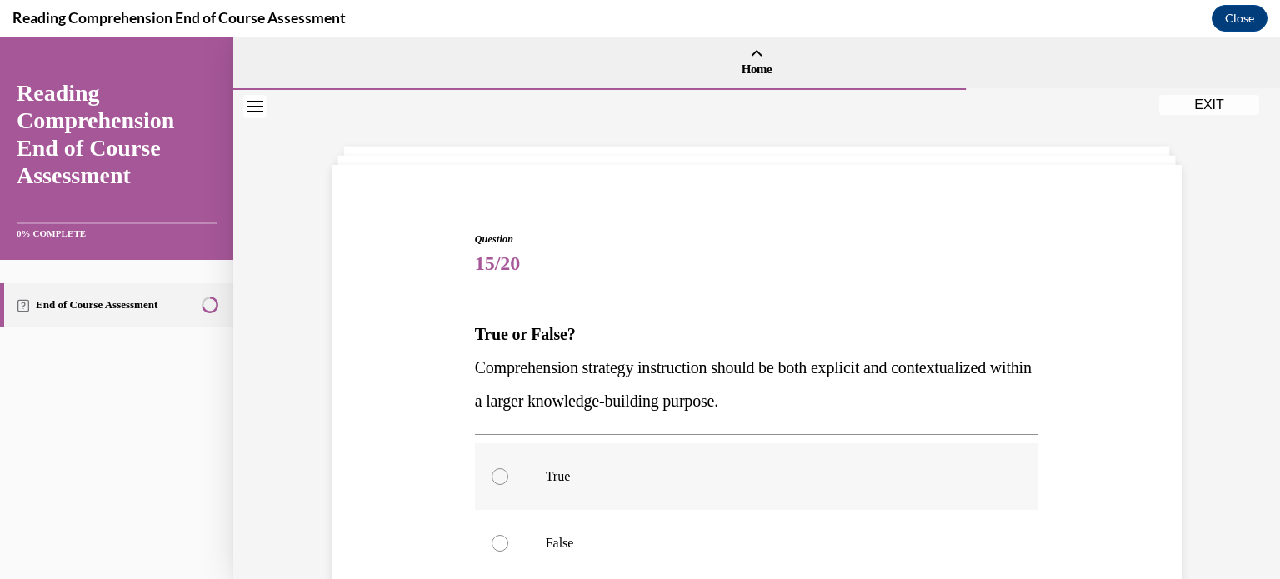
click at [544, 483] on label "True" at bounding box center [757, 476] width 564 height 67
click at [508, 483] on input "True" at bounding box center [500, 476] width 17 height 17
radio input "true"
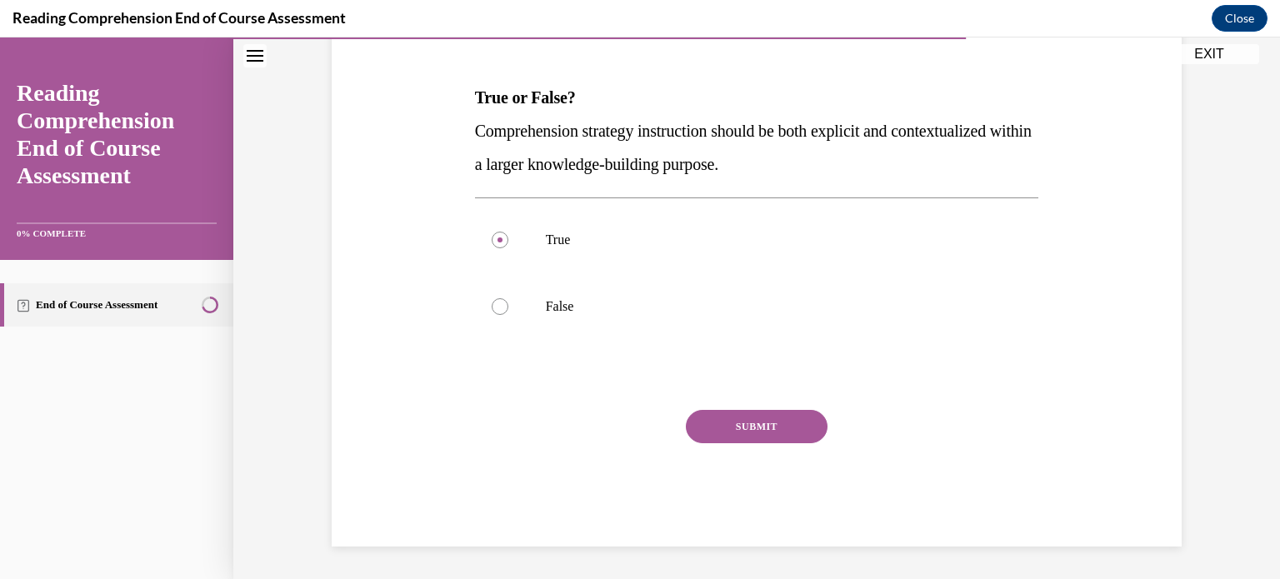
click at [781, 433] on button "SUBMIT" at bounding box center [757, 426] width 142 height 33
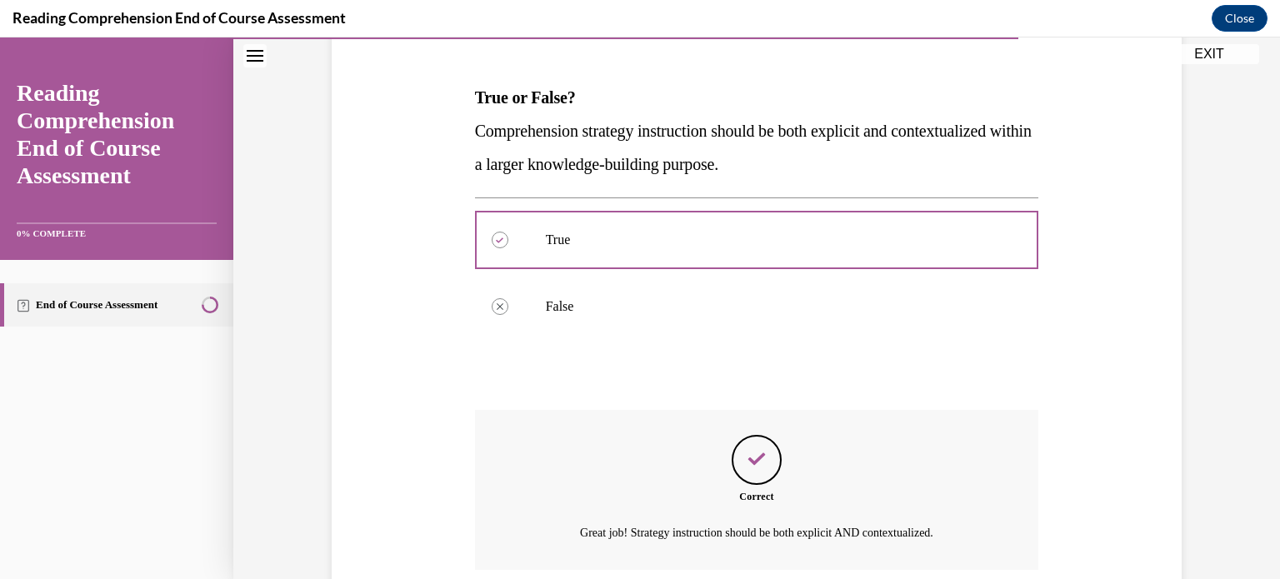
scroll to position [372, 0]
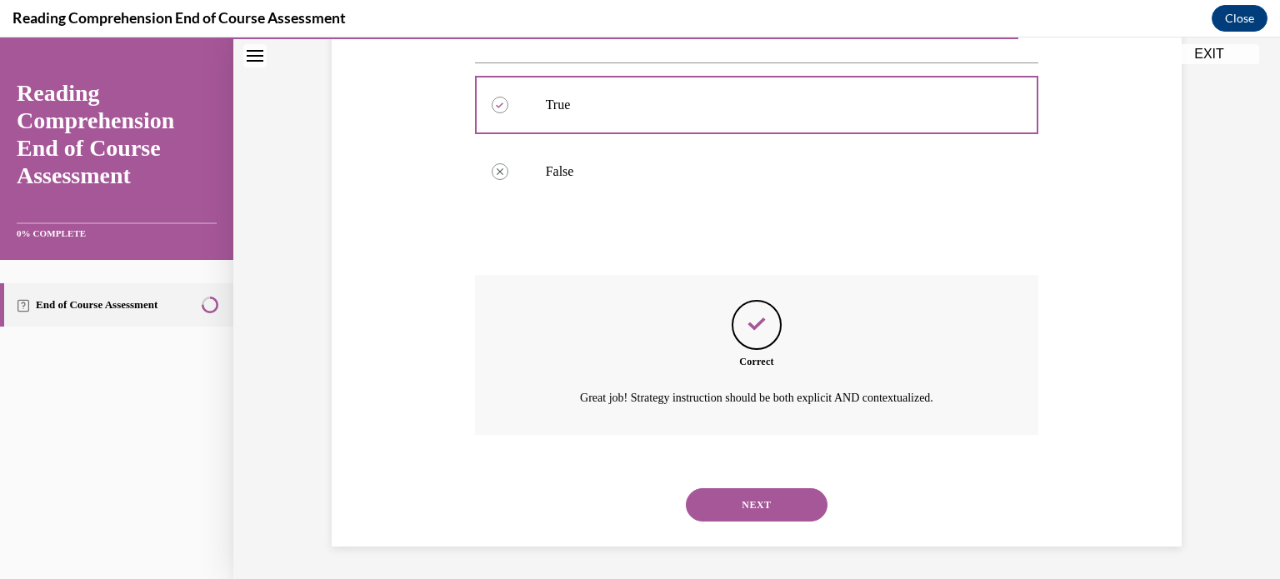
click at [769, 504] on button "NEXT" at bounding box center [757, 504] width 142 height 33
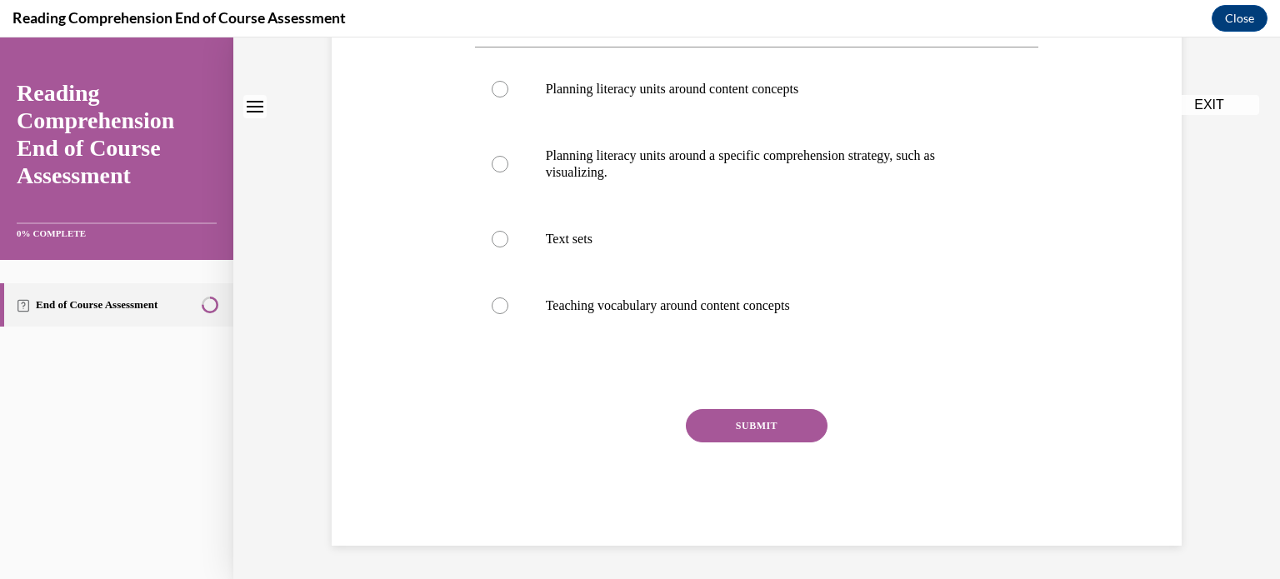
scroll to position [0, 0]
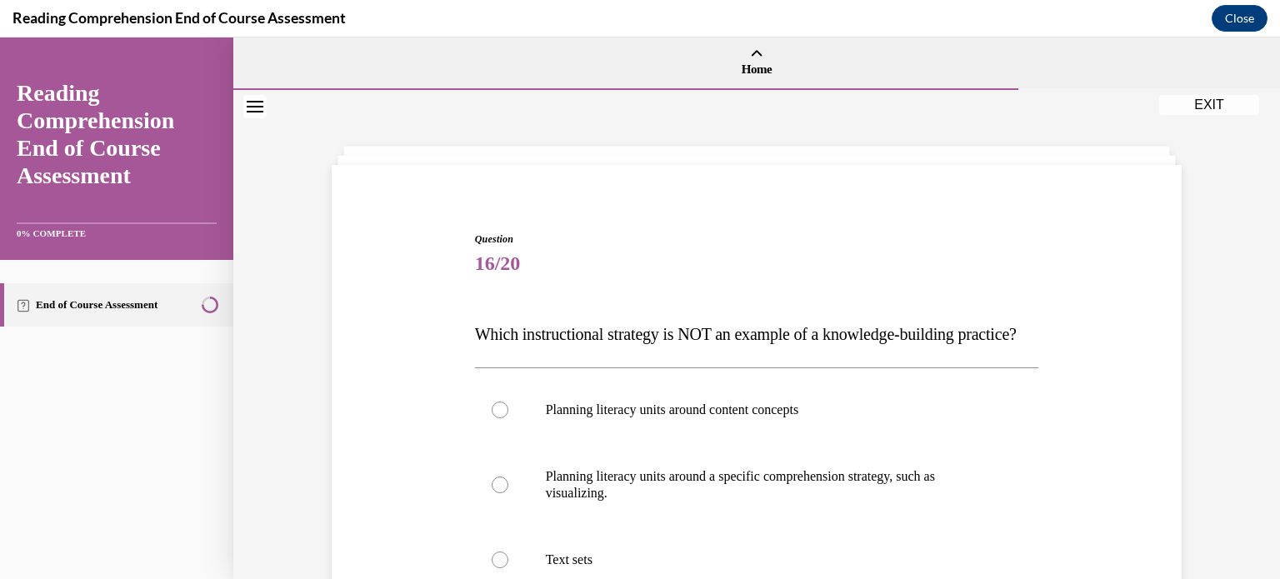
click at [557, 351] on p "Which instructional strategy is NOT an example of a knowledge-building practice?" at bounding box center [757, 334] width 564 height 33
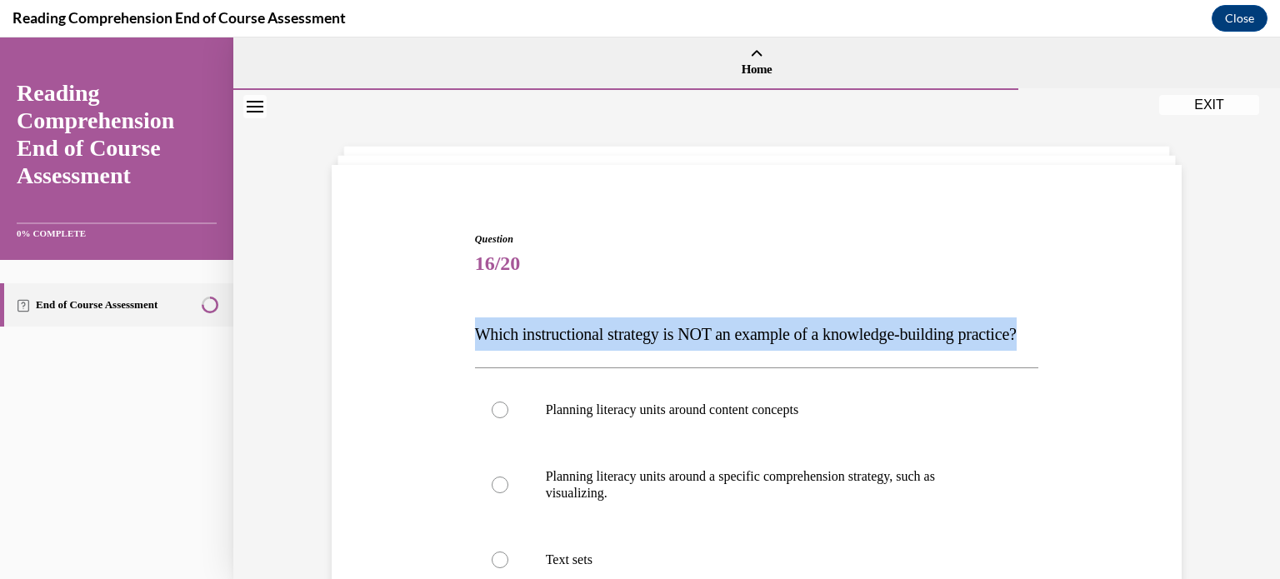
drag, startPoint x: 542, startPoint y: 367, endPoint x: 466, endPoint y: 333, distance: 83.2
click at [466, 333] on div "Question 16/20 Which instructional strategy is NOT an example of a knowledge-bu…" at bounding box center [757, 524] width 859 height 685
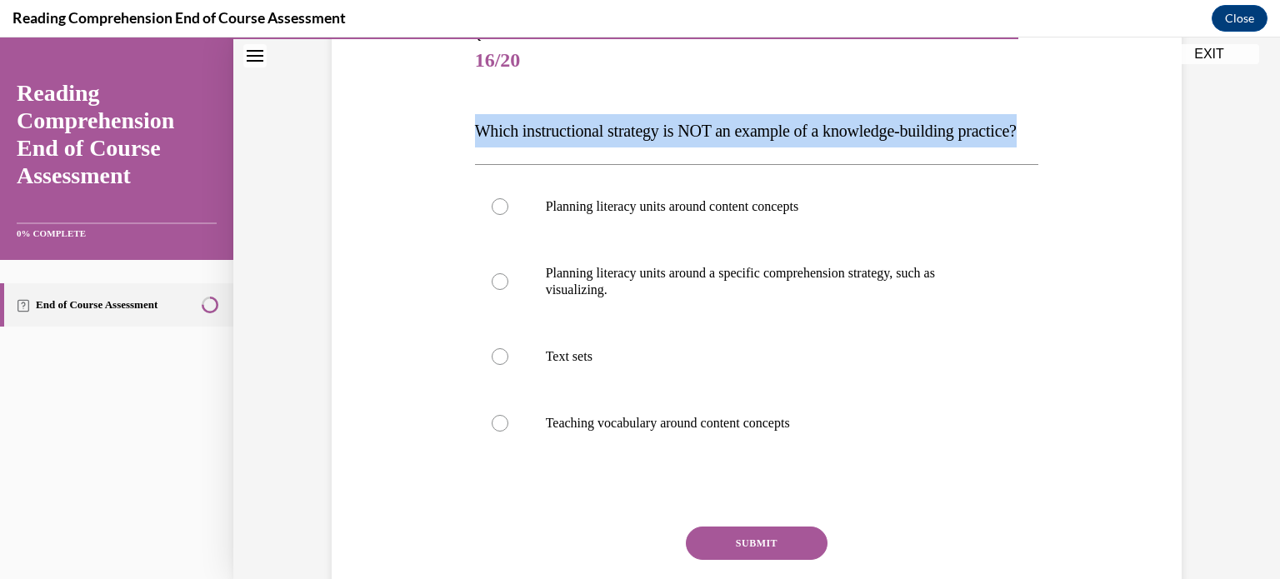
scroll to position [204, 0]
click at [779, 147] on p "Which instructional strategy is NOT an example of a knowledge-building practice?" at bounding box center [757, 129] width 564 height 33
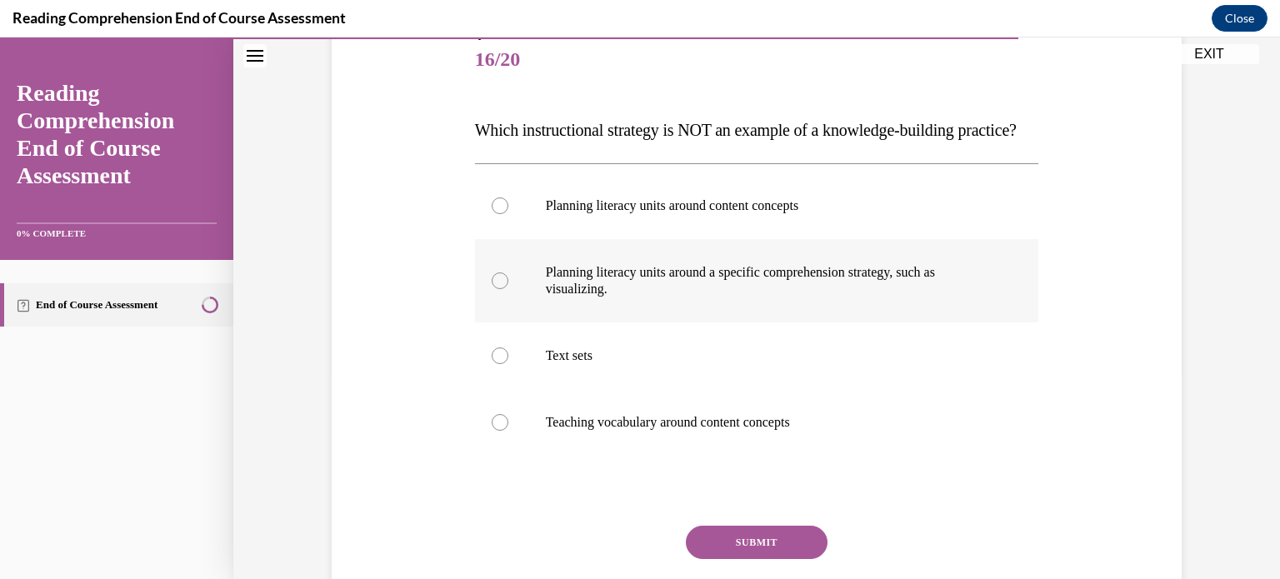
click at [687, 296] on p "Planning literacy units around a specific comprehension strategy, such as visua…" at bounding box center [772, 280] width 452 height 33
click at [508, 289] on input "Planning literacy units around a specific comprehension strategy, such as visua…" at bounding box center [500, 281] width 17 height 17
radio input "true"
click at [771, 559] on button "SUBMIT" at bounding box center [757, 542] width 142 height 33
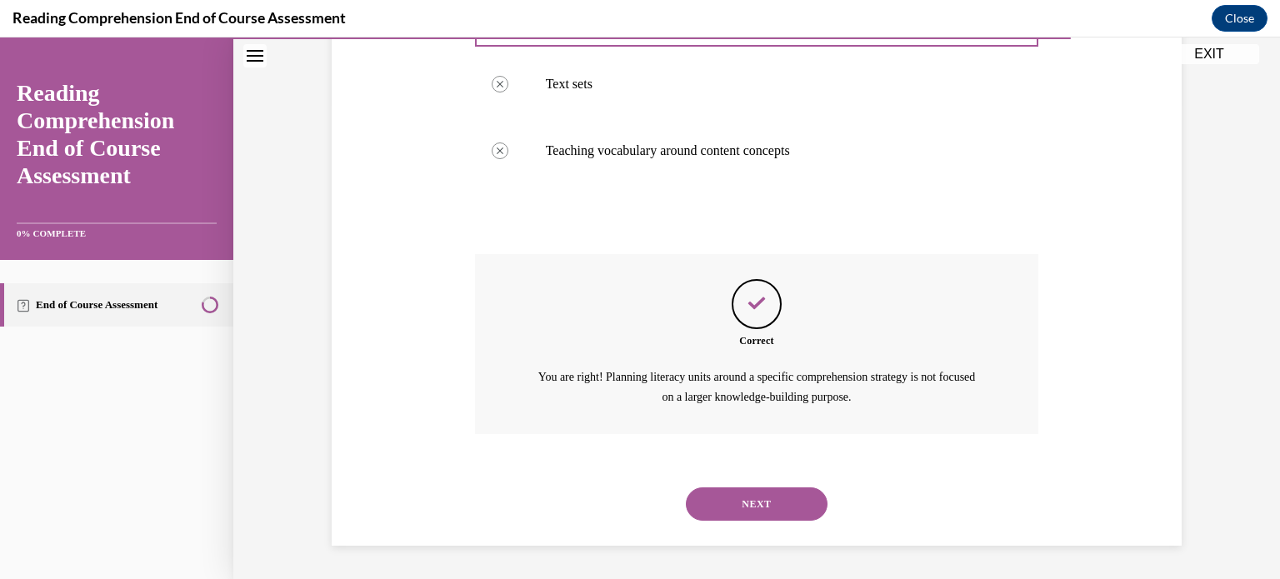
scroll to position [508, 0]
click at [757, 517] on button "NEXT" at bounding box center [757, 504] width 142 height 33
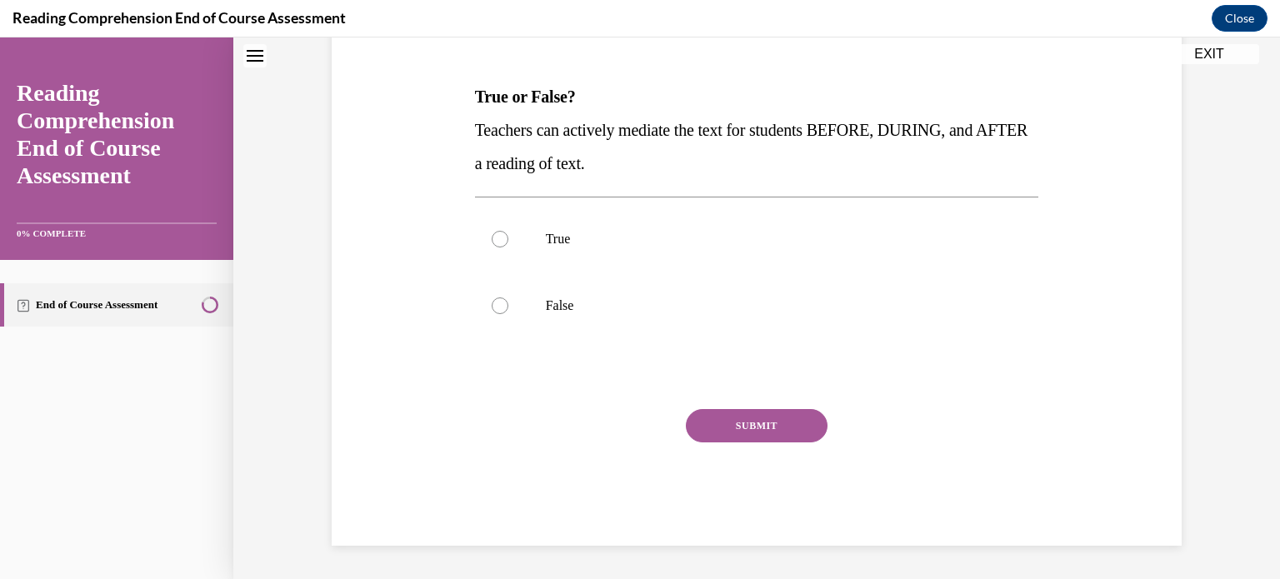
scroll to position [0, 0]
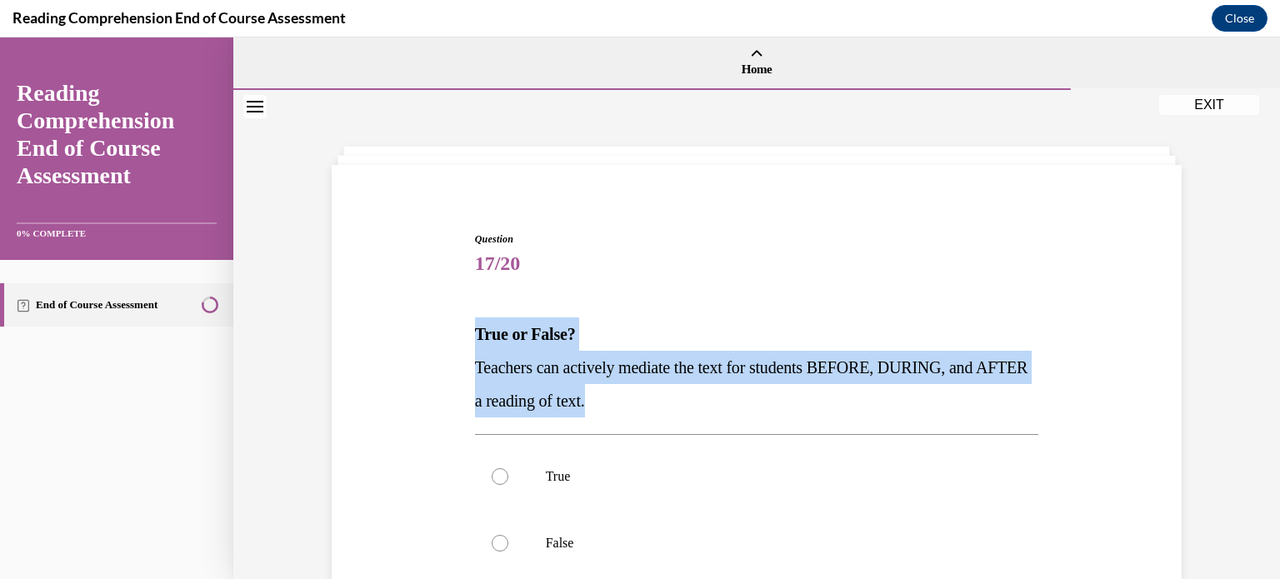
drag, startPoint x: 653, startPoint y: 405, endPoint x: 466, endPoint y: 337, distance: 198.8
click at [466, 337] on div "Question 17/20 True or False? Teachers can actively mediate the text for studen…" at bounding box center [757, 483] width 859 height 602
click at [550, 481] on p "True" at bounding box center [772, 476] width 452 height 17
click at [508, 481] on input "True" at bounding box center [500, 476] width 17 height 17
radio input "true"
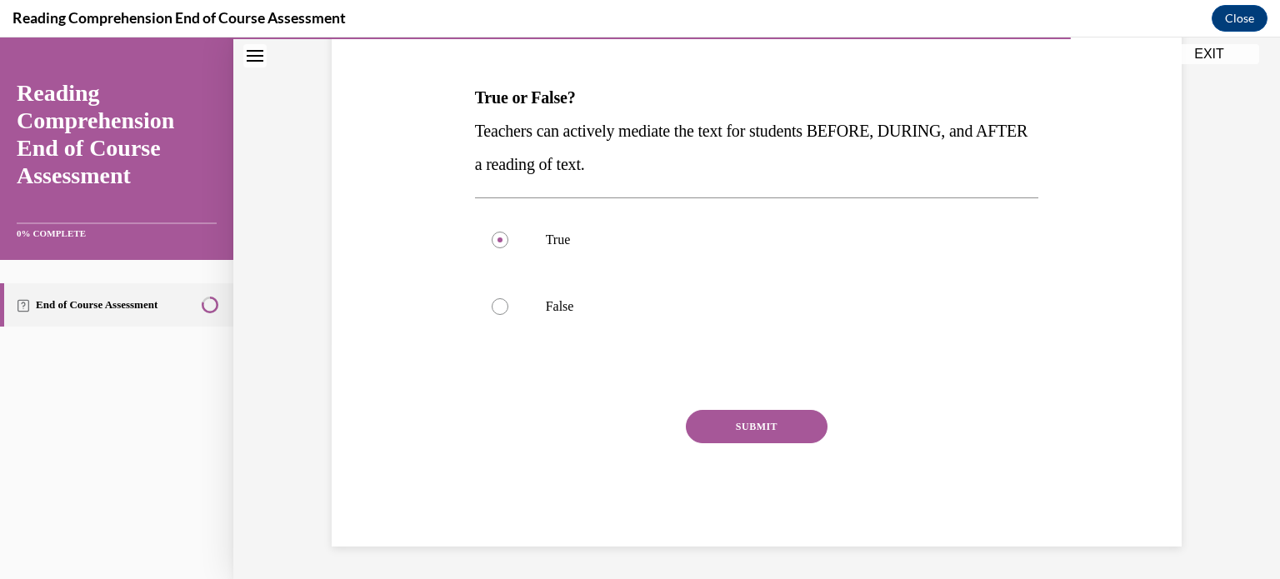
click at [769, 430] on button "SUBMIT" at bounding box center [757, 426] width 142 height 33
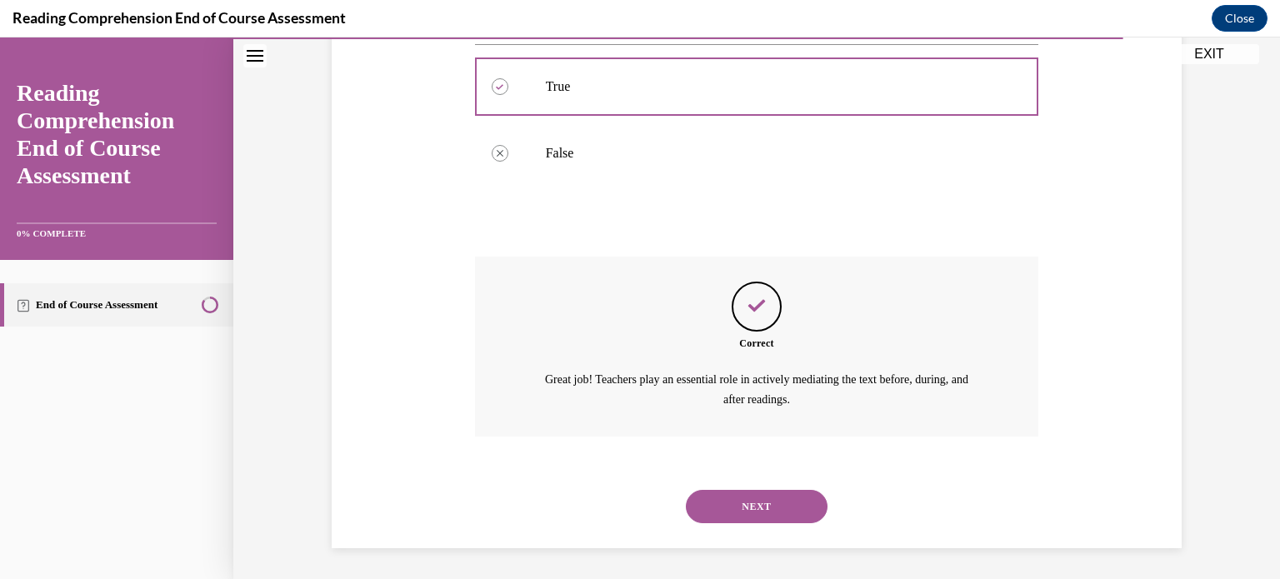
scroll to position [392, 0]
click at [768, 497] on button "NEXT" at bounding box center [757, 504] width 142 height 33
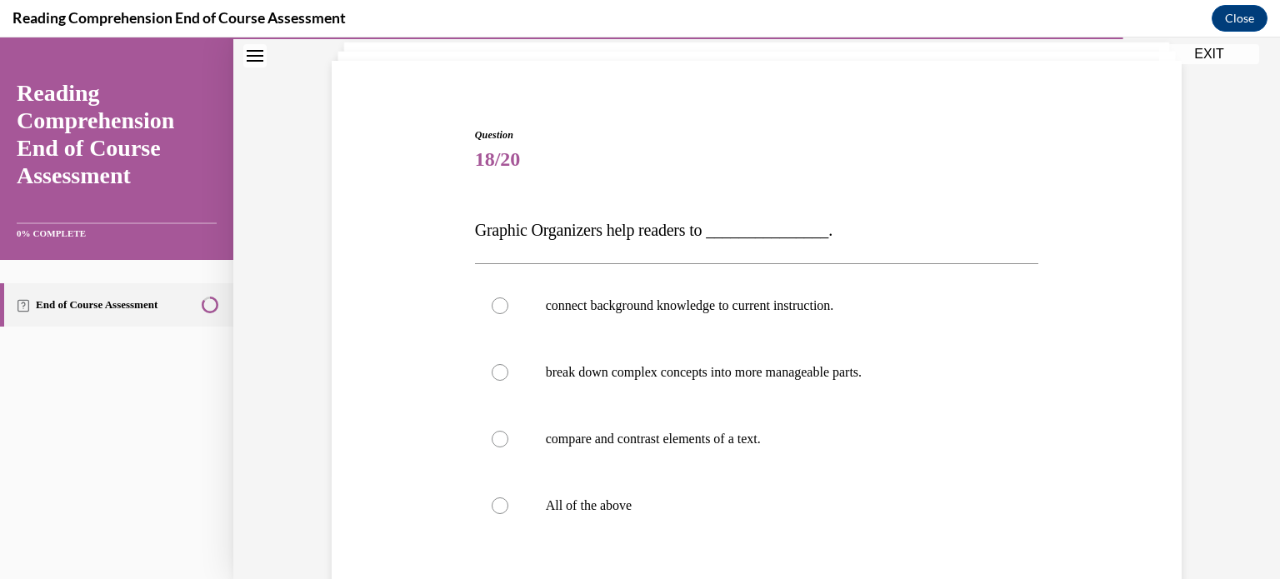
scroll to position [106, 0]
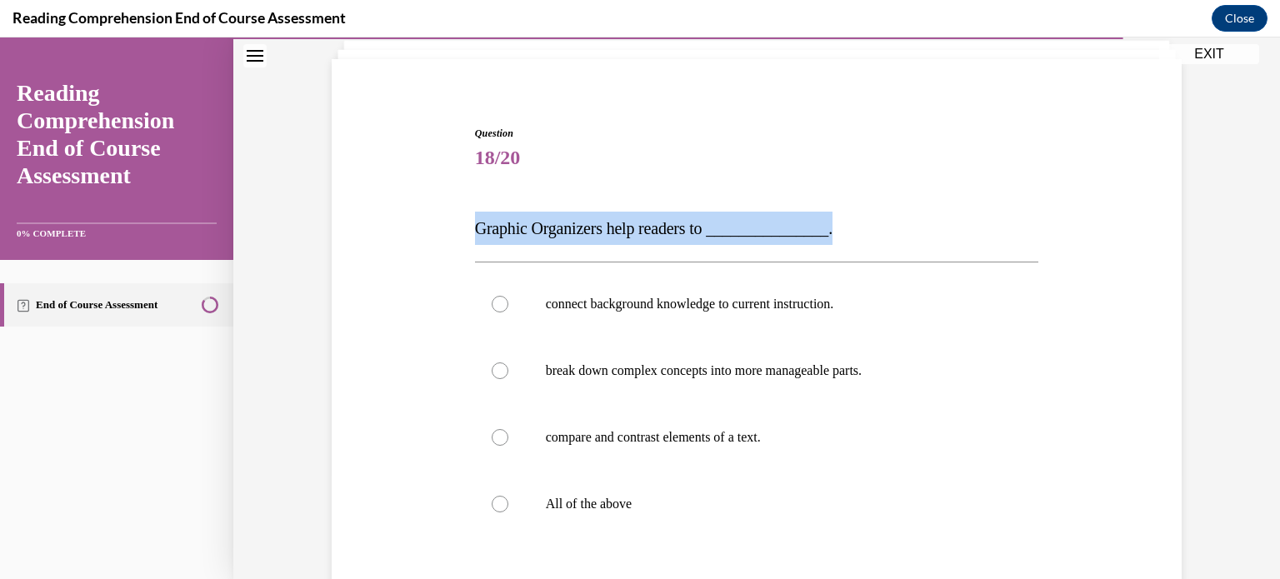
drag, startPoint x: 872, startPoint y: 224, endPoint x: 470, endPoint y: 195, distance: 402.8
click at [471, 195] on div "Question 18/20 Graphic Organizers help readers to _______________. connect back…" at bounding box center [757, 423] width 573 height 644
click at [567, 497] on p "All of the above" at bounding box center [772, 504] width 452 height 17
click at [508, 497] on input "All of the above" at bounding box center [500, 504] width 17 height 17
radio input "true"
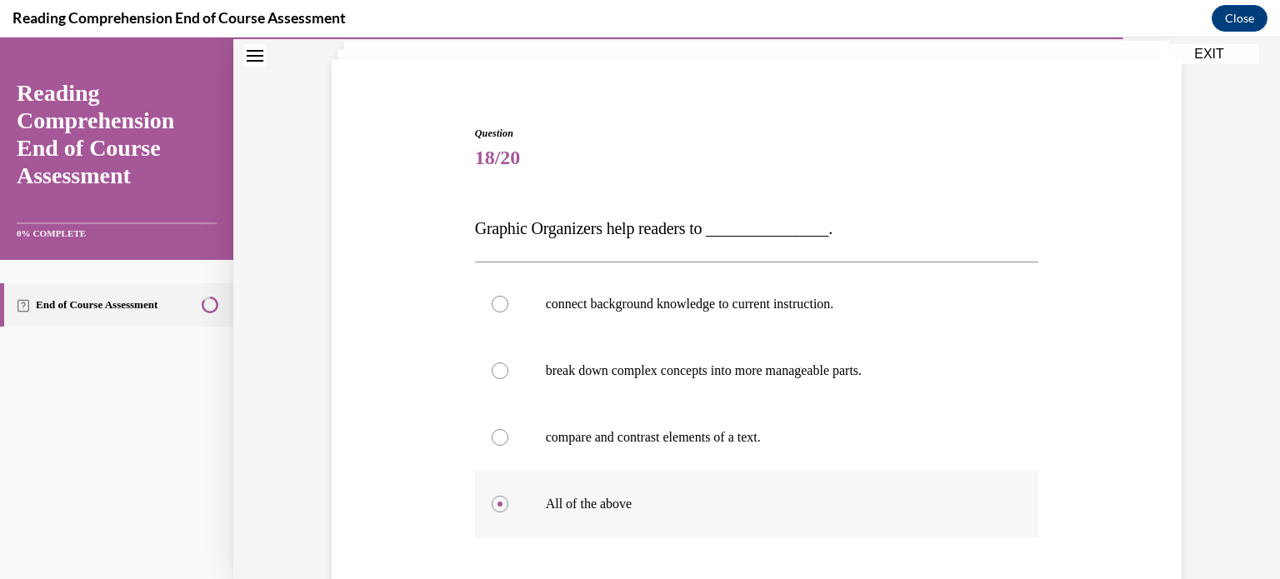
scroll to position [303, 0]
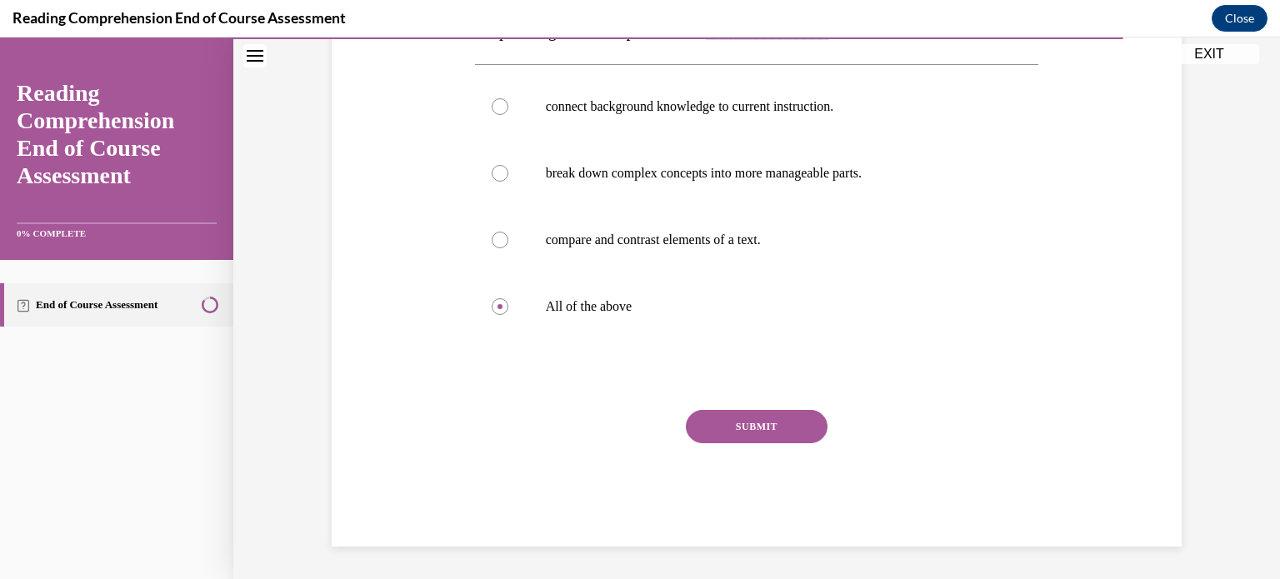
click at [757, 428] on button "SUBMIT" at bounding box center [757, 426] width 142 height 33
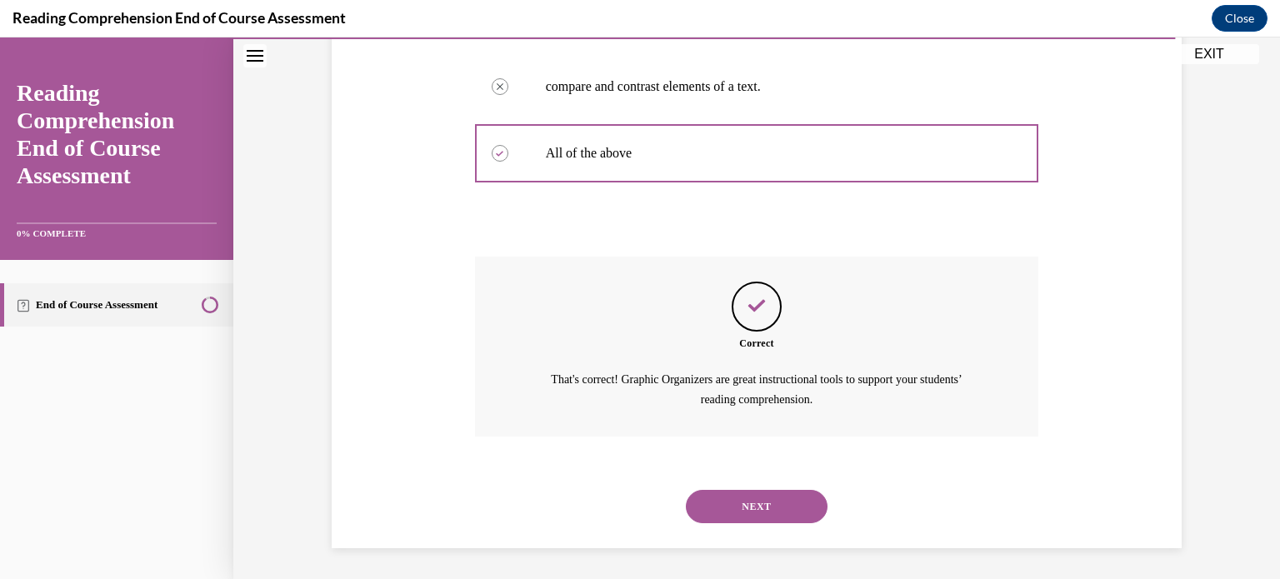
scroll to position [458, 0]
click at [754, 513] on button "NEXT" at bounding box center [757, 504] width 142 height 33
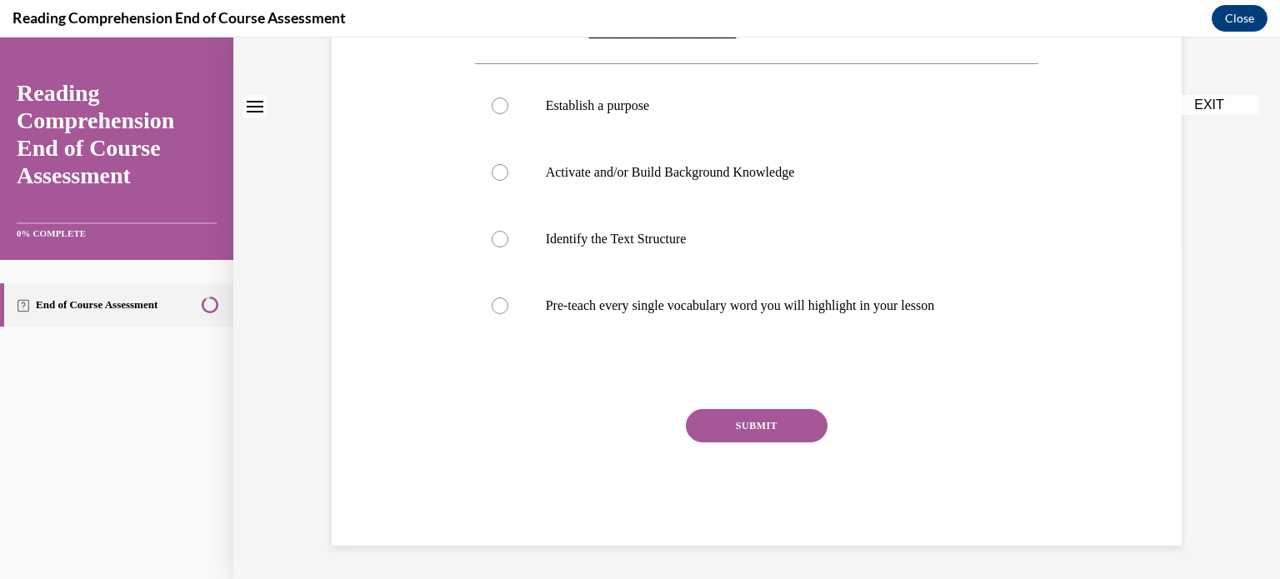
scroll to position [0, 0]
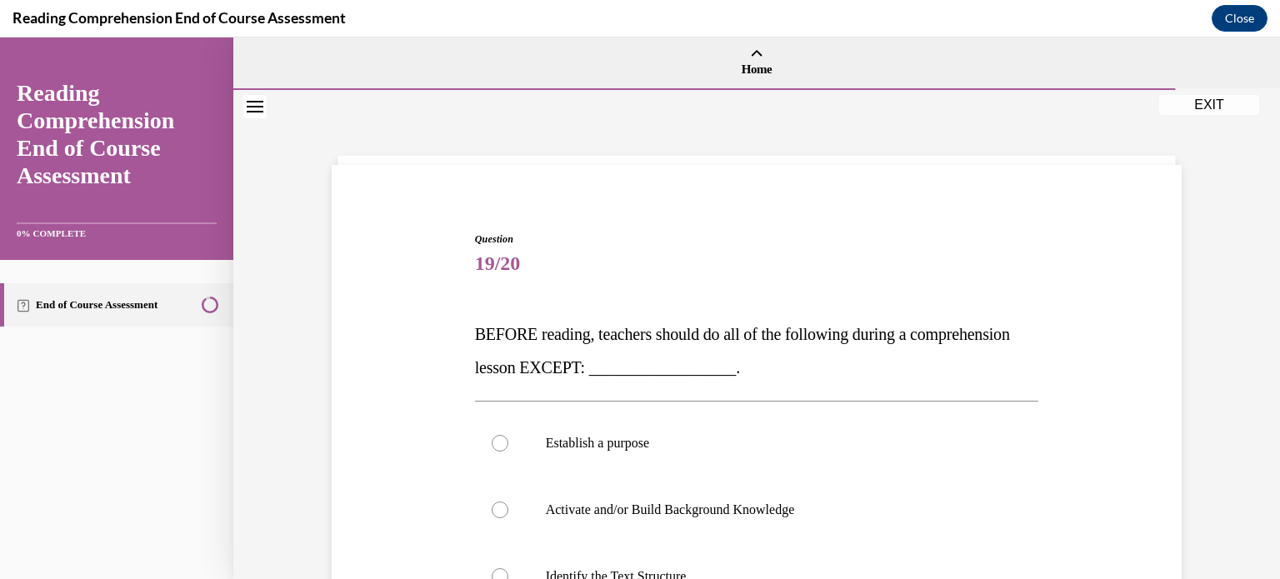
drag, startPoint x: 848, startPoint y: 368, endPoint x: 472, endPoint y: 318, distance: 379.3
click at [472, 318] on div "Question 19/20 BEFORE reading, teachers should do all of the following during a…" at bounding box center [757, 545] width 573 height 677
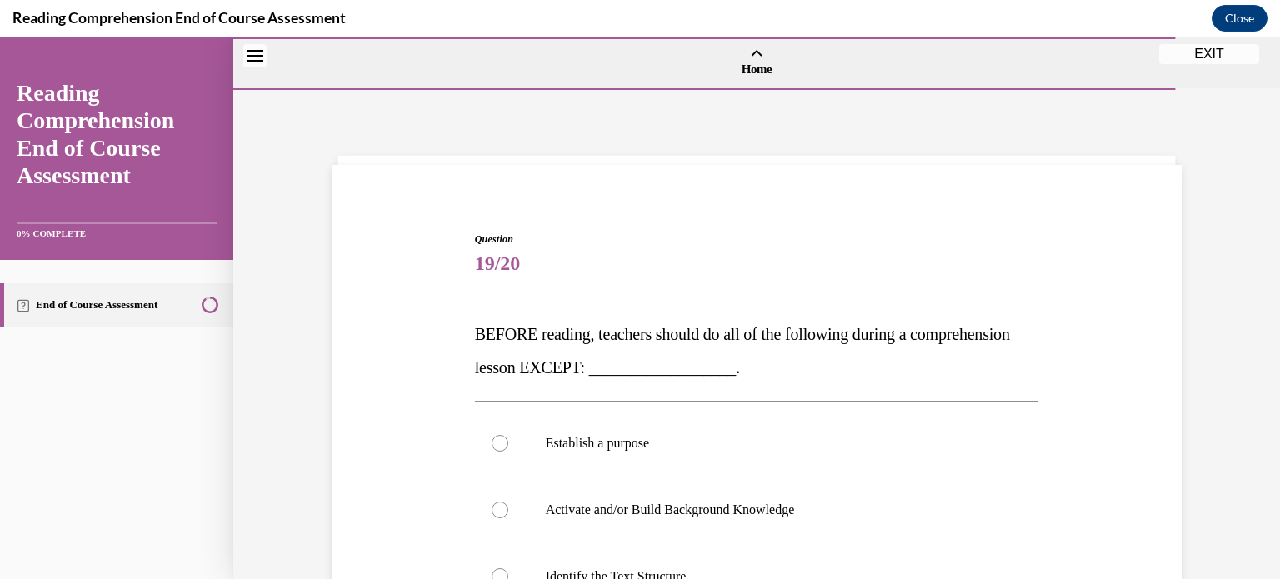
scroll to position [168, 0]
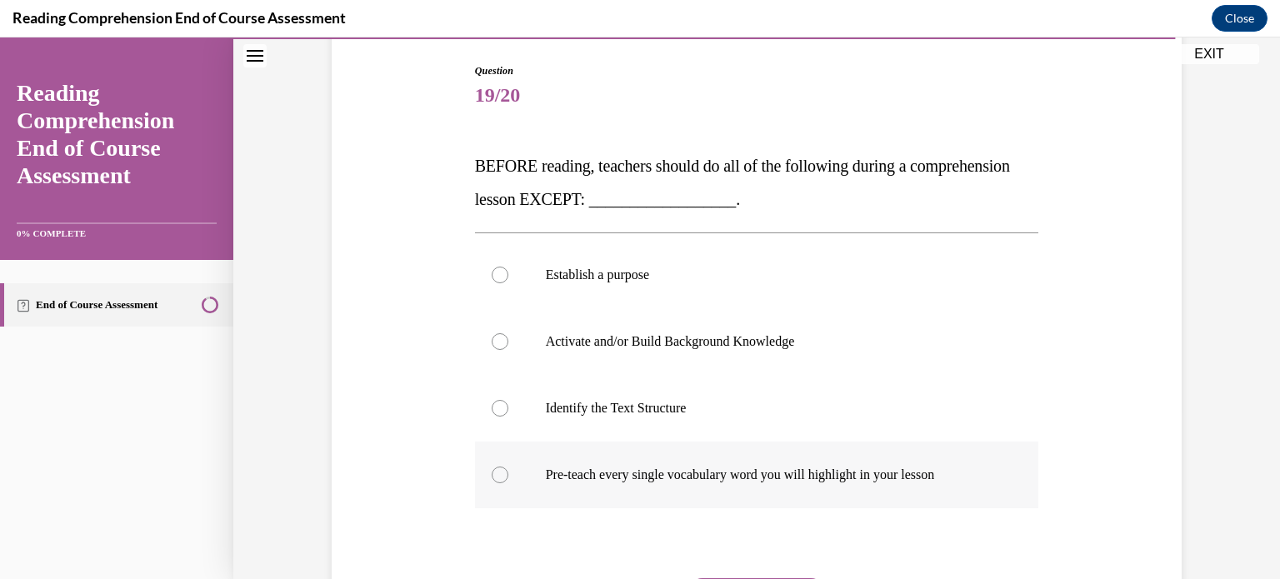
click at [644, 482] on p "Pre-teach every single vocabulary word you will highlight in your lesson" at bounding box center [772, 475] width 452 height 17
click at [508, 482] on input "Pre-teach every single vocabulary word you will highlight in your lesson" at bounding box center [500, 475] width 17 height 17
radio input "true"
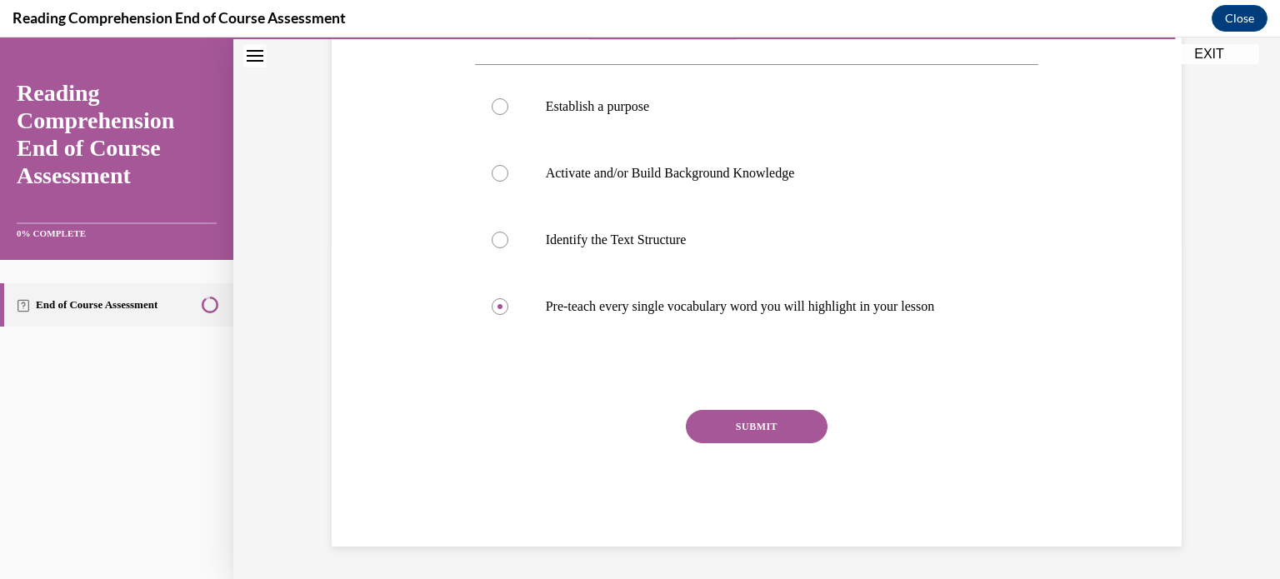
click at [769, 434] on button "SUBMIT" at bounding box center [757, 426] width 142 height 33
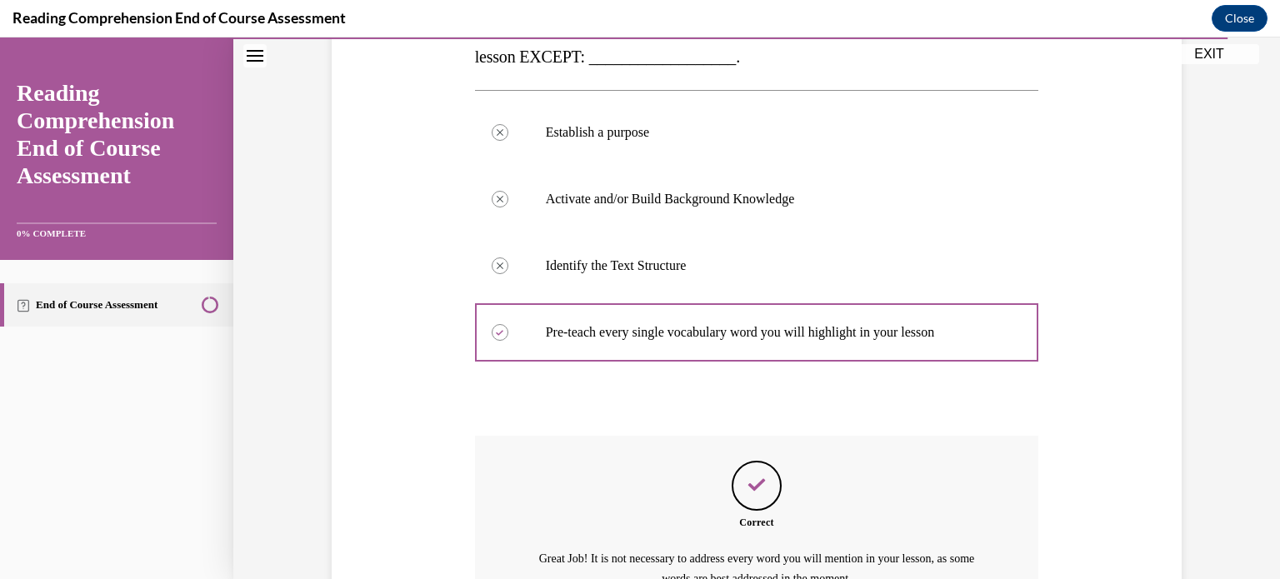
scroll to position [492, 0]
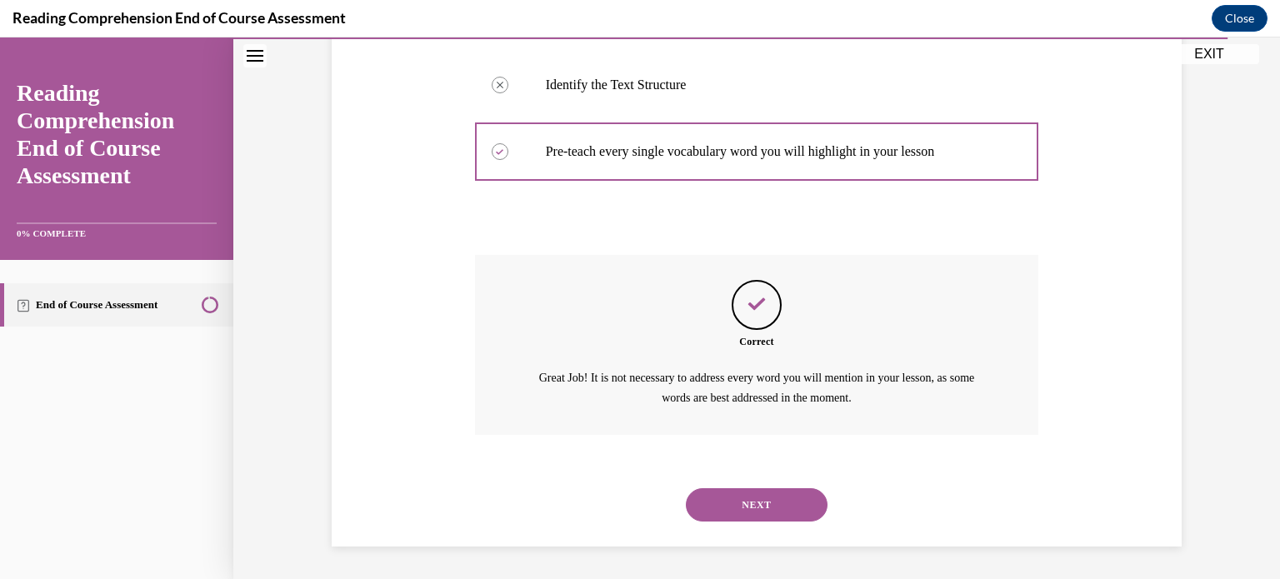
click at [769, 493] on button "NEXT" at bounding box center [757, 504] width 142 height 33
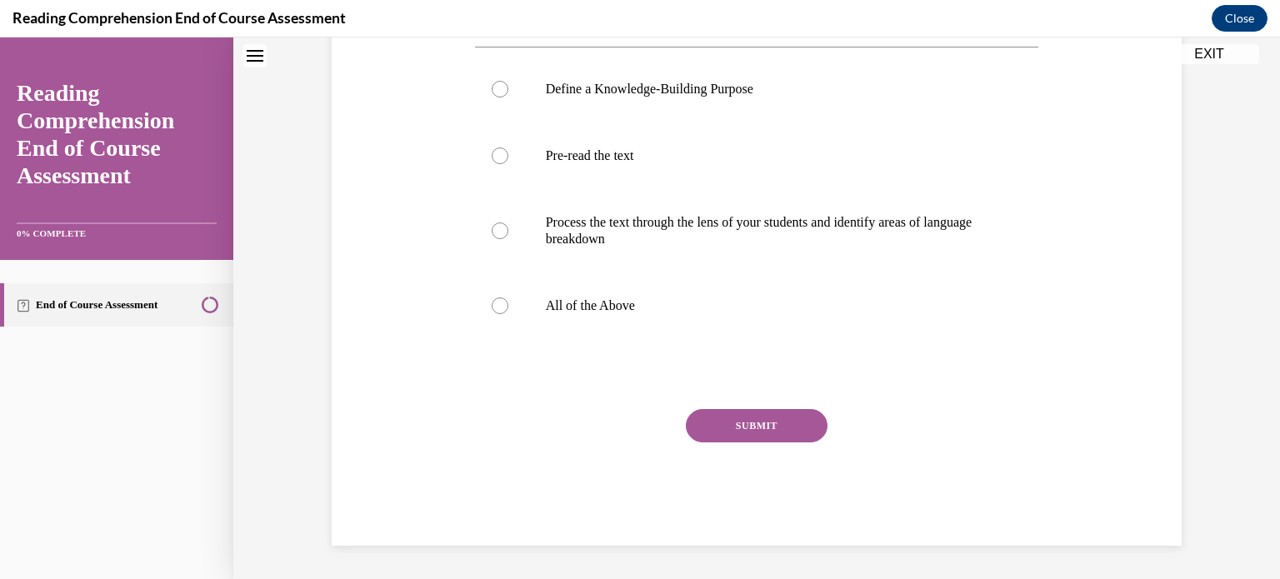
scroll to position [0, 0]
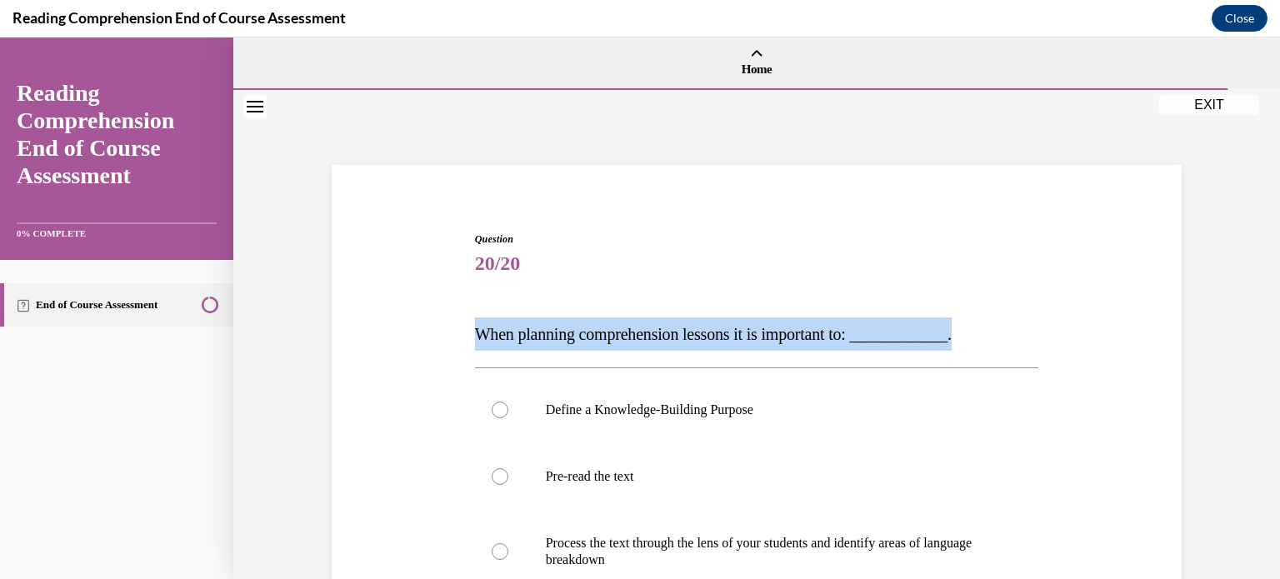
drag, startPoint x: 987, startPoint y: 329, endPoint x: 468, endPoint y: 289, distance: 520.0
click at [468, 289] on div "Question 20/20 When planning comprehension lessons it is important to: ________…" at bounding box center [757, 524] width 859 height 685
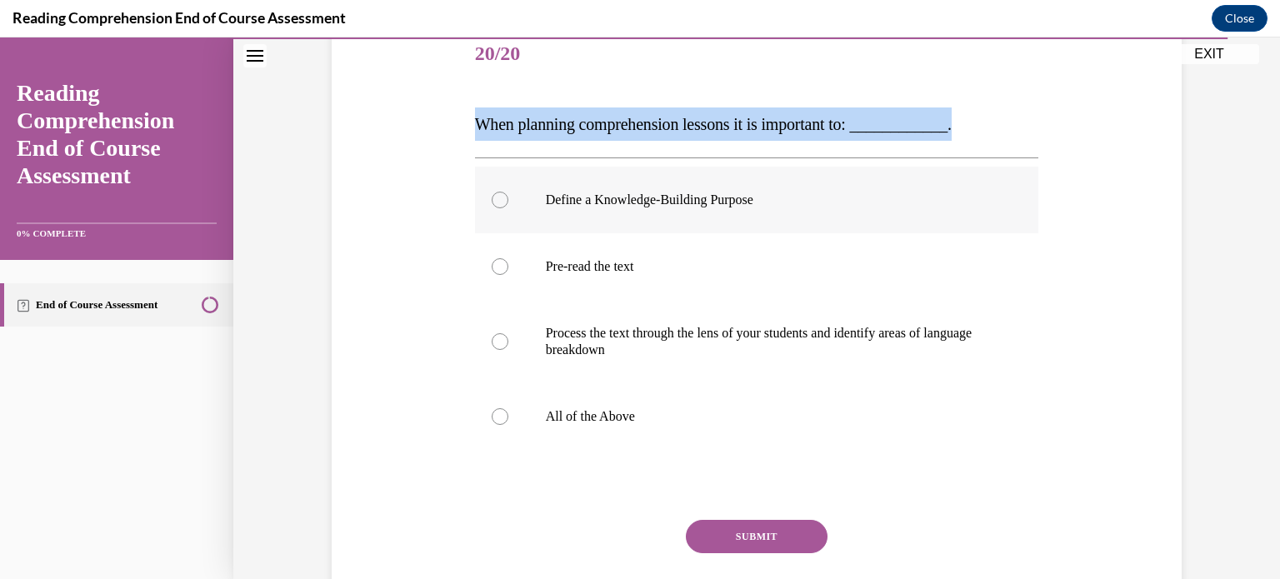
scroll to position [216, 0]
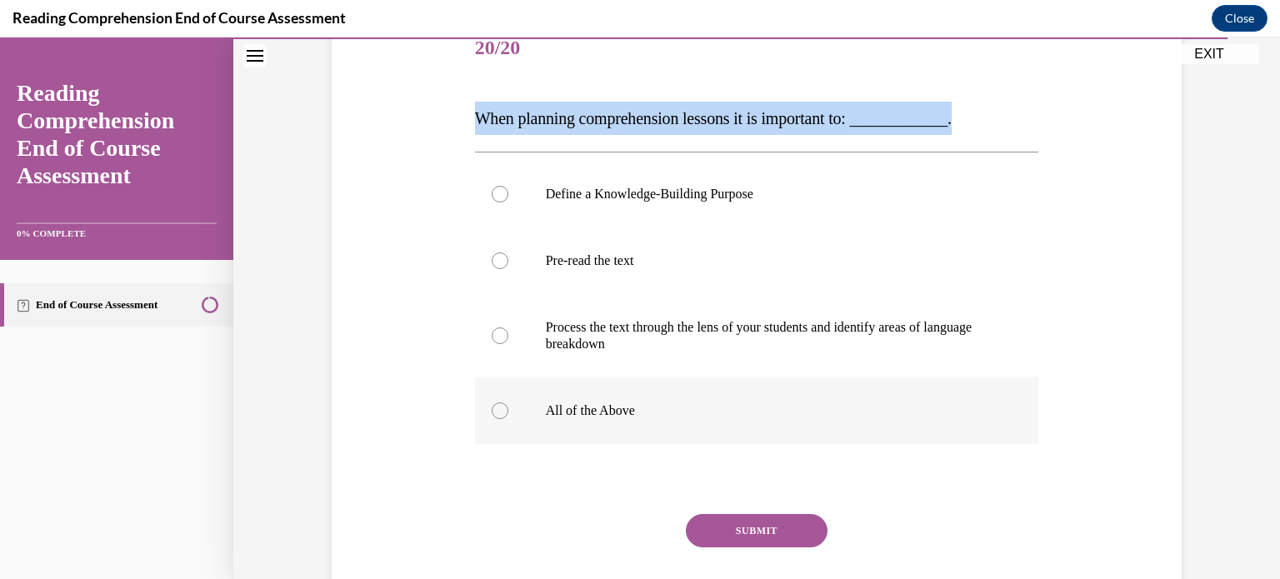
click at [607, 418] on p "All of the Above" at bounding box center [772, 411] width 452 height 17
click at [508, 418] on input "All of the Above" at bounding box center [500, 411] width 17 height 17
radio input "true"
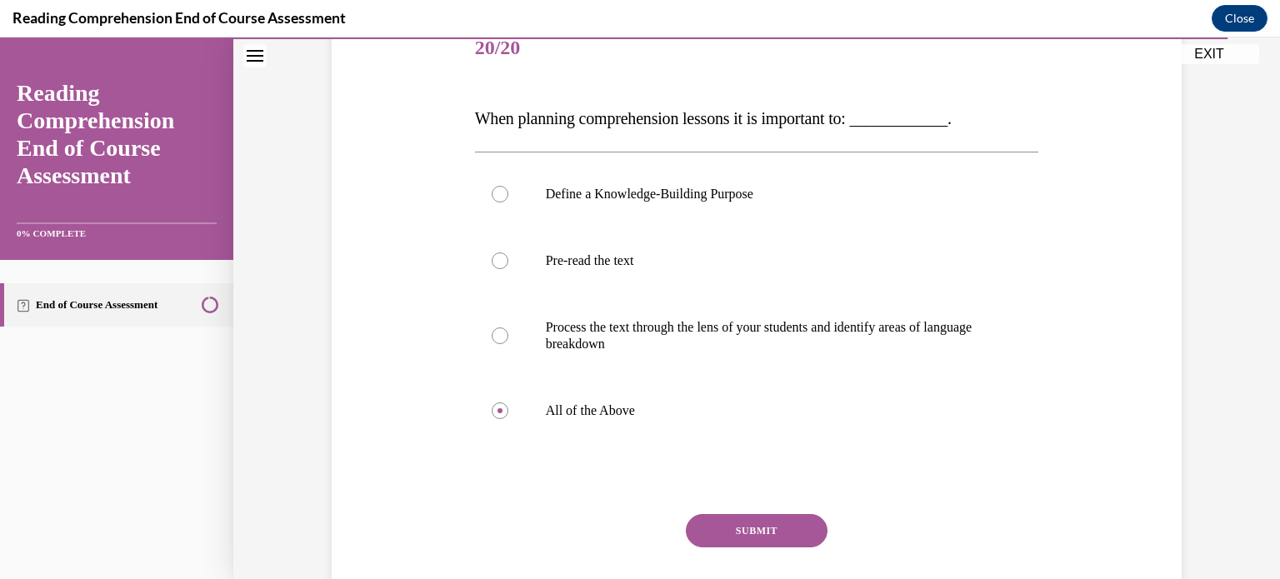
click at [765, 520] on button "SUBMIT" at bounding box center [757, 530] width 142 height 33
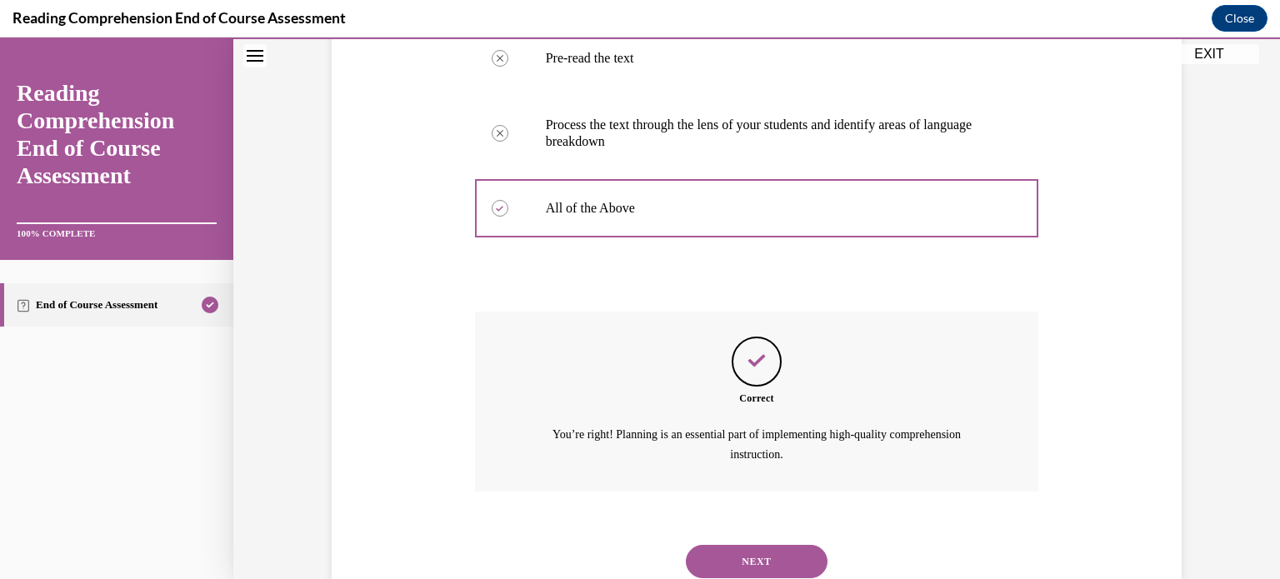
scroll to position [475, 0]
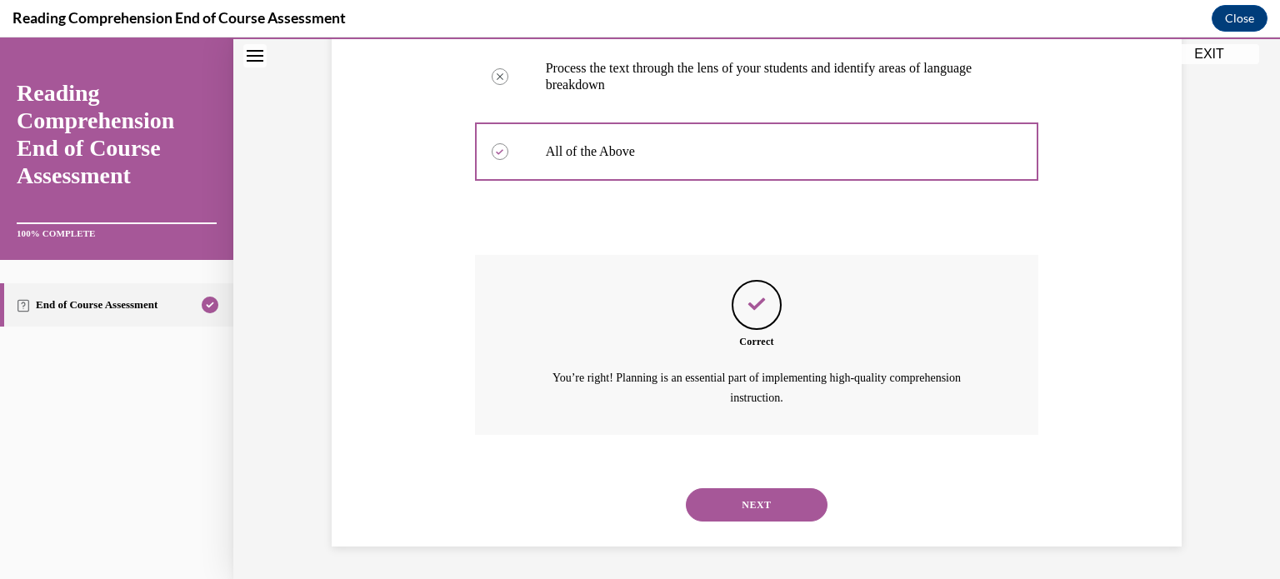
click at [765, 520] on button "NEXT" at bounding box center [757, 504] width 142 height 33
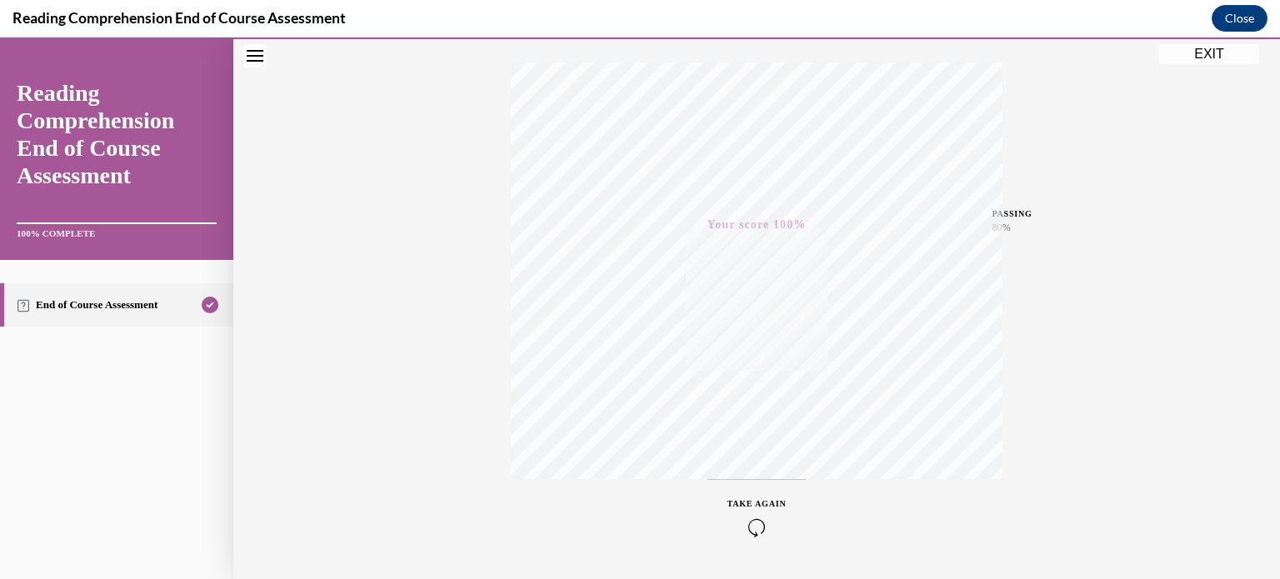
scroll to position [312, 0]
click at [1190, 63] on button "EXIT" at bounding box center [1210, 54] width 100 height 20
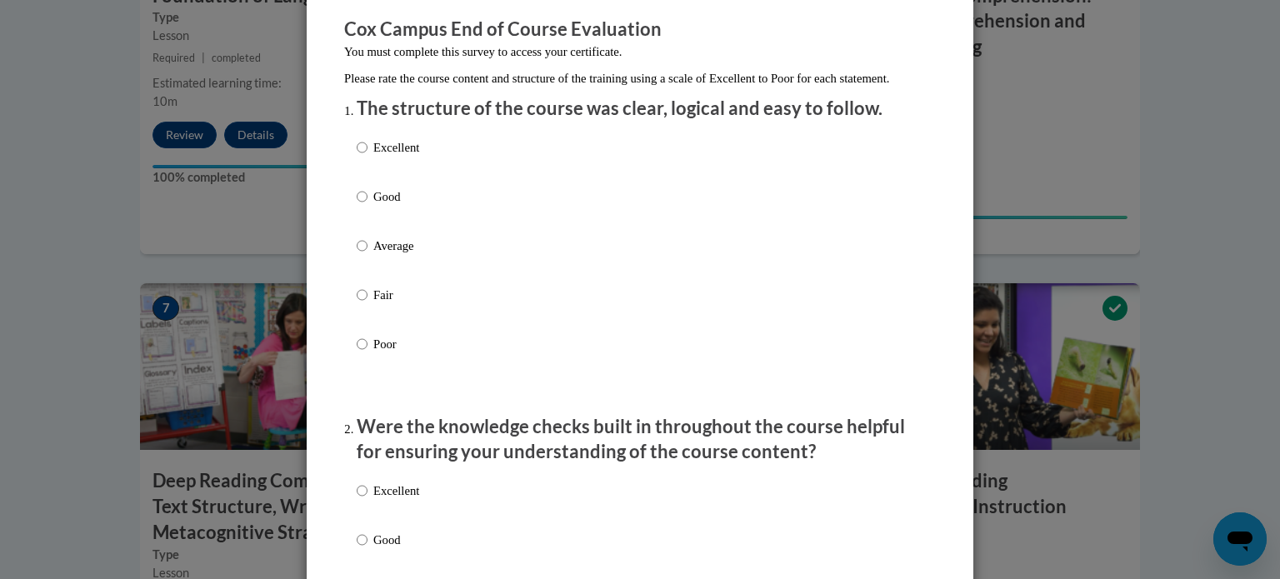
scroll to position [160, 0]
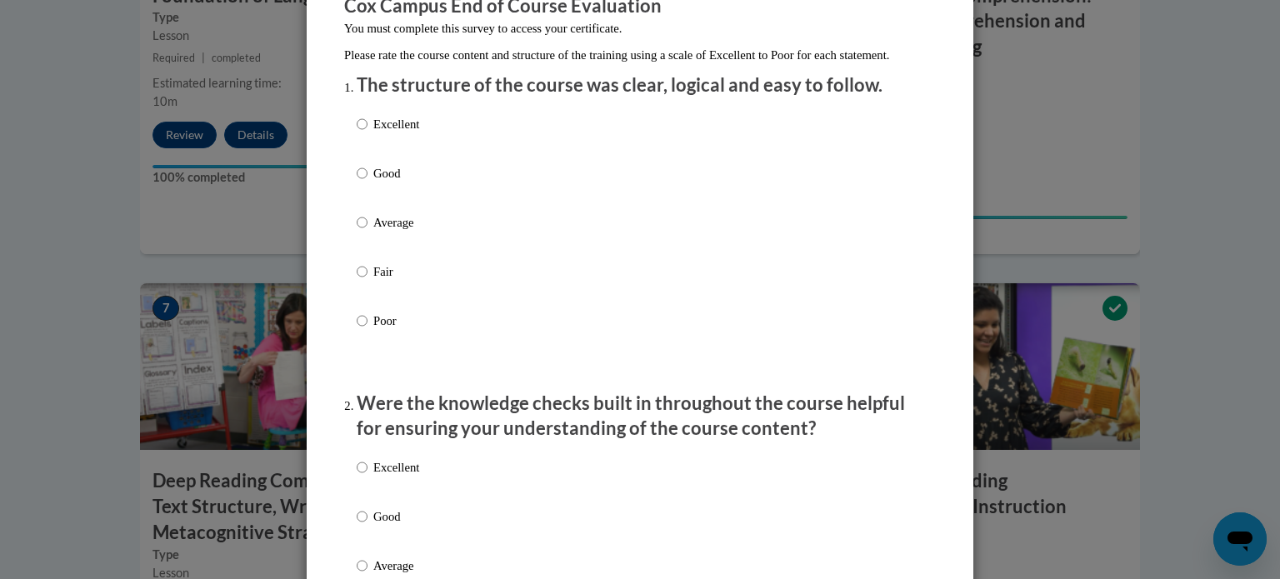
click at [378, 183] on p "Good" at bounding box center [396, 173] width 46 height 18
click at [368, 183] on input "Good" at bounding box center [362, 173] width 11 height 18
radio input "true"
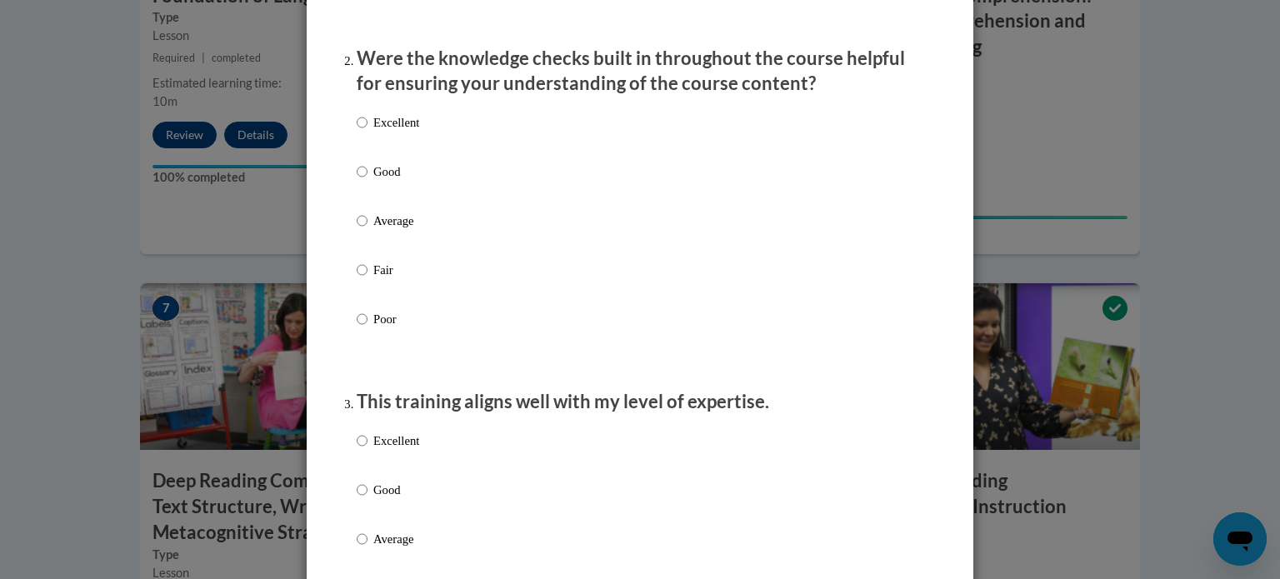
click at [416, 200] on label "Good" at bounding box center [388, 185] width 63 height 45
click at [368, 181] on input "Good" at bounding box center [362, 172] width 11 height 18
radio input "true"
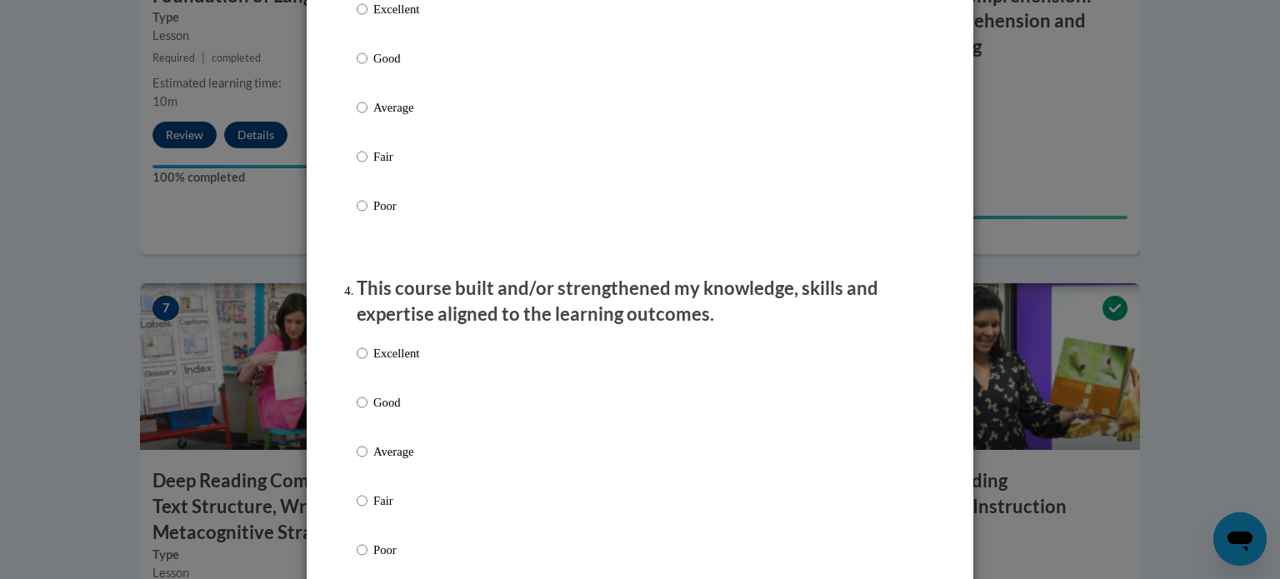
scroll to position [947, 0]
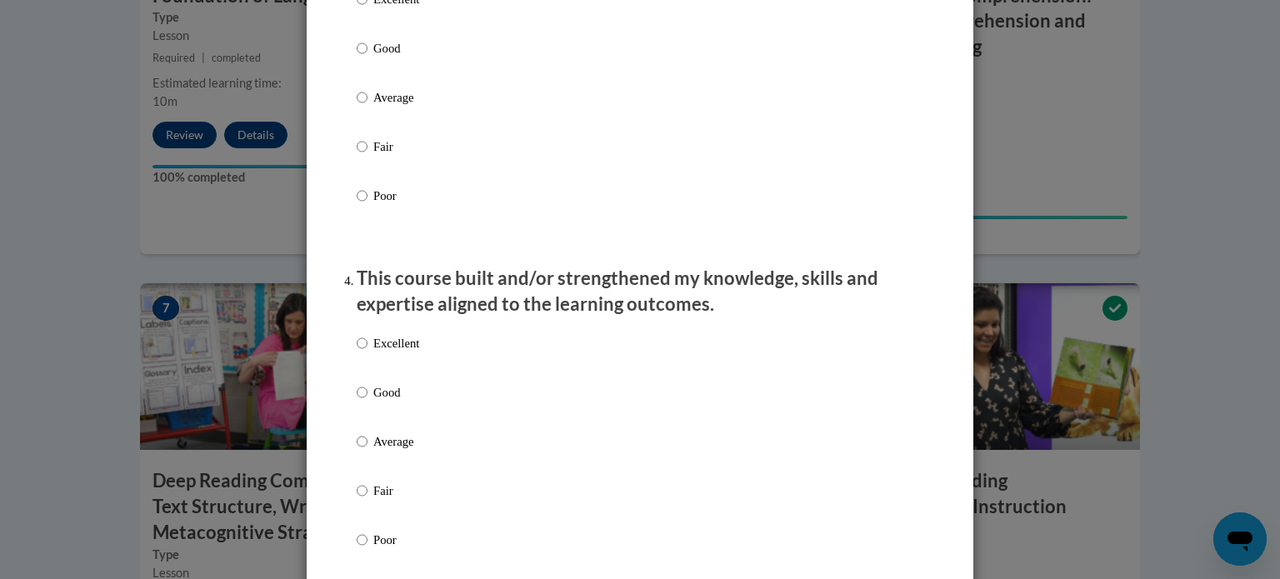
click at [384, 402] on p "Good" at bounding box center [396, 392] width 46 height 18
click at [368, 402] on input "Good" at bounding box center [362, 392] width 11 height 18
radio input "true"
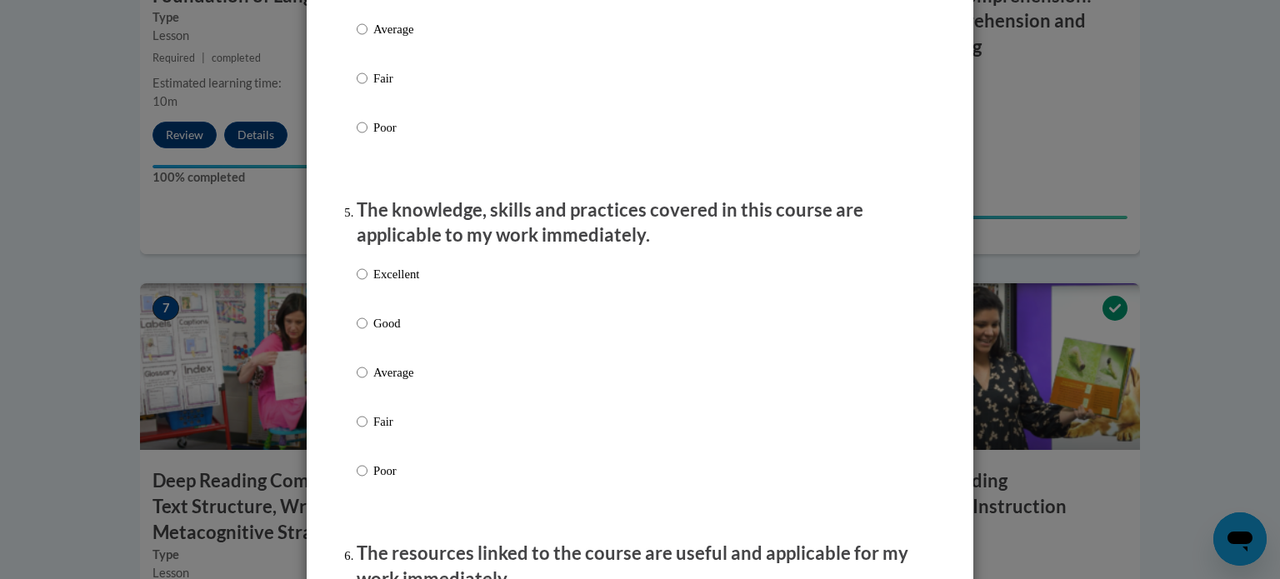
scroll to position [1368, 0]
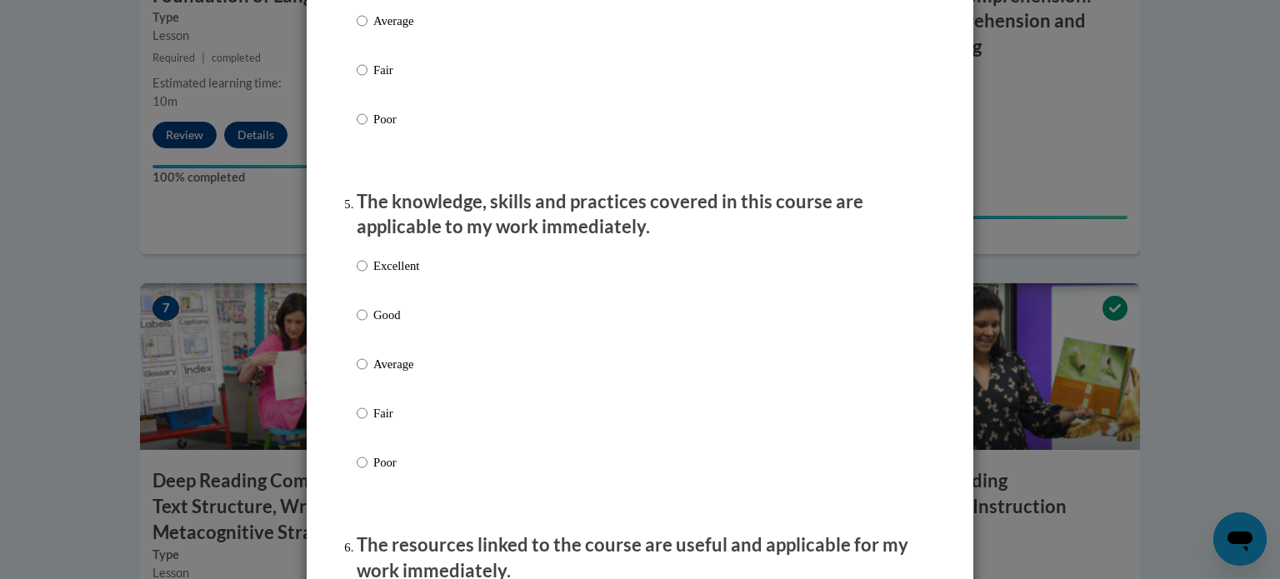
click at [381, 324] on p "Good" at bounding box center [396, 315] width 46 height 18
click at [368, 324] on input "Good" at bounding box center [362, 315] width 11 height 18
radio input "true"
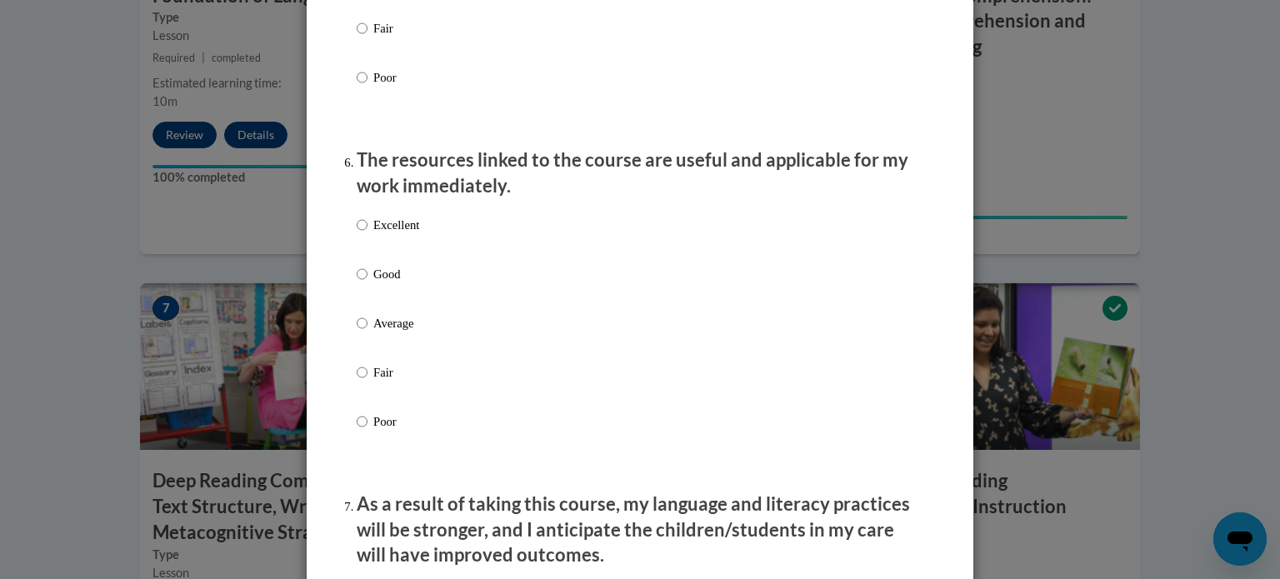
scroll to position [1767, 0]
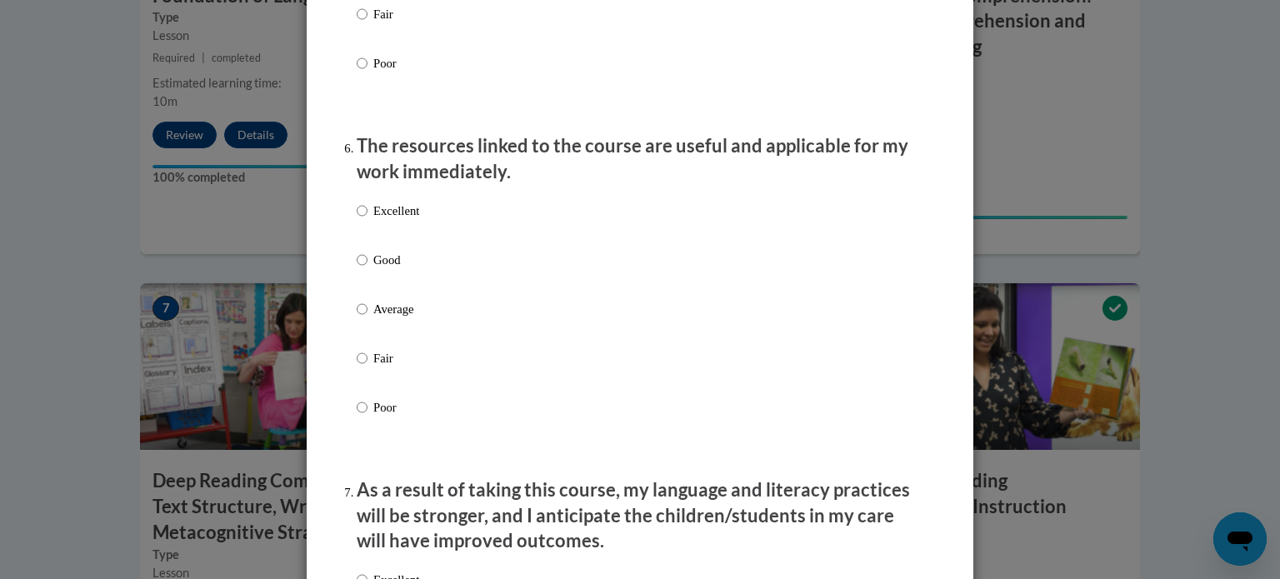
click at [375, 269] on p "Good" at bounding box center [396, 260] width 46 height 18
click at [368, 269] on input "Good" at bounding box center [362, 260] width 11 height 18
radio input "true"
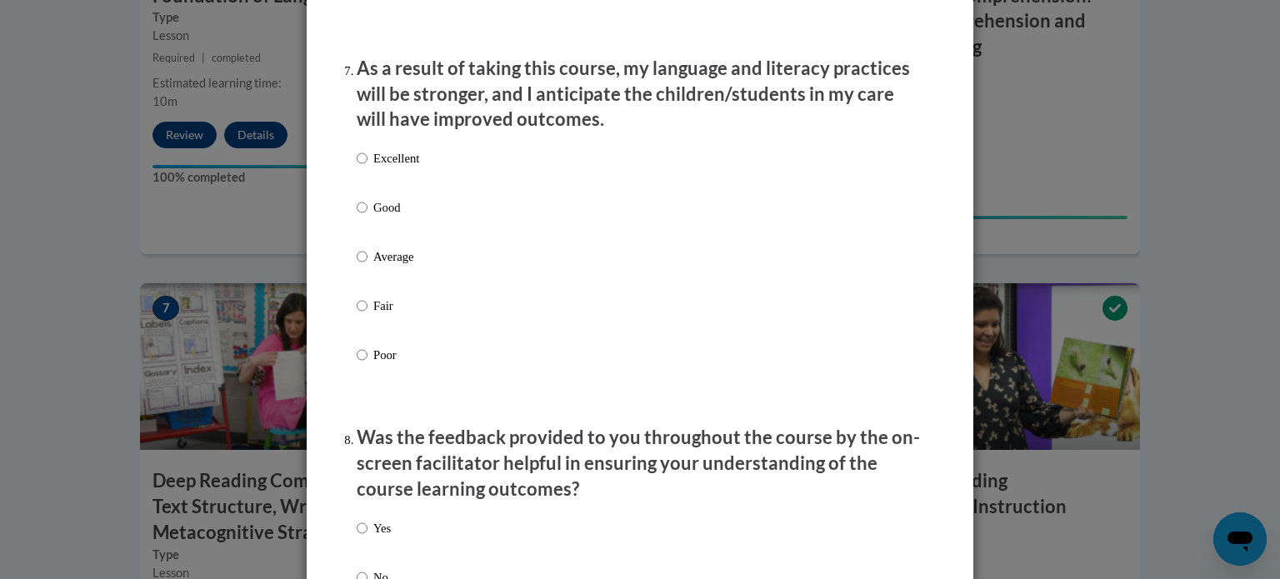
scroll to position [2190, 0]
click at [379, 216] on p "Good" at bounding box center [396, 207] width 46 height 18
click at [368, 216] on input "Good" at bounding box center [362, 207] width 11 height 18
radio input "true"
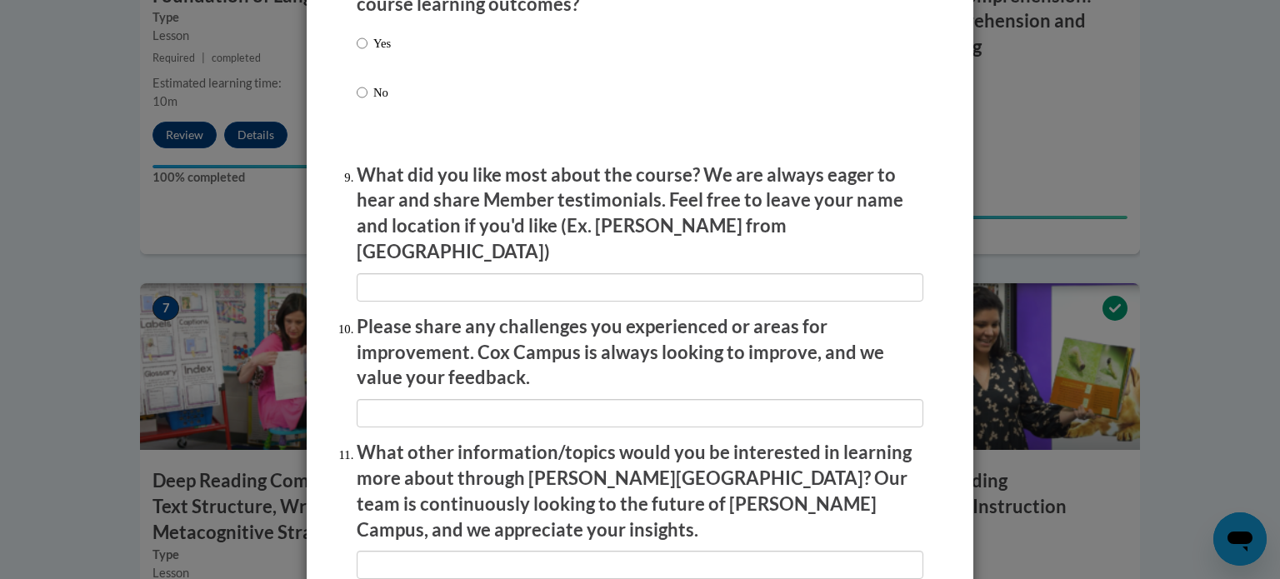
scroll to position [2892, 0]
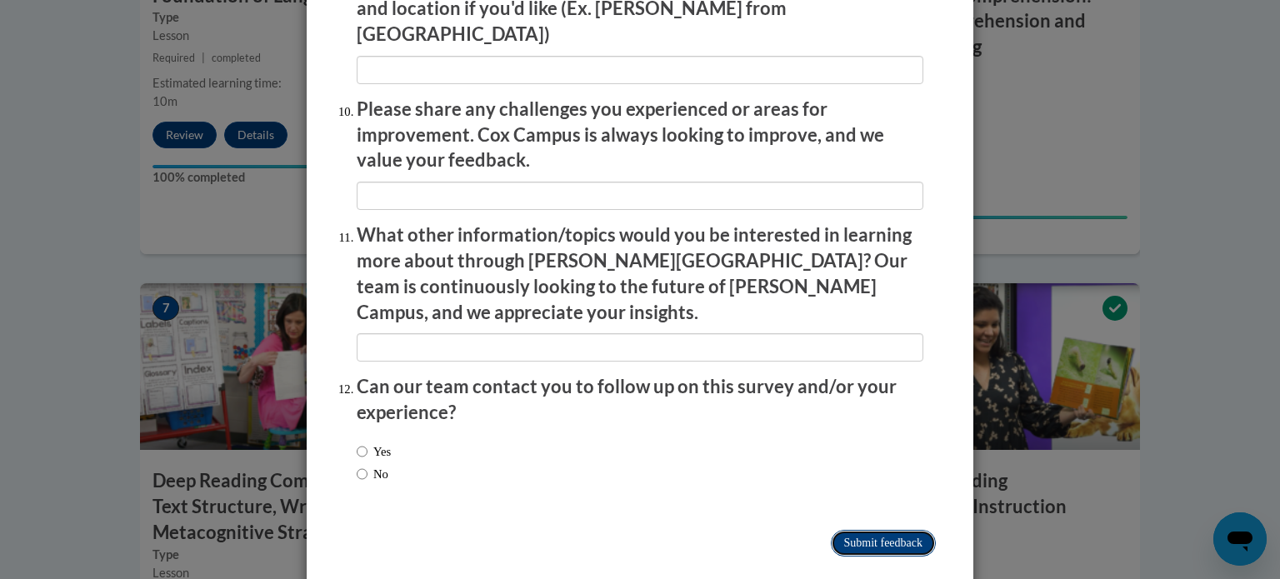
click at [886, 530] on input "Submit feedback" at bounding box center [883, 543] width 105 height 27
